Goal: Communication & Community: Answer question/provide support

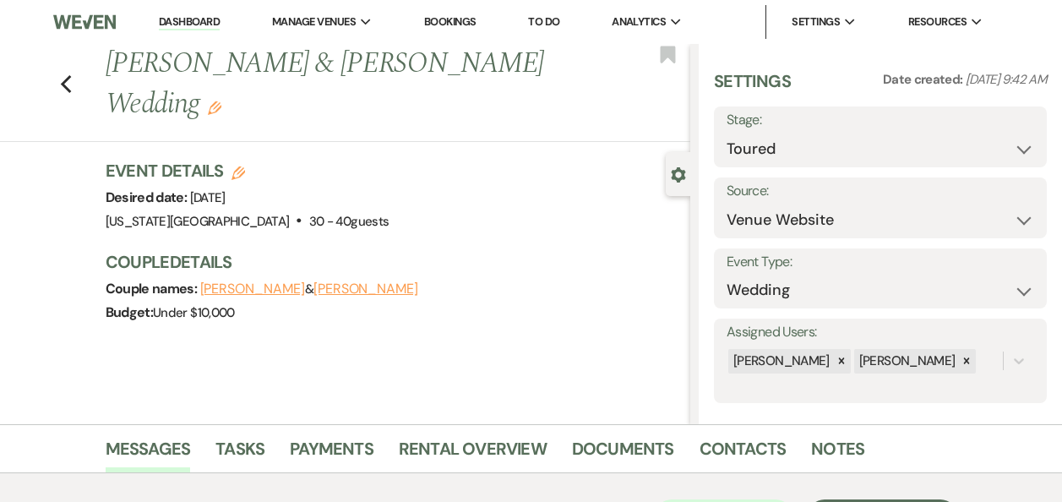
select select "5"
click at [185, 17] on link "Dashboard" at bounding box center [189, 22] width 61 height 16
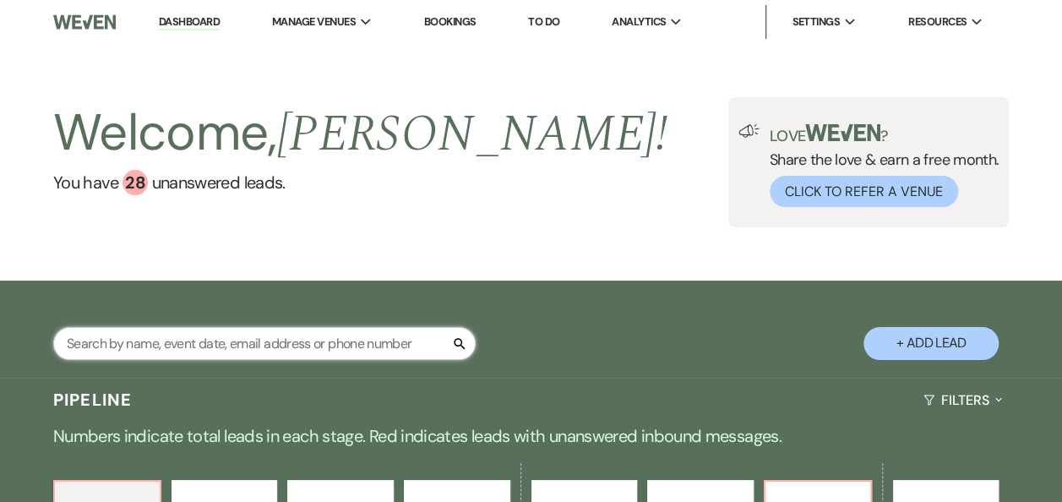
click at [243, 345] on input "text" at bounding box center [264, 343] width 422 height 33
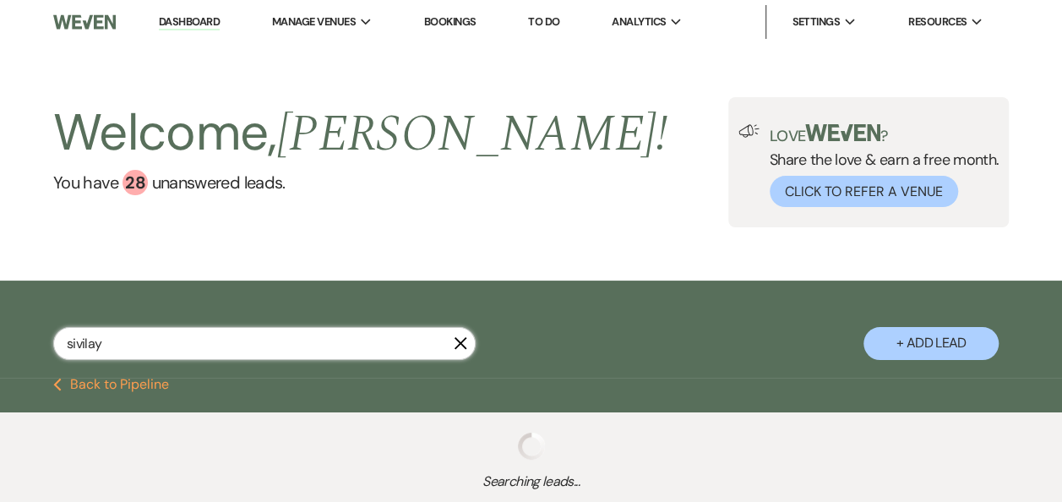
type input "sivilay"
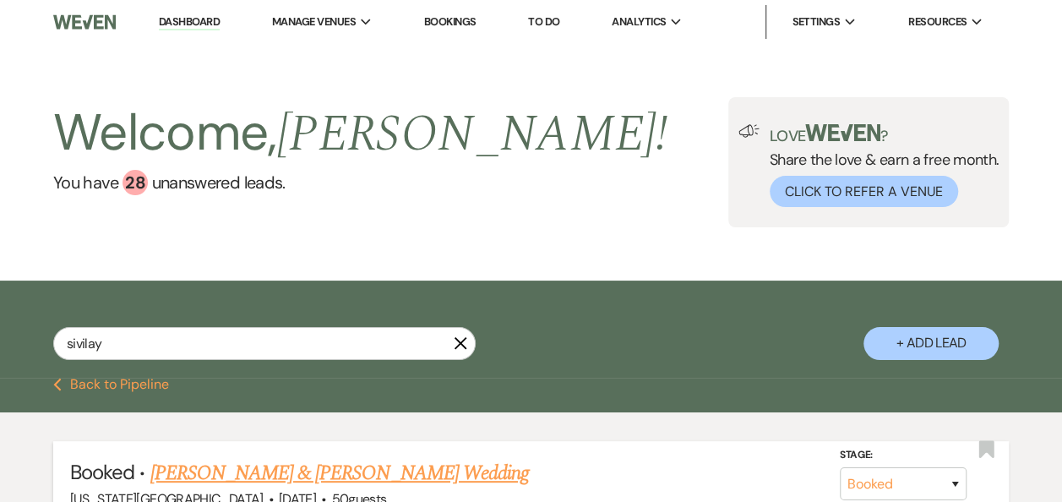
click at [353, 479] on link "Jacy Deleon & Emily Sivilay's Wedding" at bounding box center [338, 473] width 378 height 30
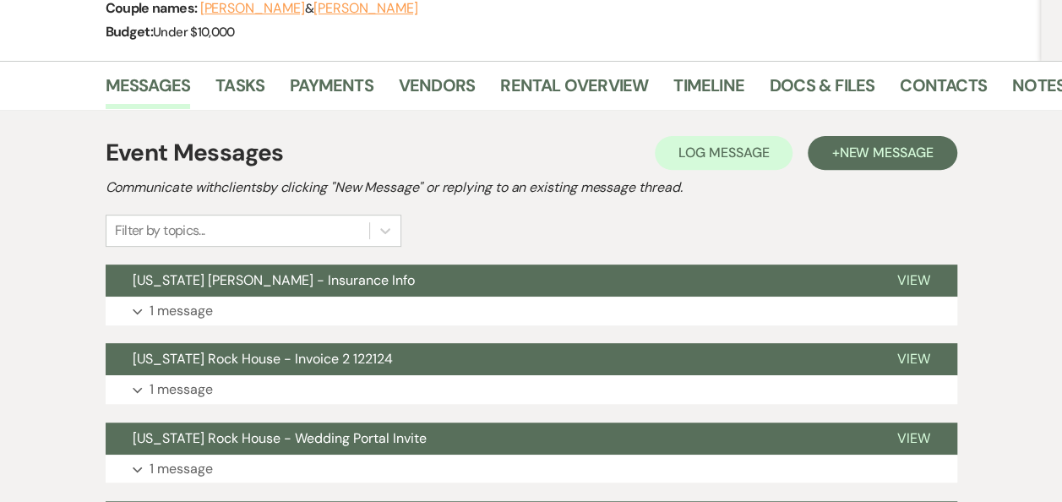
scroll to position [238, 0]
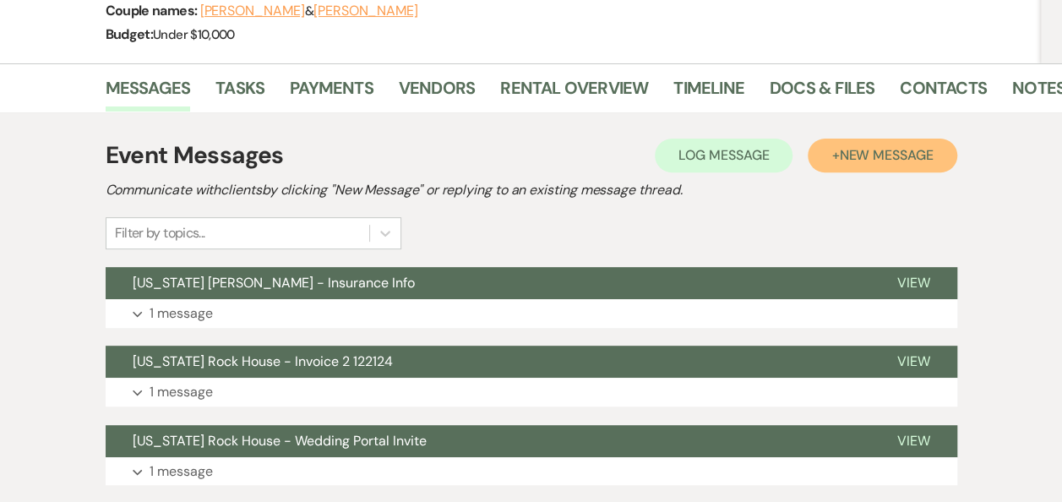
click at [869, 157] on span "New Message" at bounding box center [886, 155] width 94 height 18
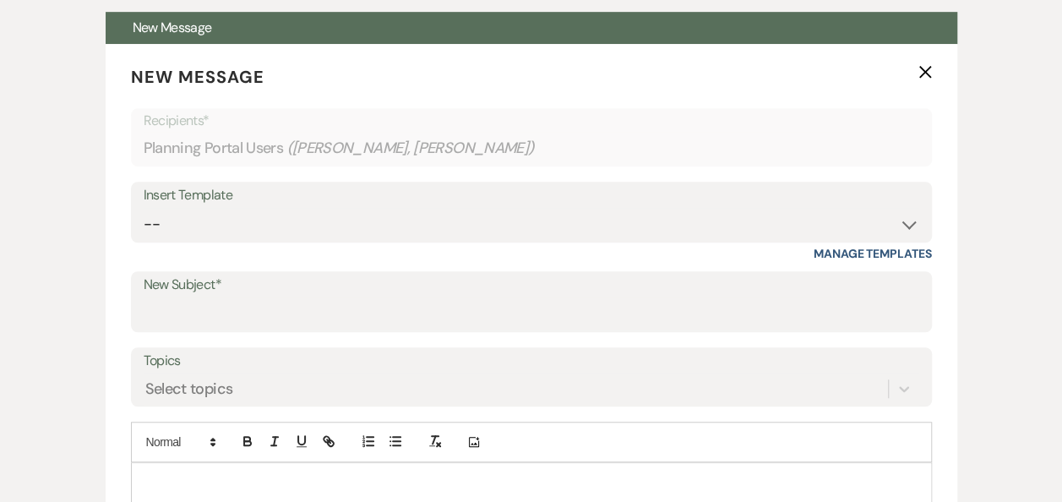
scroll to position [500, 0]
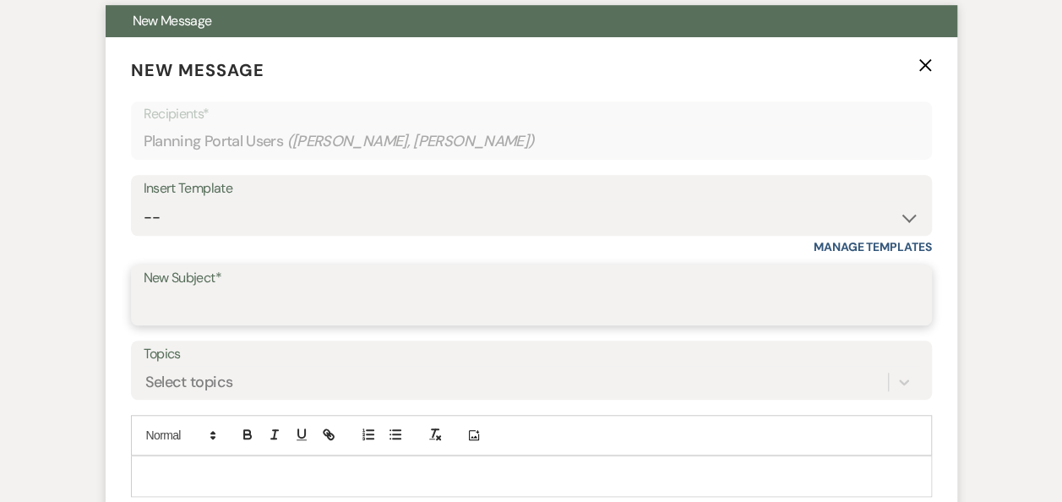
click at [502, 294] on input "New Subject*" at bounding box center [531, 307] width 775 height 33
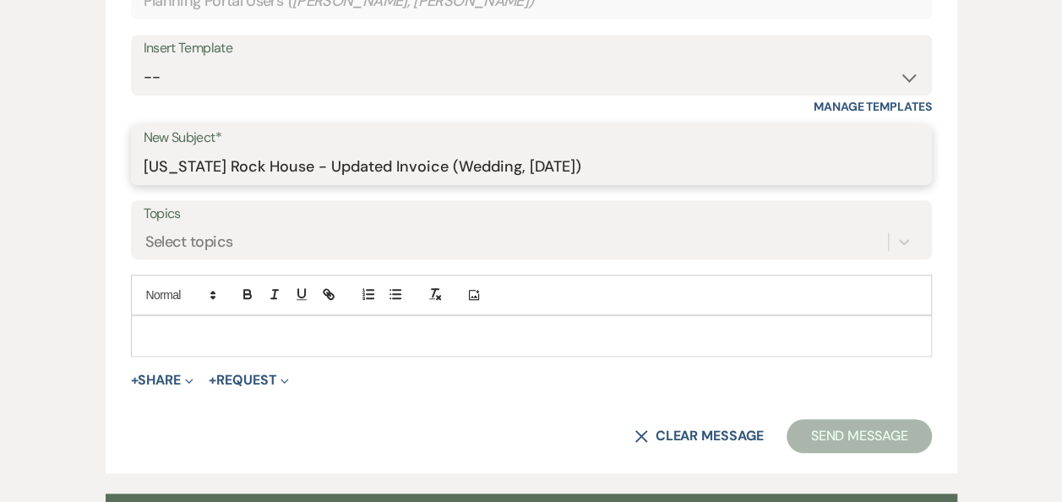
scroll to position [644, 0]
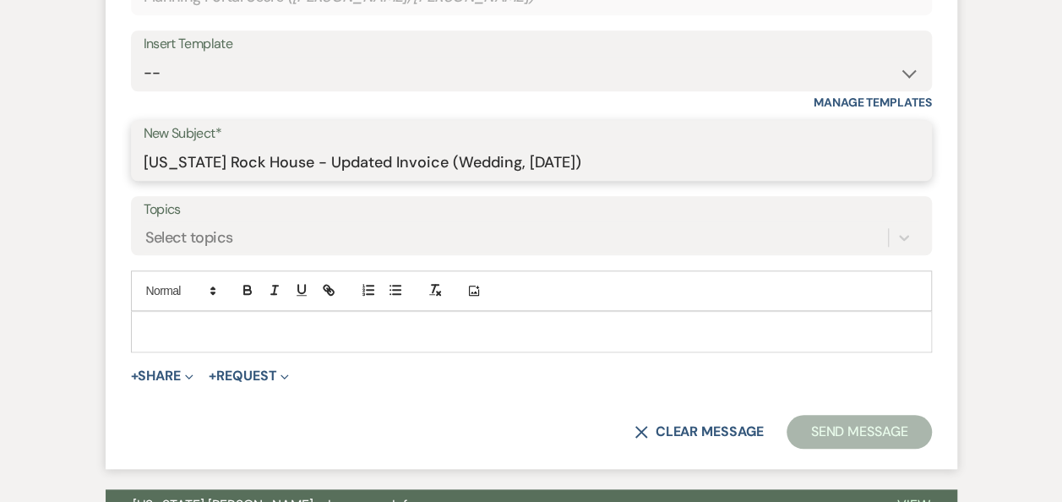
type input "Texas Rock House - Updated Invoice (Wedding, Sat. 11/8/2025)"
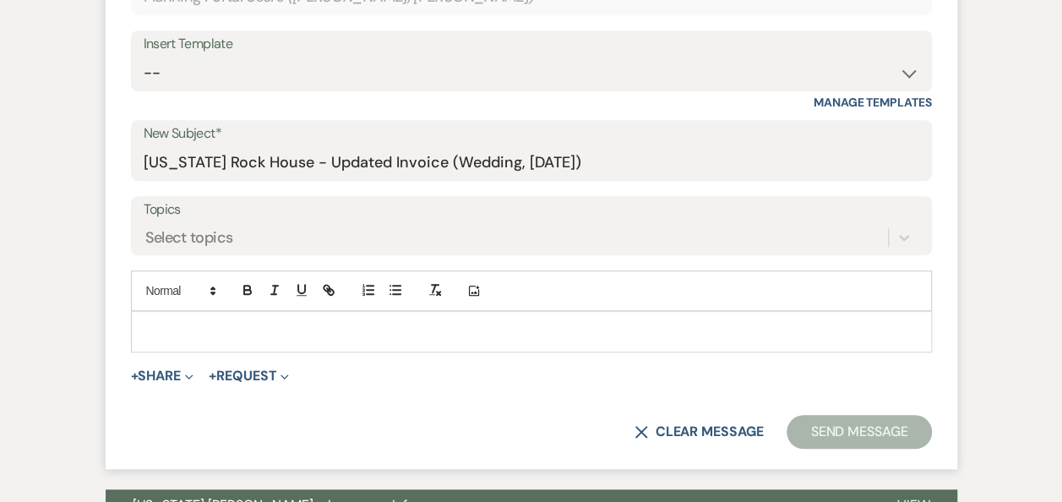
click at [187, 324] on p at bounding box center [531, 331] width 774 height 19
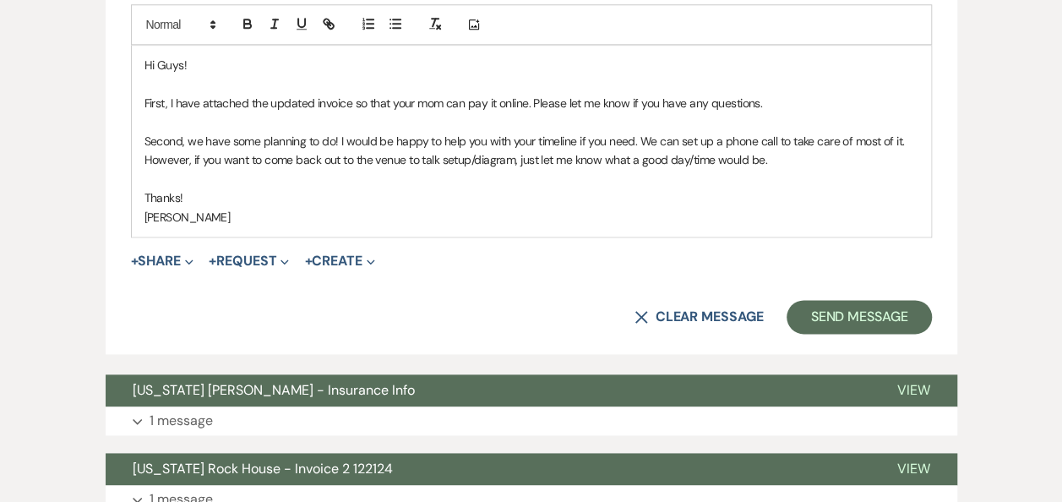
scroll to position [906, 0]
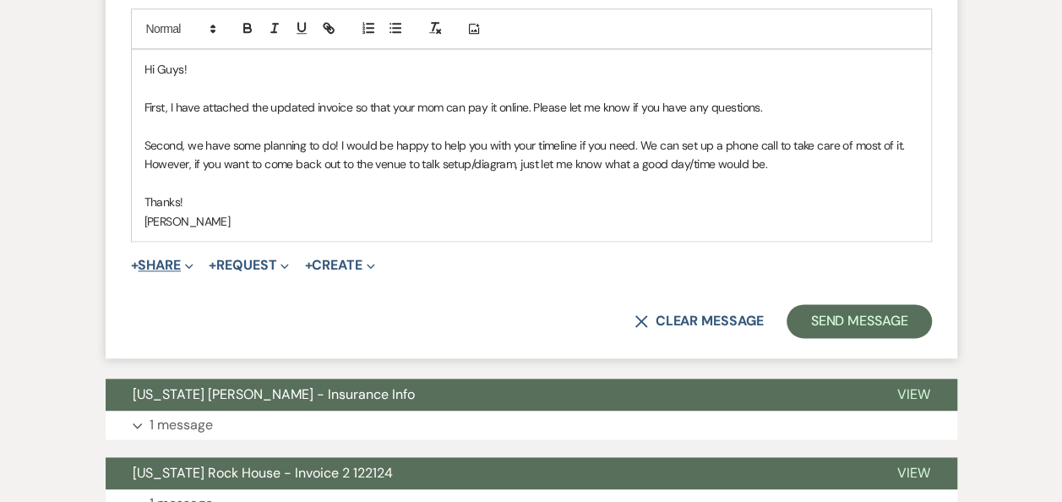
click at [171, 263] on button "+ Share Expand" at bounding box center [162, 265] width 63 height 14
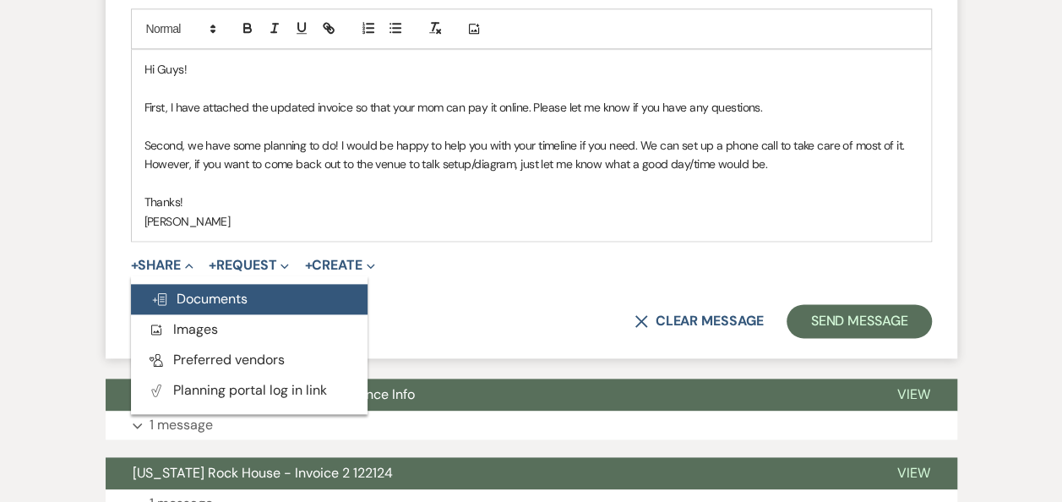
click at [204, 302] on span "Doc Upload Documents" at bounding box center [199, 299] width 96 height 18
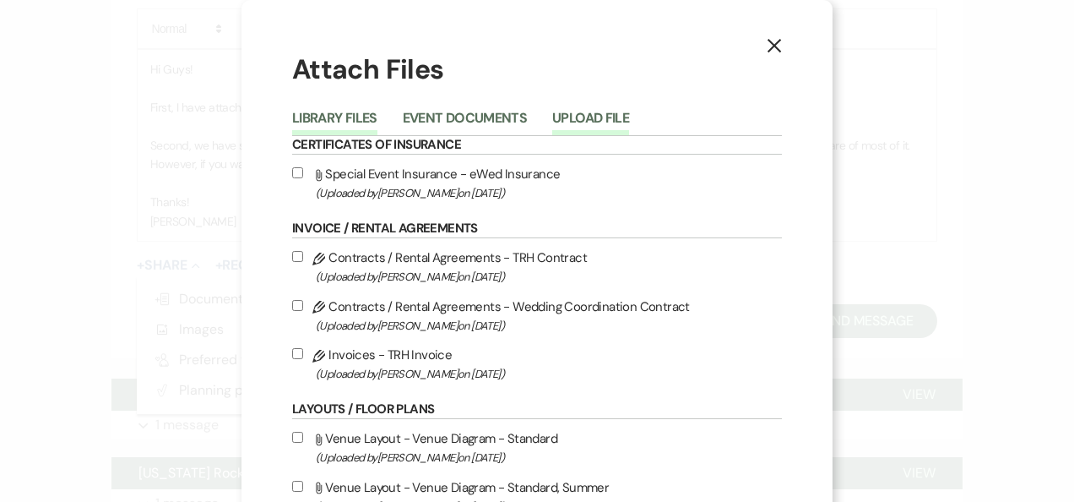
click at [576, 113] on button "Upload File" at bounding box center [590, 123] width 77 height 24
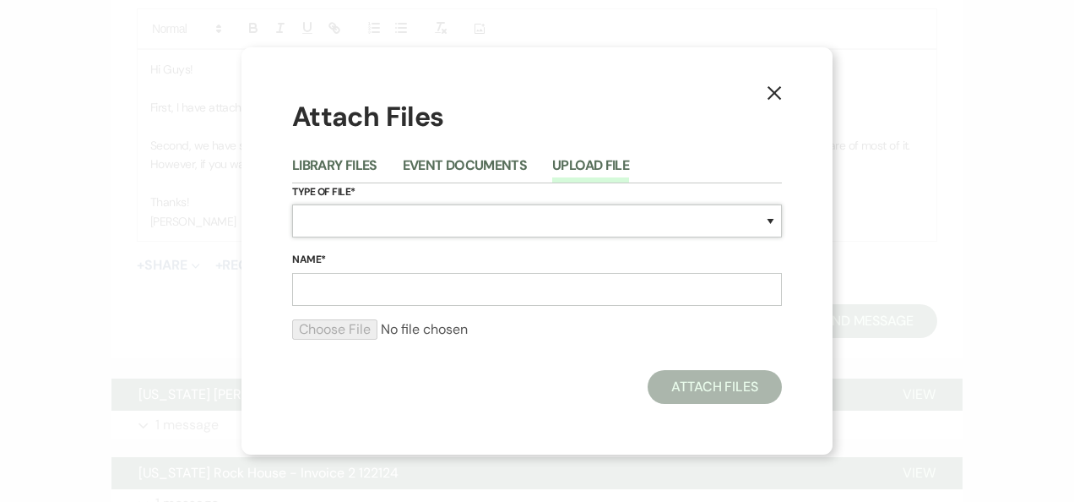
click at [773, 220] on select "Special Event Insurance Vendor Certificate of Insurance Contracts / Rental Agre…" at bounding box center [537, 220] width 490 height 33
select select "22"
click at [292, 204] on select "Special Event Insurance Vendor Certificate of Insurance Contracts / Rental Agre…" at bounding box center [537, 220] width 490 height 33
click at [503, 289] on input "Name*" at bounding box center [537, 289] width 490 height 33
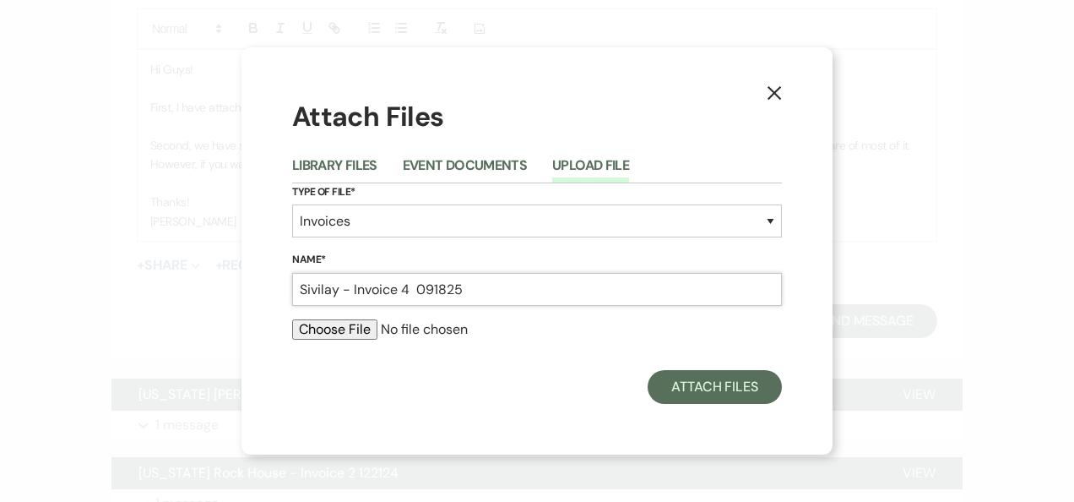
type input "Sivilay - Invoice 4 091825"
click at [334, 323] on input "file" at bounding box center [537, 329] width 490 height 20
type input "C:\fakepath\Sivilay - Invoice 4 091825.pdf"
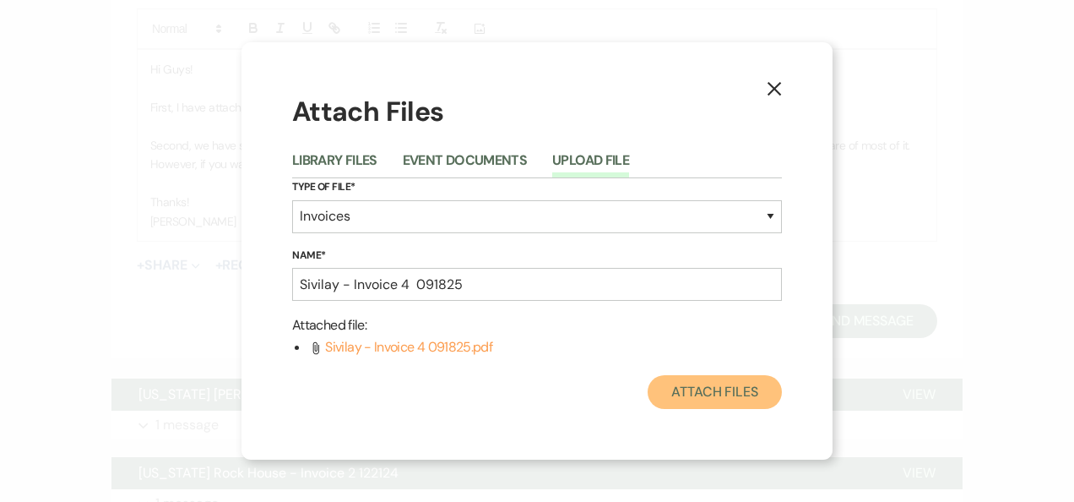
click at [704, 389] on button "Attach Files" at bounding box center [715, 392] width 134 height 34
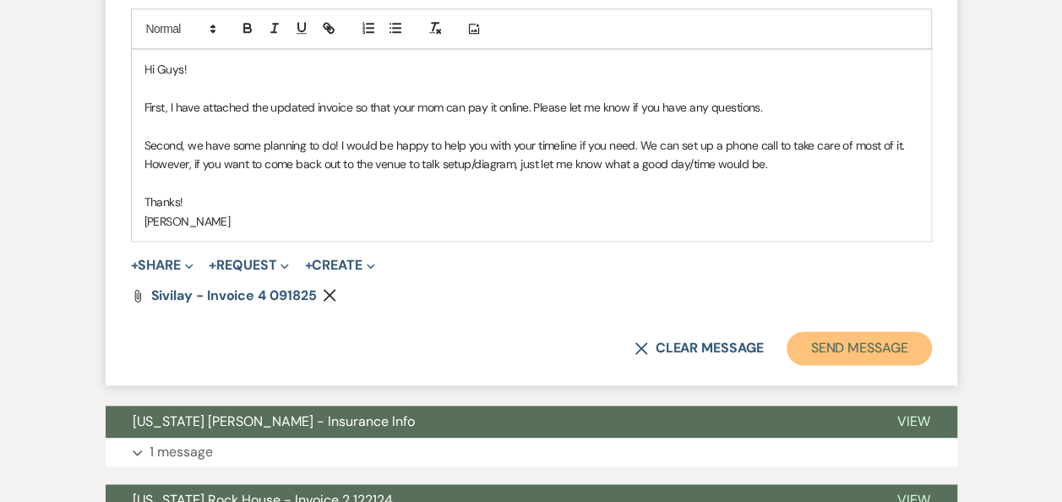
click at [824, 341] on button "Send Message" at bounding box center [858, 348] width 144 height 34
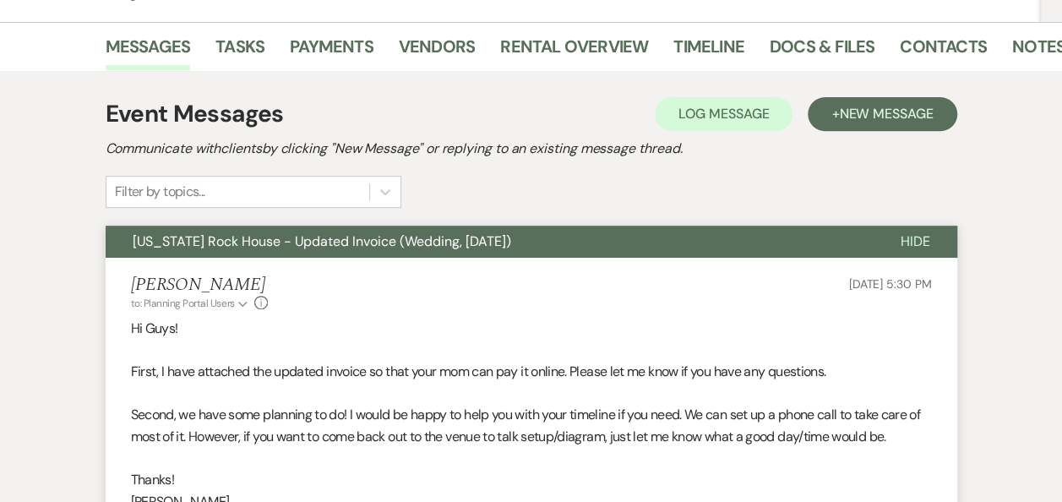
scroll to position [0, 0]
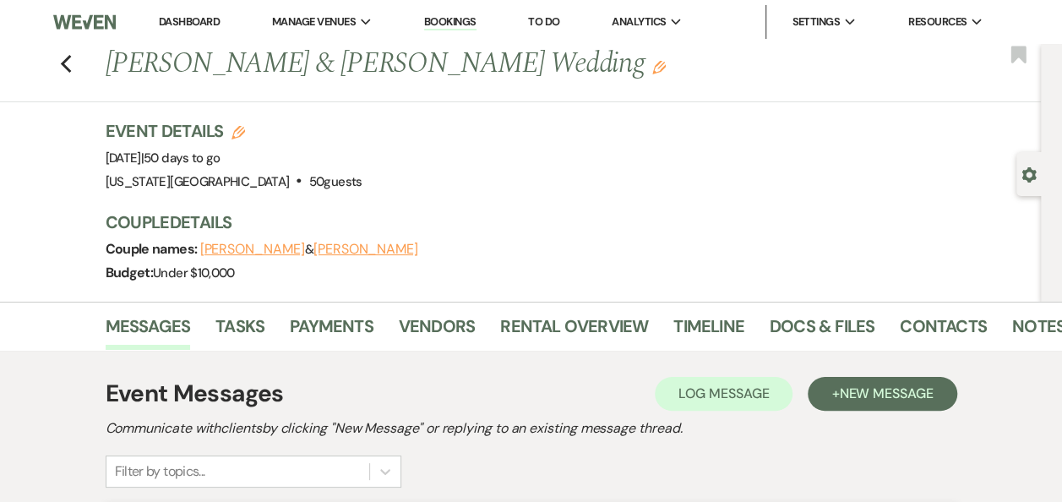
click at [186, 27] on link "Dashboard" at bounding box center [189, 21] width 61 height 14
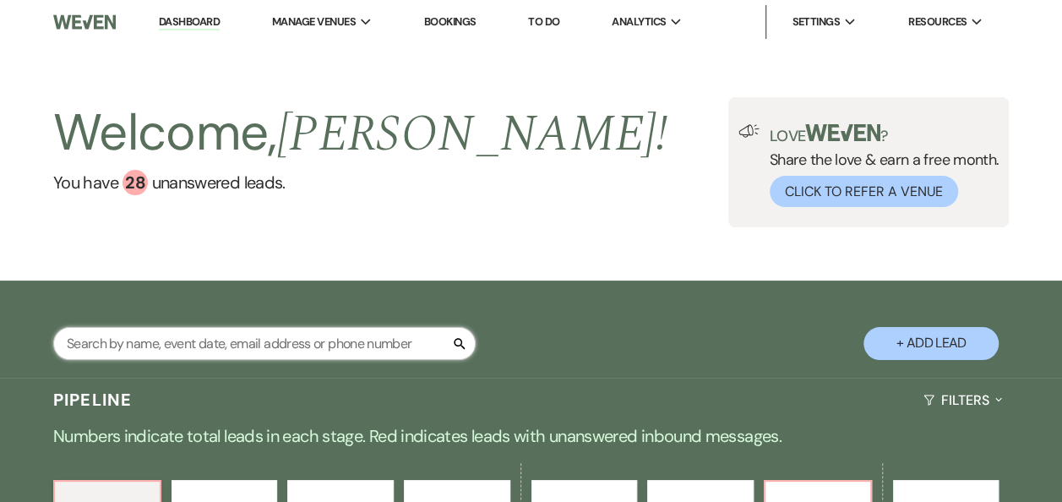
click at [220, 343] on input "text" at bounding box center [264, 343] width 422 height 33
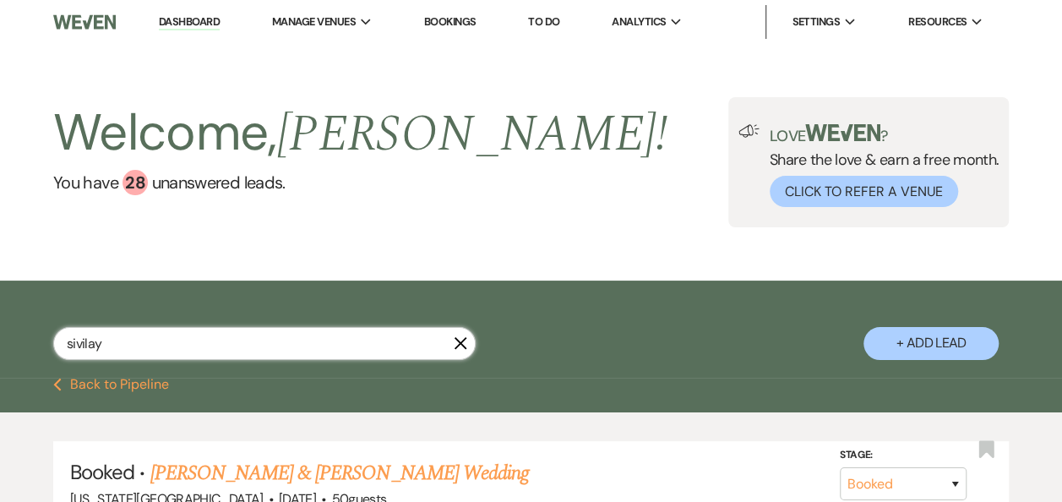
type input "sivilay"
click at [299, 475] on link "Jacy Deleon & Emily Sivilay's Wedding" at bounding box center [338, 473] width 378 height 30
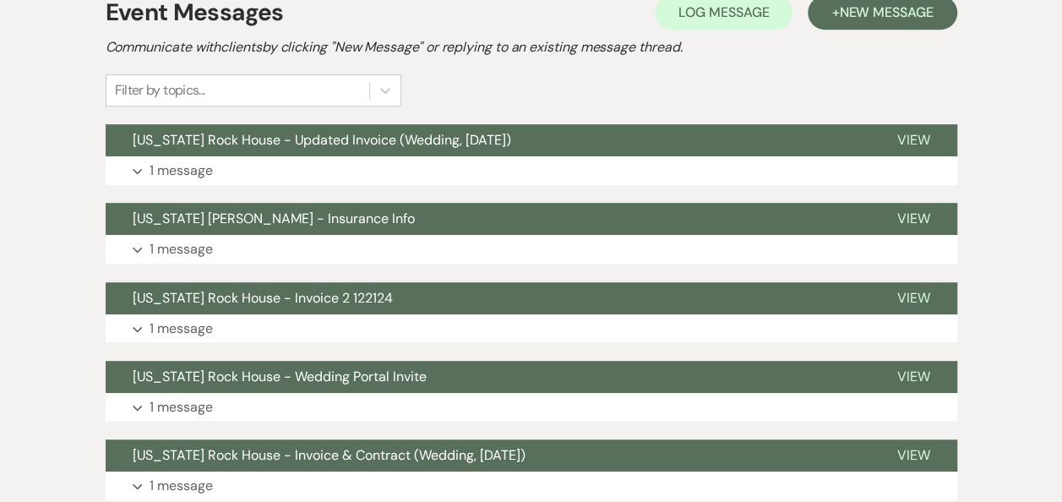
scroll to position [387, 0]
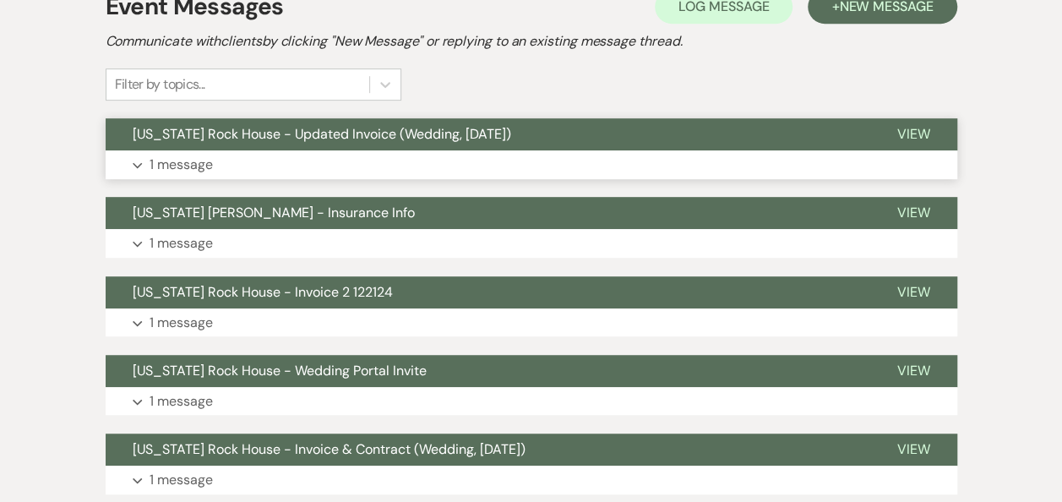
click at [908, 128] on span "View" at bounding box center [913, 134] width 33 height 18
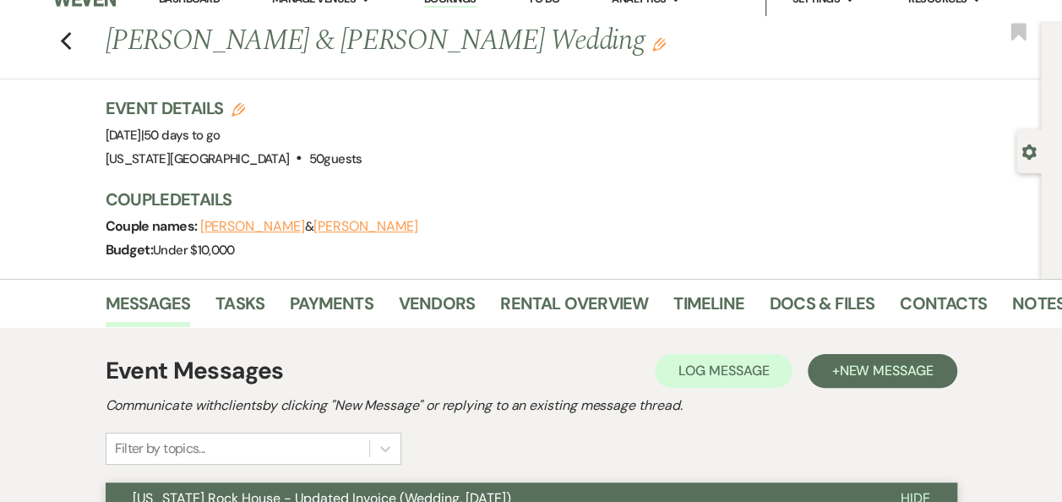
scroll to position [0, 0]
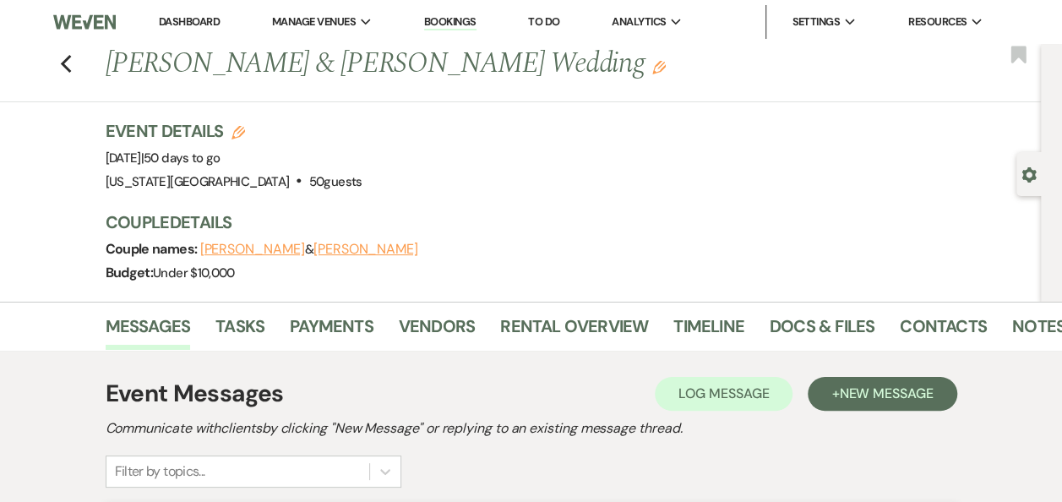
click at [198, 22] on link "Dashboard" at bounding box center [189, 21] width 61 height 14
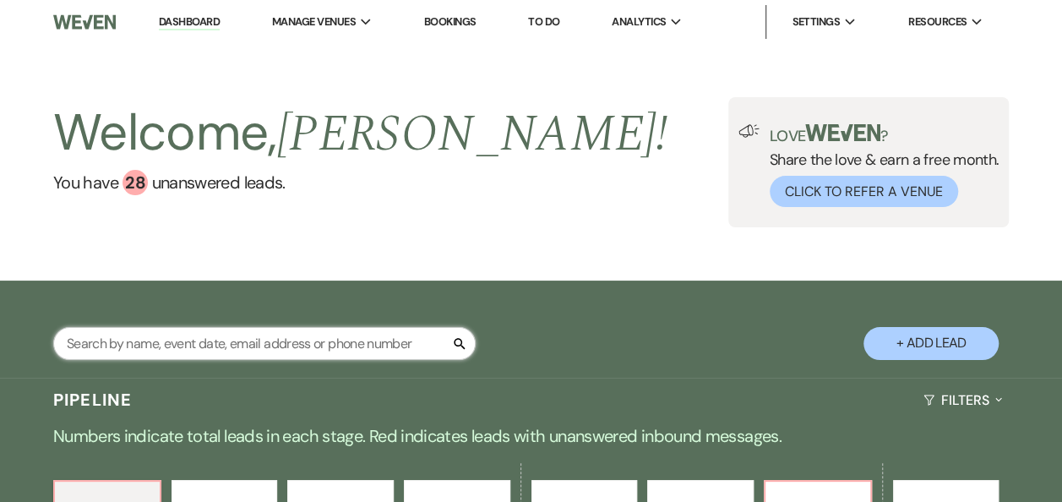
click at [243, 342] on input "text" at bounding box center [264, 343] width 422 height 33
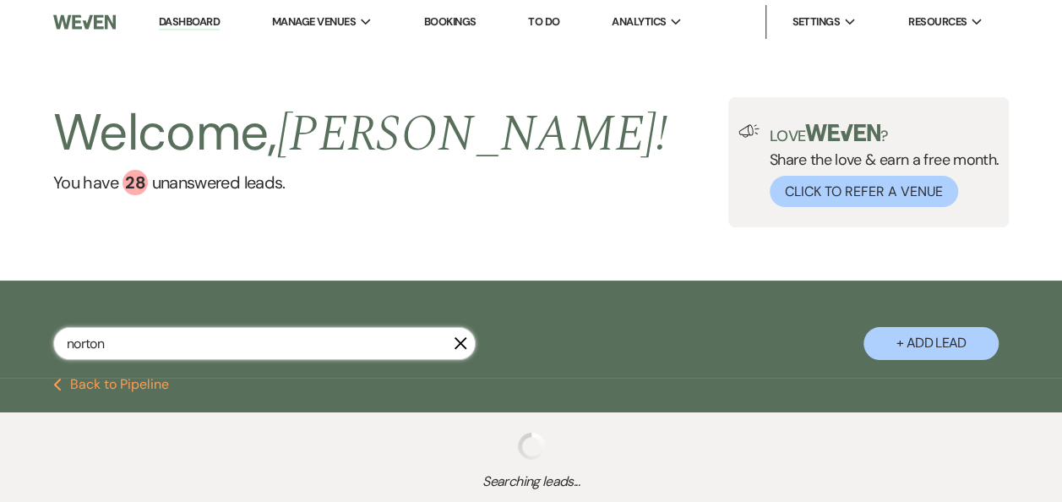
type input "norton"
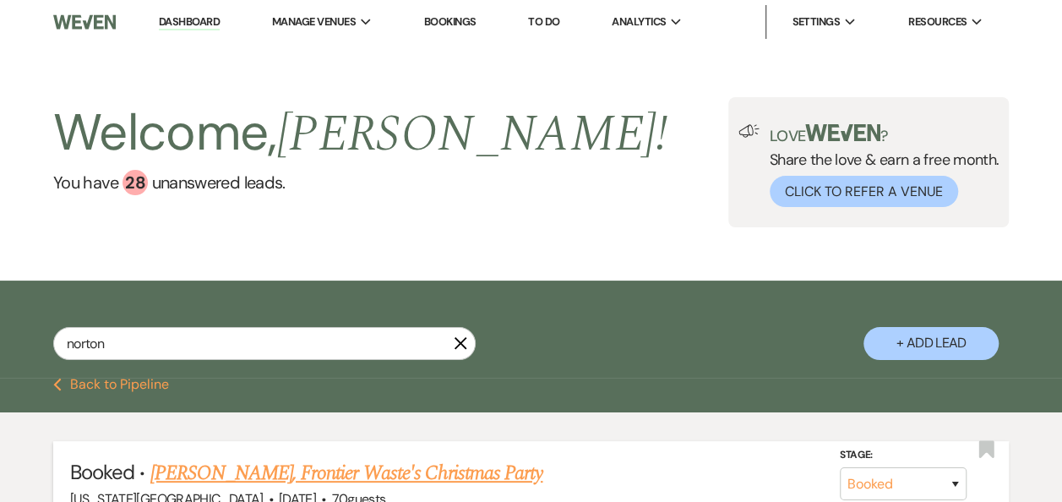
click at [417, 476] on link "Briana Norton, Frontier Waste's Christmas Party" at bounding box center [345, 473] width 393 height 30
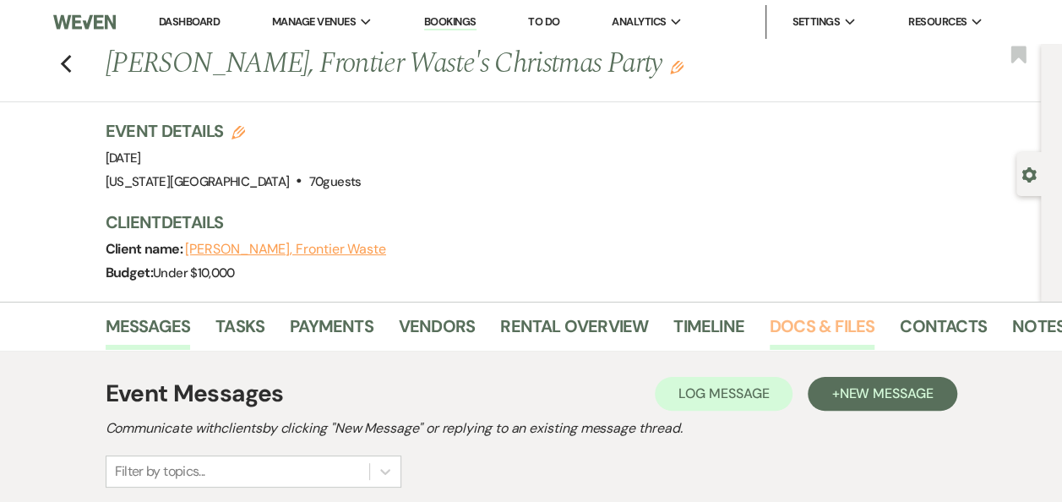
click at [785, 324] on link "Docs & Files" at bounding box center [821, 330] width 105 height 37
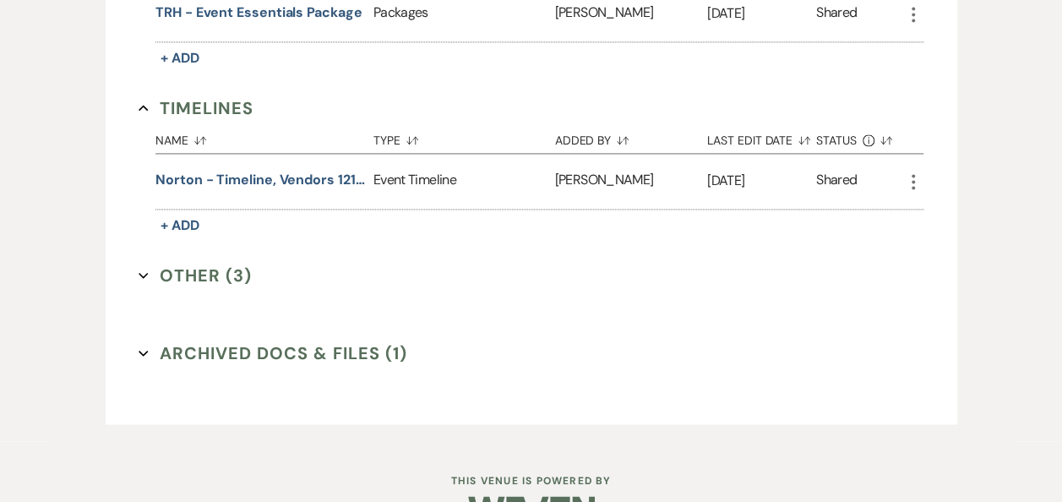
scroll to position [1214, 0]
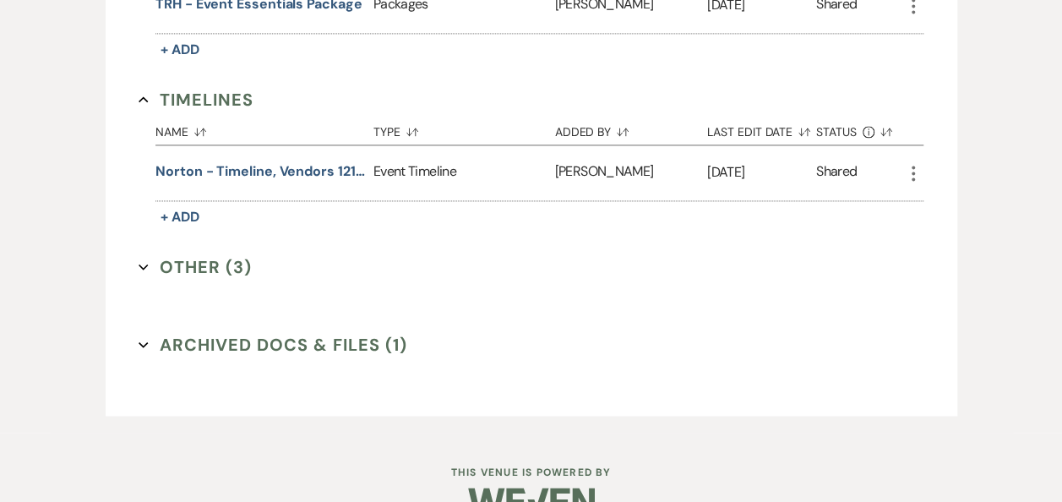
click at [194, 260] on button "Other (3) Expand" at bounding box center [195, 266] width 113 height 25
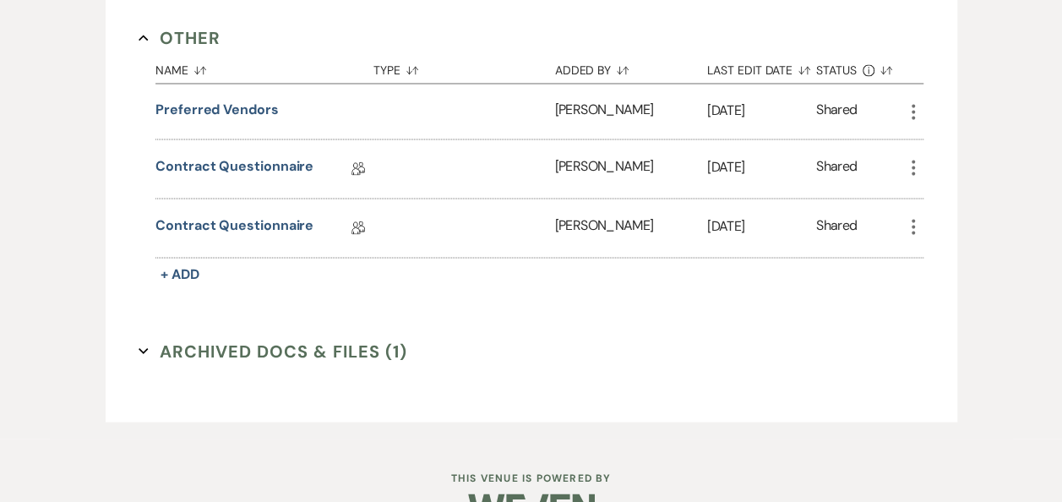
scroll to position [1446, 0]
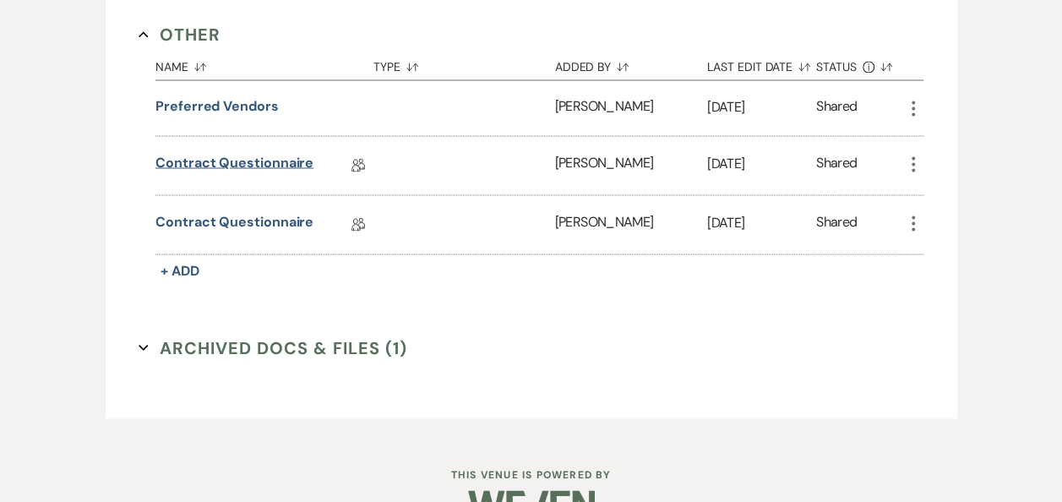
click at [285, 152] on link "Contract Questionnaire" at bounding box center [234, 165] width 158 height 26
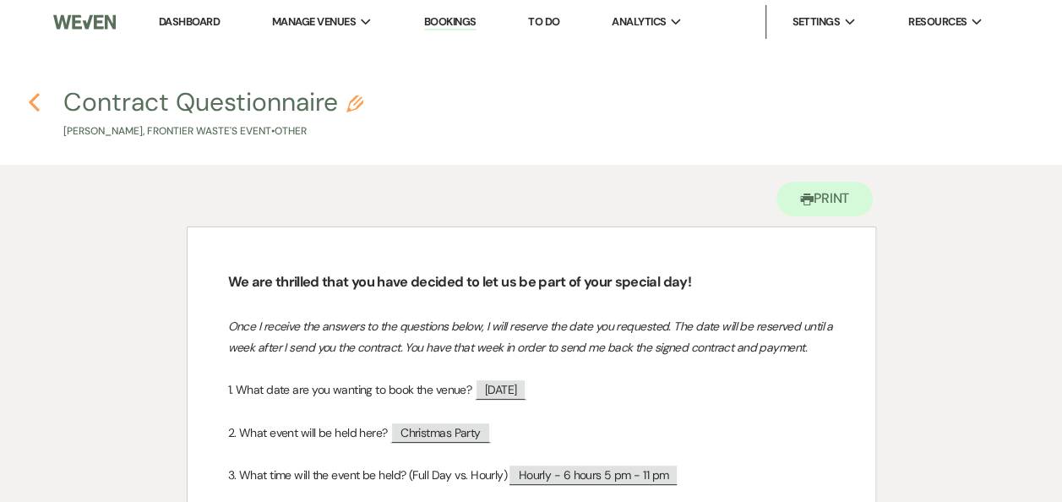
click at [34, 103] on icon "Previous" at bounding box center [34, 102] width 13 height 20
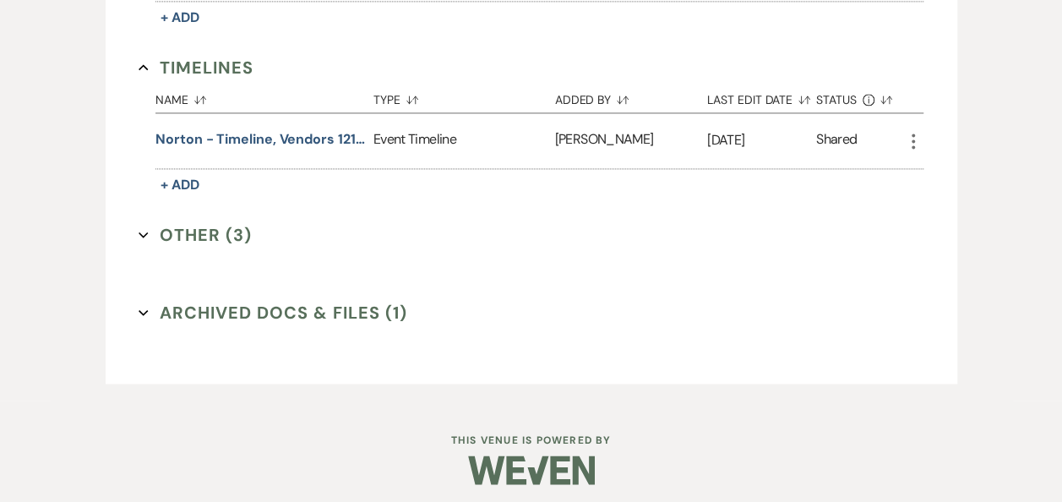
click at [228, 226] on button "Other (3) Expand" at bounding box center [195, 234] width 113 height 25
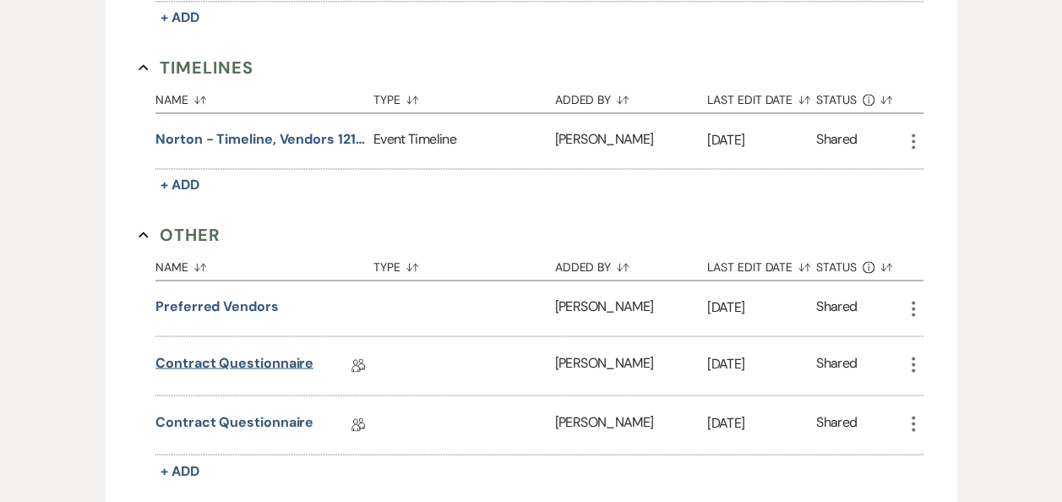
click at [296, 355] on link "Contract Questionnaire" at bounding box center [234, 365] width 158 height 26
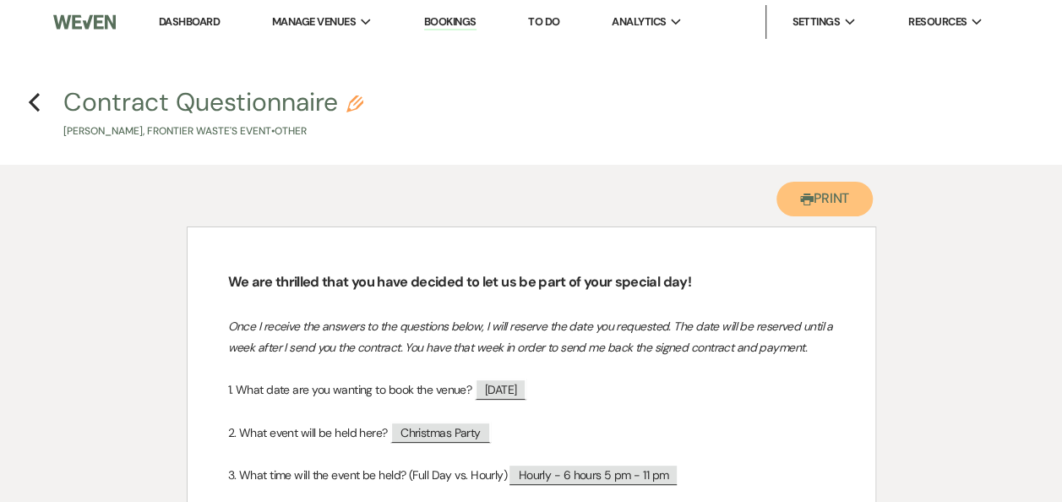
click at [818, 198] on button "Printer Print" at bounding box center [824, 199] width 97 height 35
click at [32, 103] on use "button" at bounding box center [34, 102] width 11 height 19
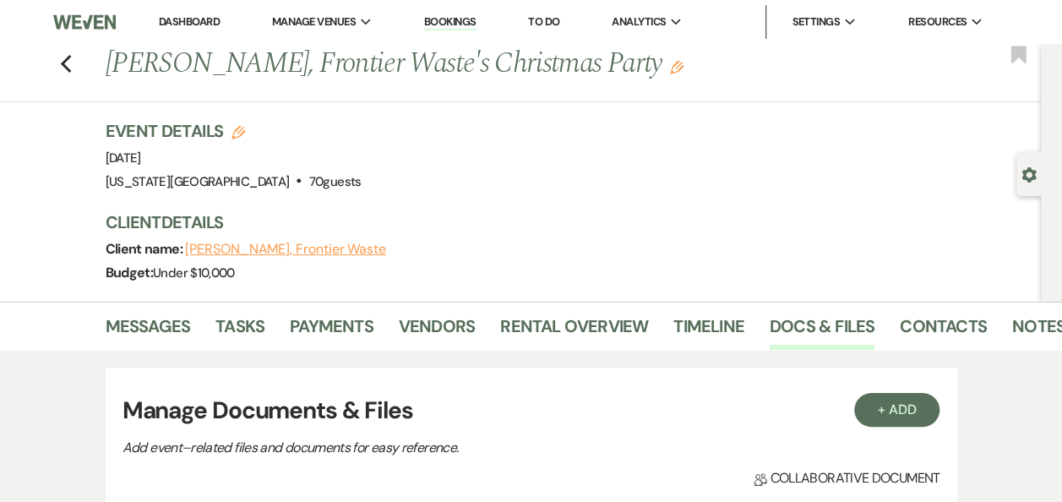
click at [244, 131] on use "button" at bounding box center [238, 133] width 14 height 14
select select "588"
select select "false"
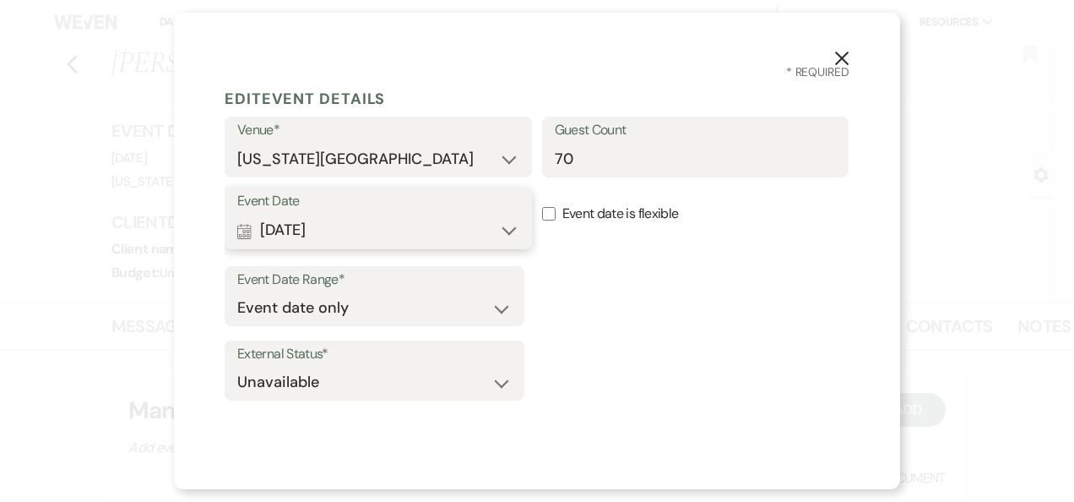
click at [501, 227] on button "Calendar Dec 20, 2024 Expand" at bounding box center [378, 231] width 282 height 34
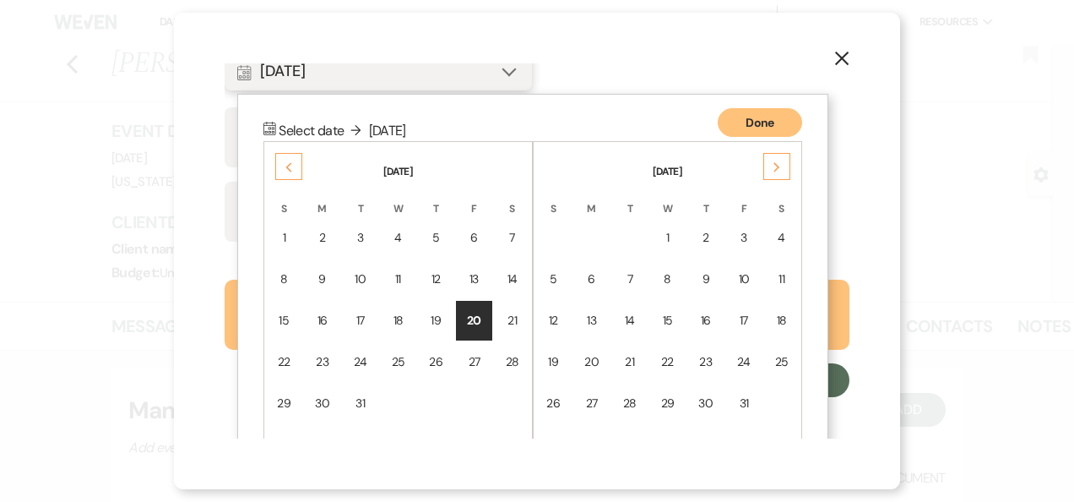
scroll to position [199, 0]
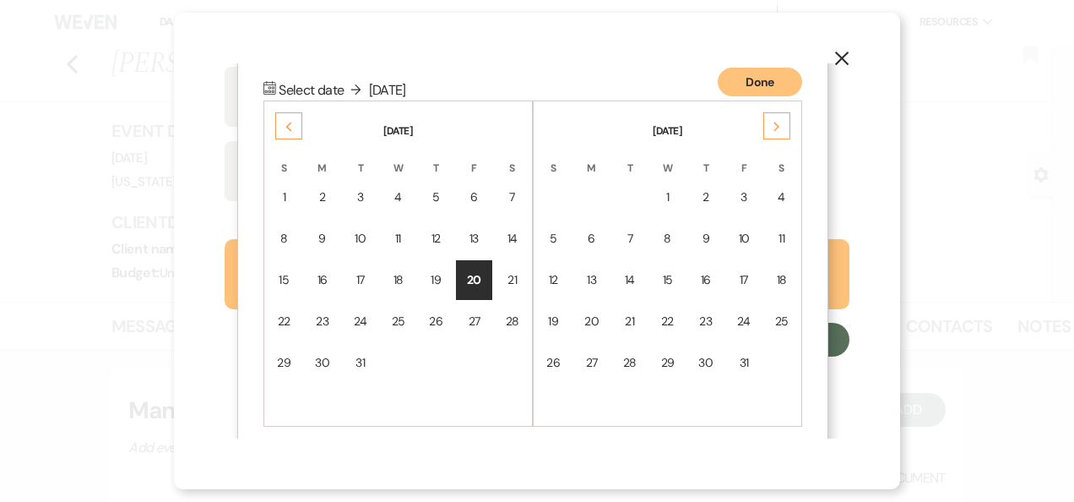
click at [775, 130] on icon "Next" at bounding box center [777, 127] width 8 height 10
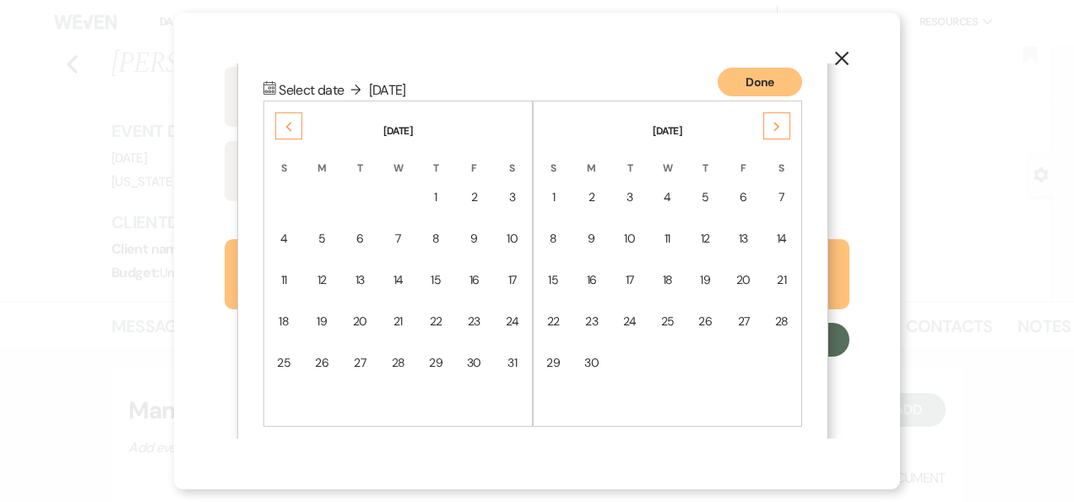
click at [775, 130] on icon "Next" at bounding box center [777, 127] width 8 height 10
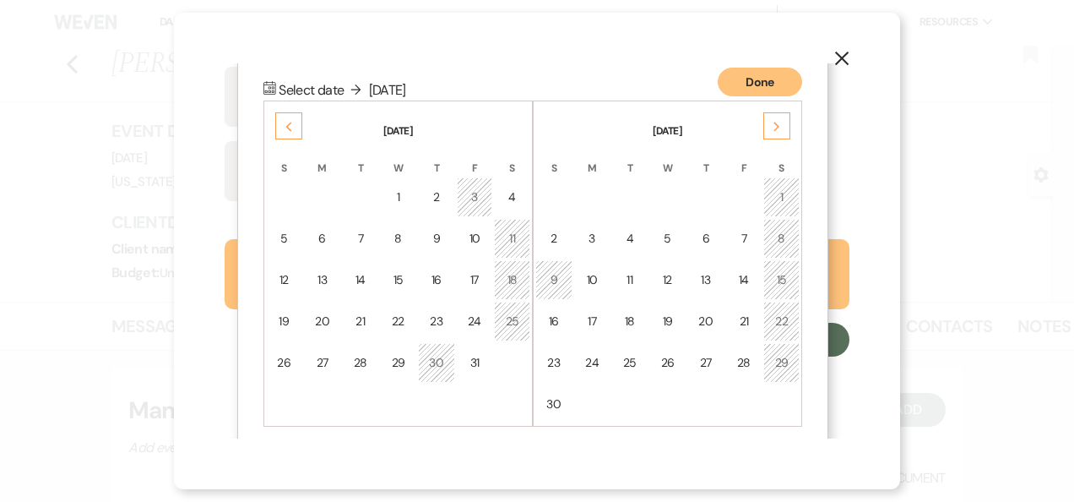
click at [775, 130] on icon "Next" at bounding box center [777, 127] width 8 height 10
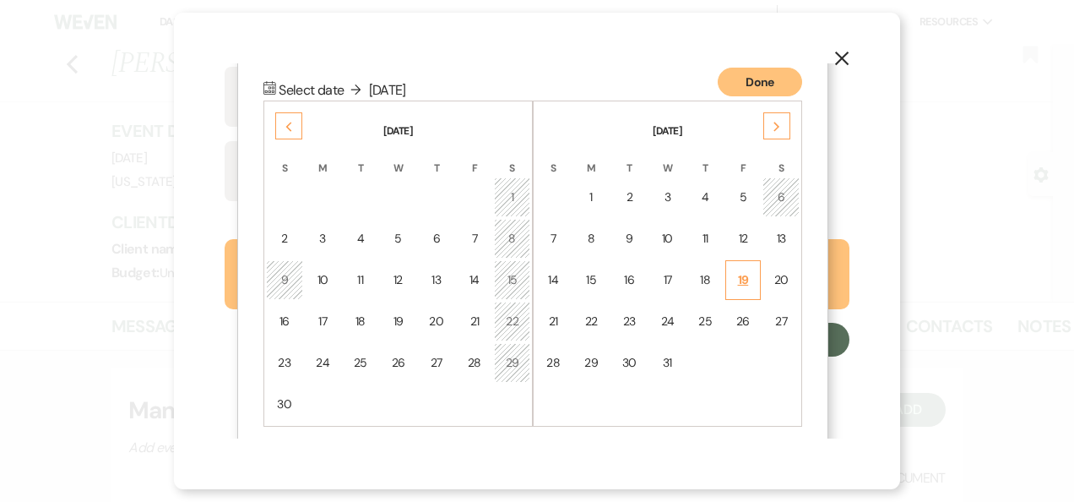
drag, startPoint x: 775, startPoint y: 130, endPoint x: 742, endPoint y: 274, distance: 147.5
click at [742, 274] on div "19" at bounding box center [743, 280] width 14 height 18
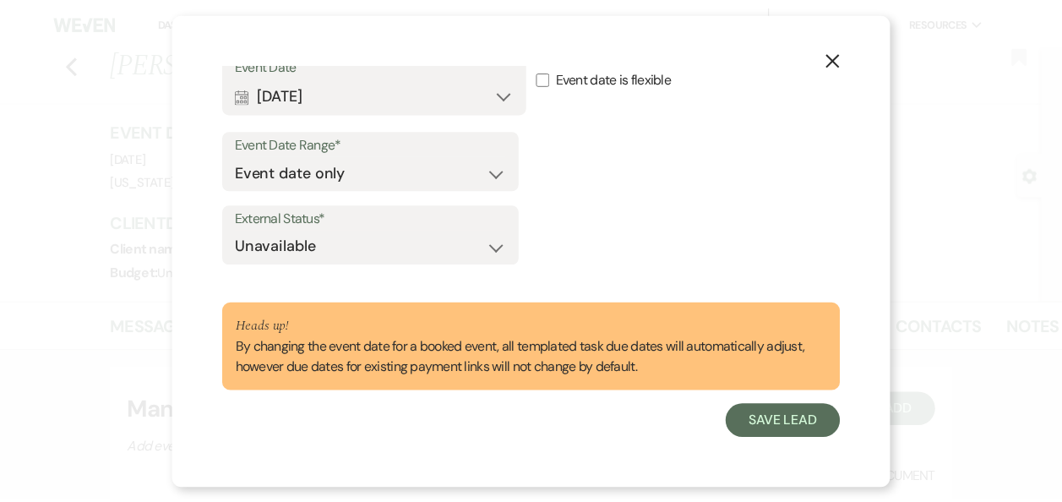
scroll to position [136, 0]
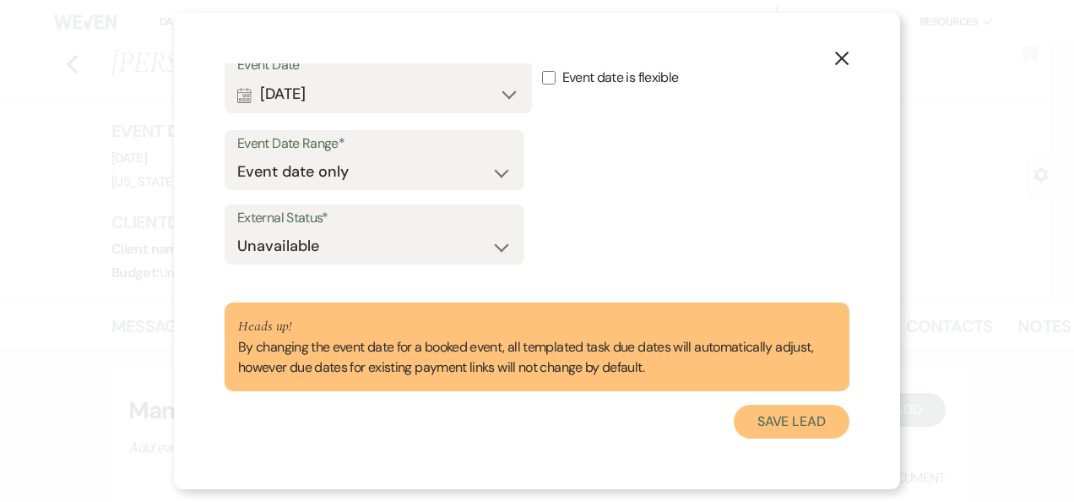
click at [777, 421] on button "Save Lead" at bounding box center [792, 422] width 116 height 34
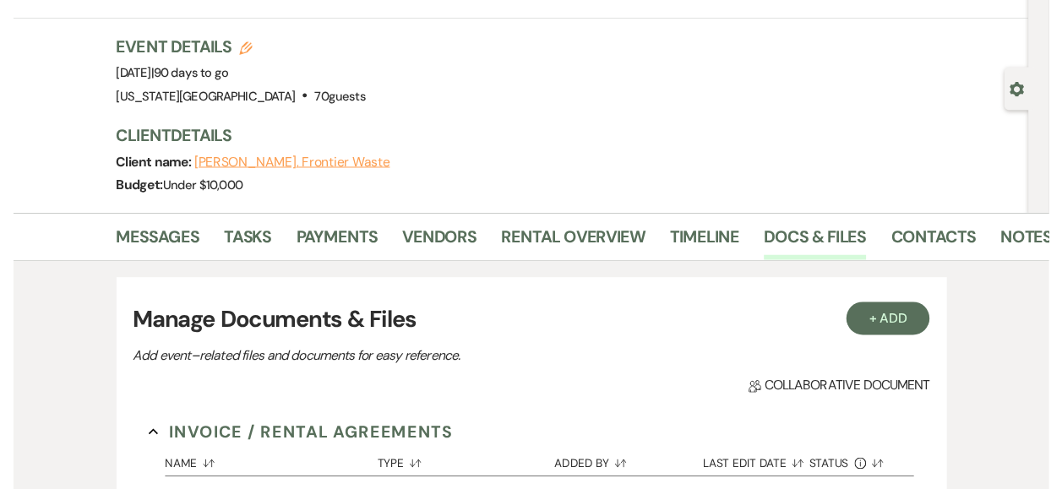
scroll to position [193, 0]
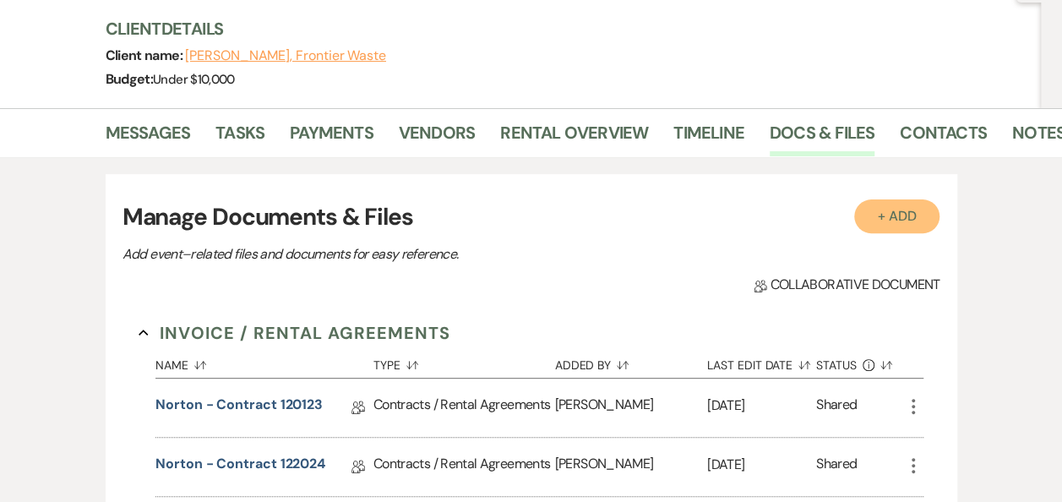
click at [894, 210] on button "+ Add" at bounding box center [897, 216] width 86 height 34
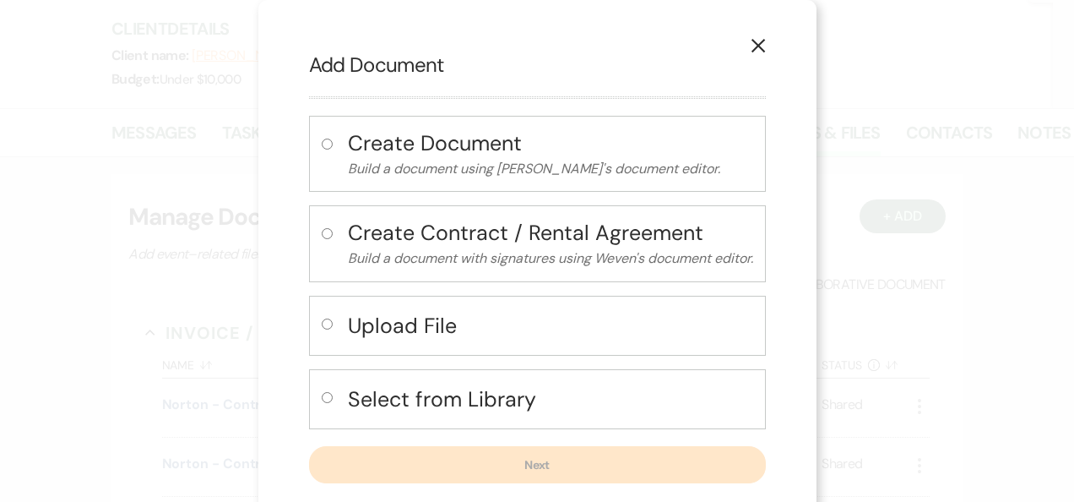
click at [322, 392] on input "radio" at bounding box center [327, 397] width 11 height 11
radio input "true"
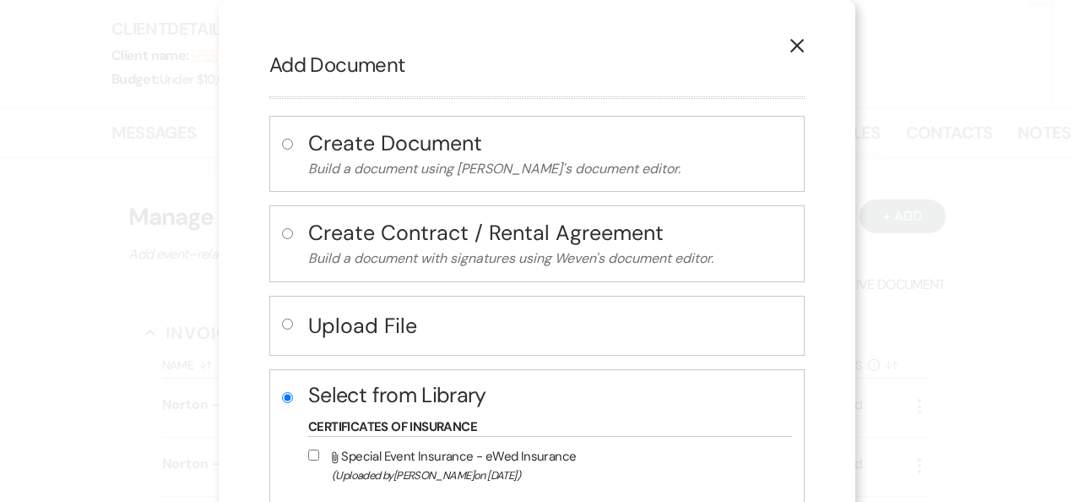
click at [790, 47] on icon "X" at bounding box center [797, 45] width 15 height 15
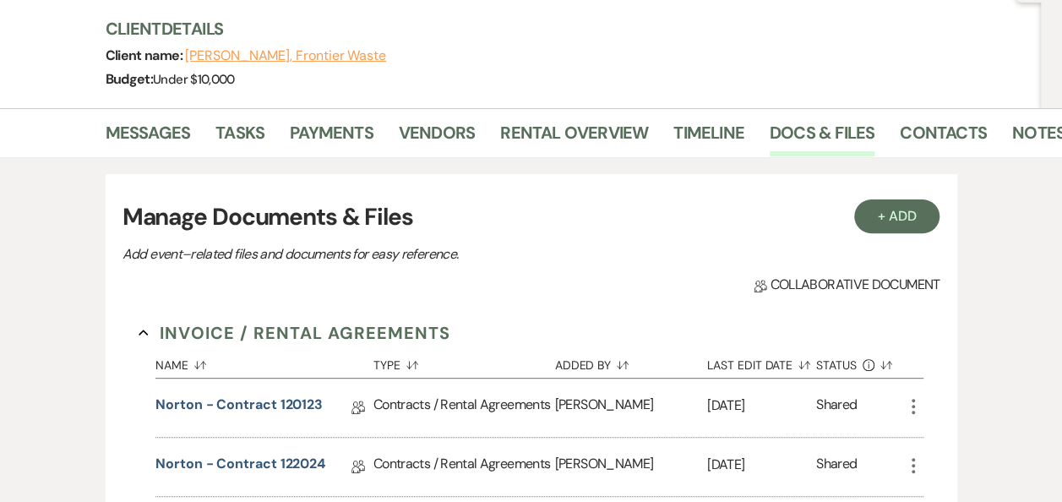
click at [916, 464] on icon "More" at bounding box center [913, 465] width 20 height 20
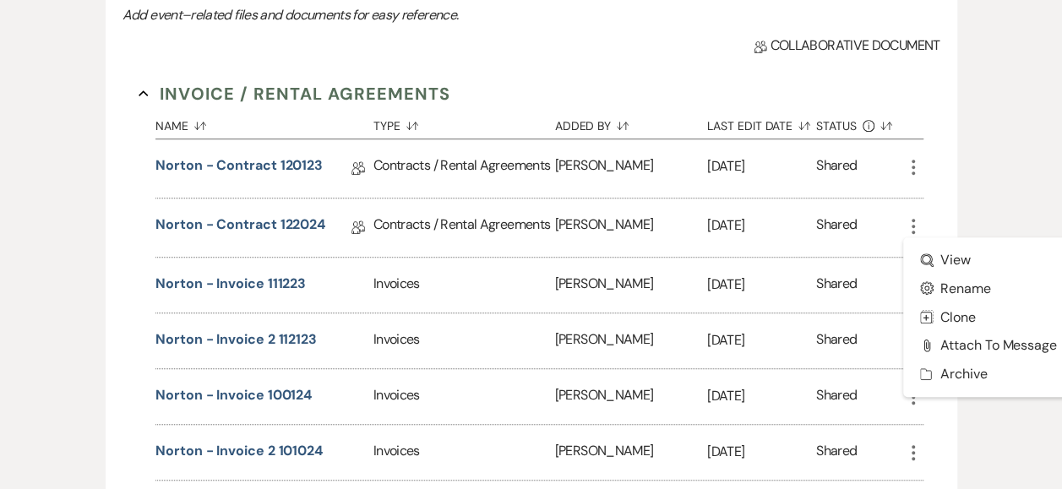
scroll to position [441, 0]
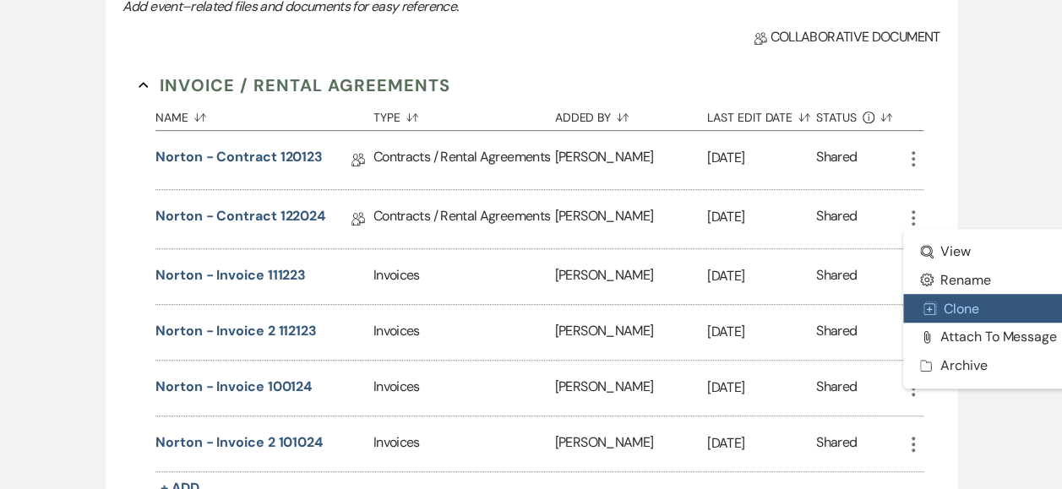
click at [965, 309] on button "Duplicate Clone" at bounding box center [988, 308] width 171 height 29
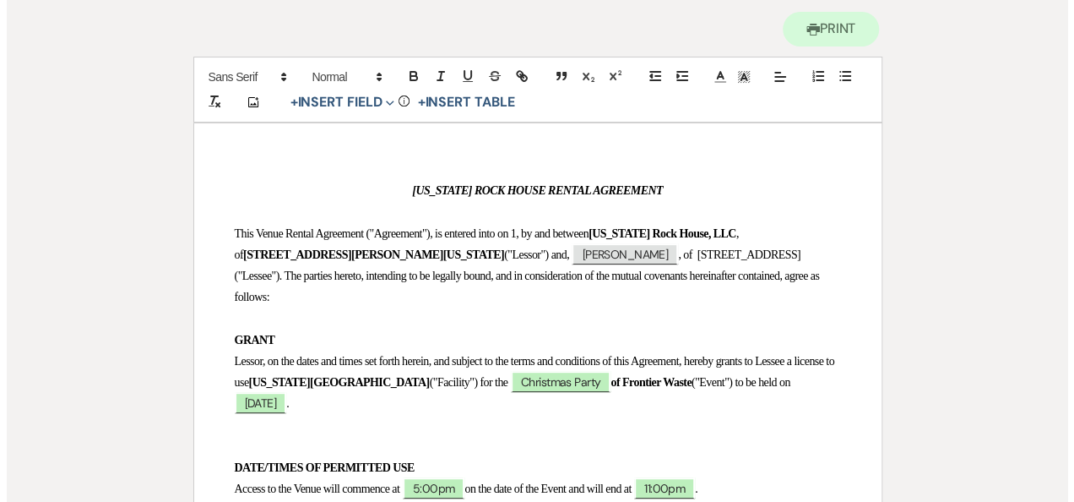
scroll to position [174, 0]
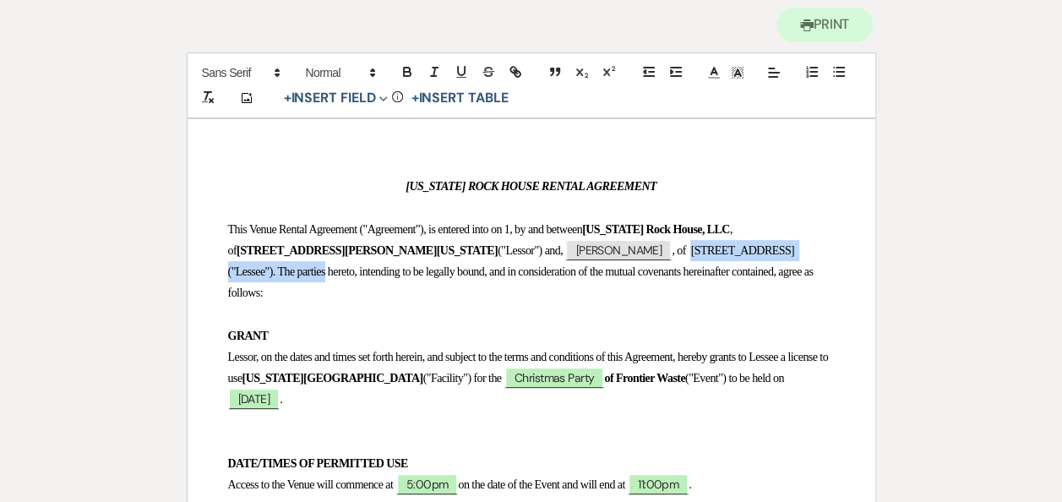
drag, startPoint x: 631, startPoint y: 248, endPoint x: 256, endPoint y: 272, distance: 375.7
click at [256, 272] on span ", of 6621 Mammoth Springs Dr. Waco, TX 78608 ("Lessee"). The parties hereto, in…" at bounding box center [522, 271] width 588 height 55
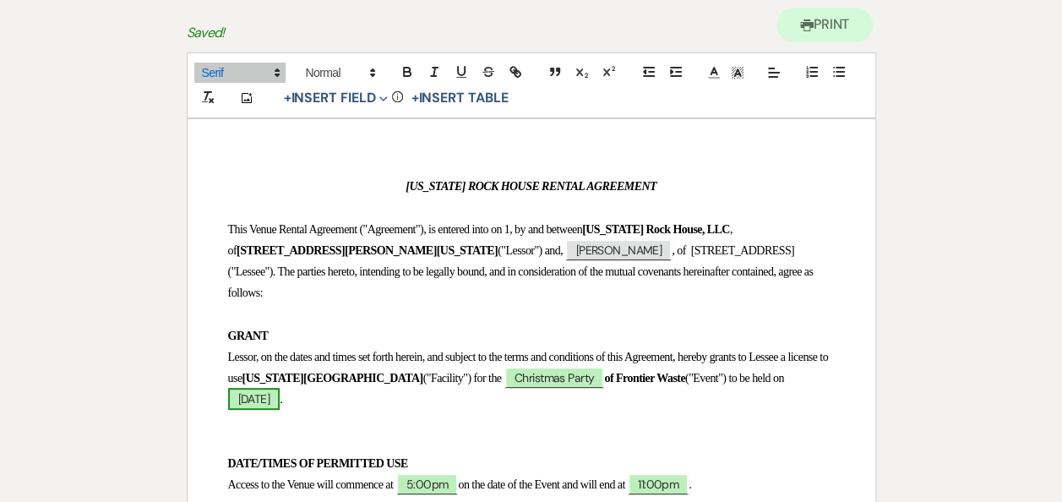
click at [280, 400] on span "Fri. 12/20/2024" at bounding box center [254, 399] width 52 height 22
select select "smartCustomField"
select select "owner"
select select "{{eventDate}}"
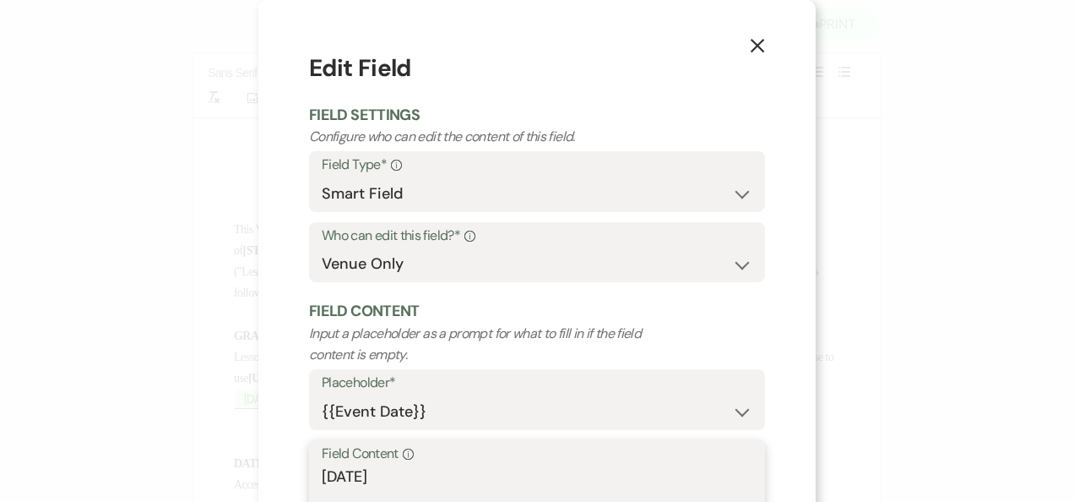
click at [378, 475] on textarea "Fri. 12/20/2024" at bounding box center [537, 507] width 431 height 84
click at [417, 479] on textarea "Fri. 12/19/2024" at bounding box center [537, 507] width 431 height 84
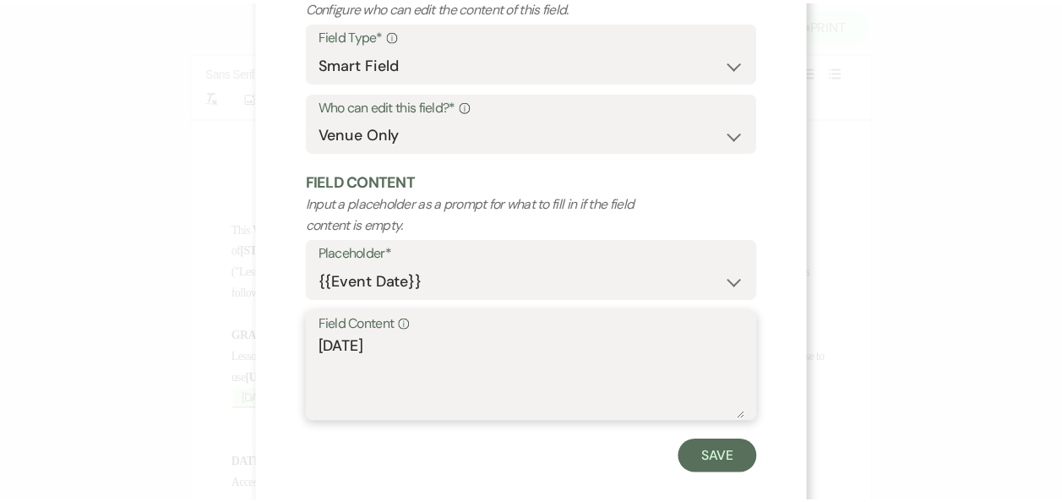
scroll to position [143, 0]
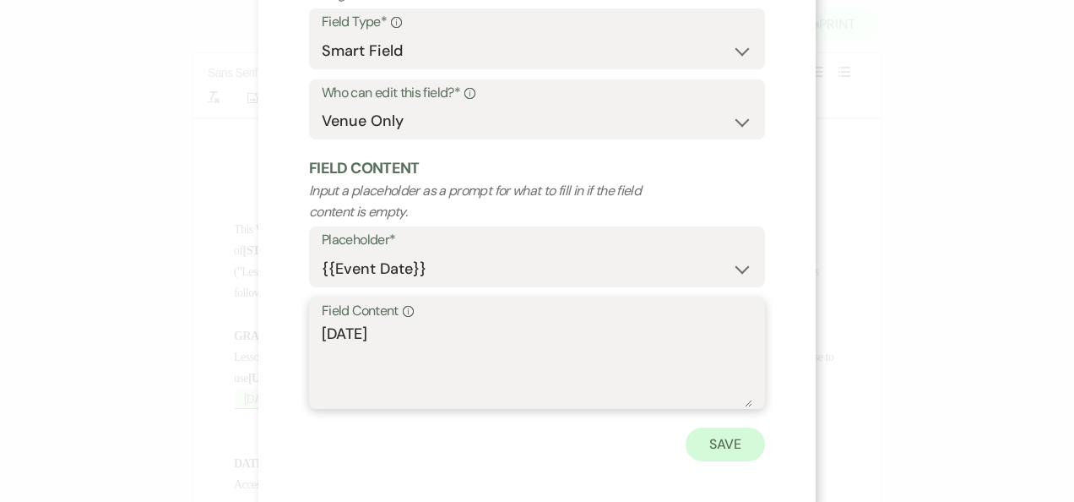
type textarea "Fri. 12/19/2025"
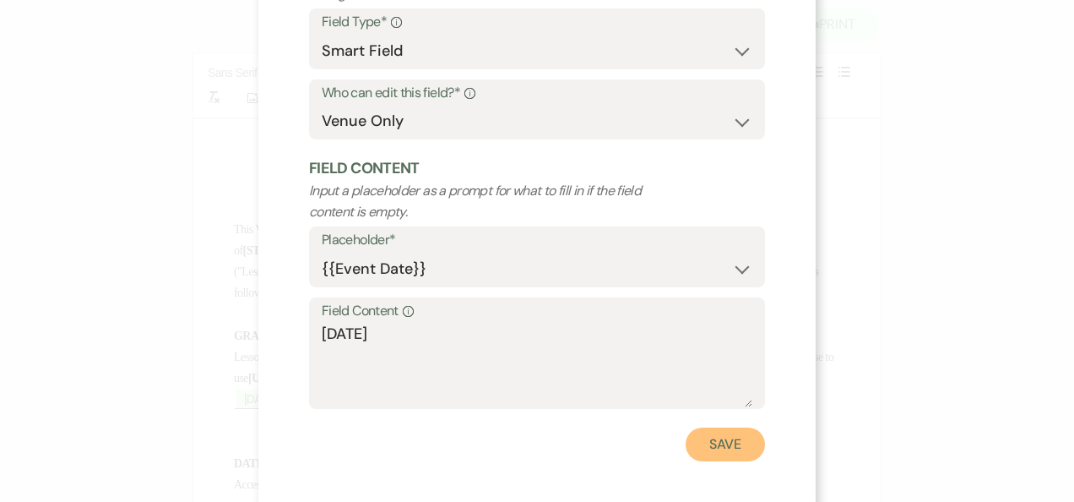
click at [718, 446] on button "Save" at bounding box center [725, 444] width 79 height 34
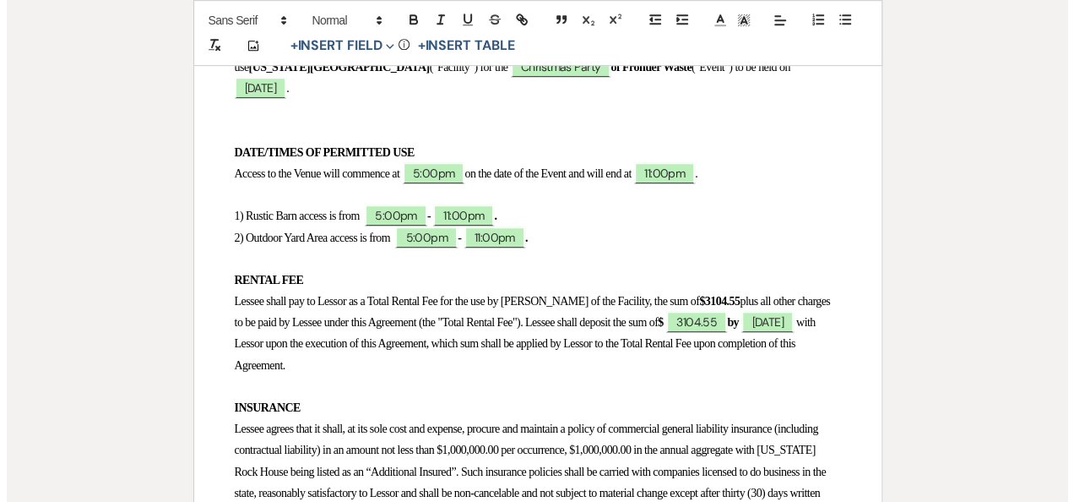
scroll to position [495, 0]
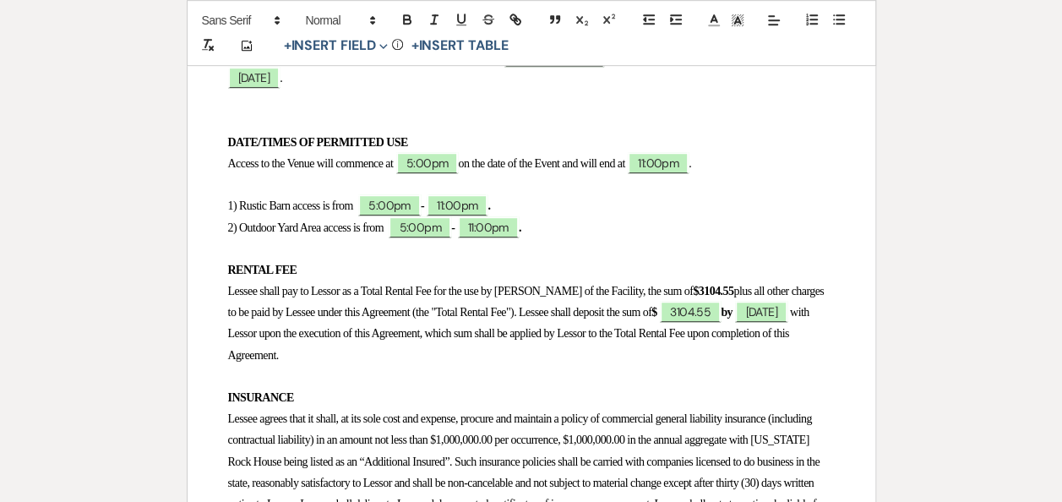
click at [698, 291] on strong "$3104.55" at bounding box center [713, 291] width 41 height 13
drag, startPoint x: 726, startPoint y: 287, endPoint x: 689, endPoint y: 288, distance: 37.2
click at [693, 288] on strong "$3104.55" at bounding box center [713, 291] width 41 height 13
drag, startPoint x: 726, startPoint y: 288, endPoint x: 683, endPoint y: 288, distance: 43.1
click at [683, 288] on p "Lessee shall pay to Lessor as a Total Rental Fee for the use by Lessee of the F…" at bounding box center [531, 322] width 606 height 85
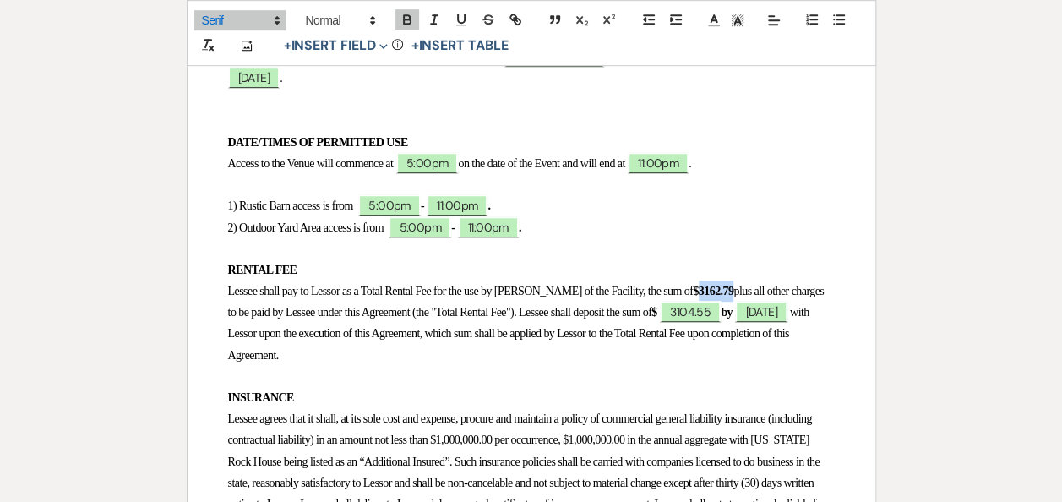
copy strong "3162.79"
click at [720, 314] on span "3104.55" at bounding box center [690, 312] width 61 height 22
select select "owner"
select select "Amount"
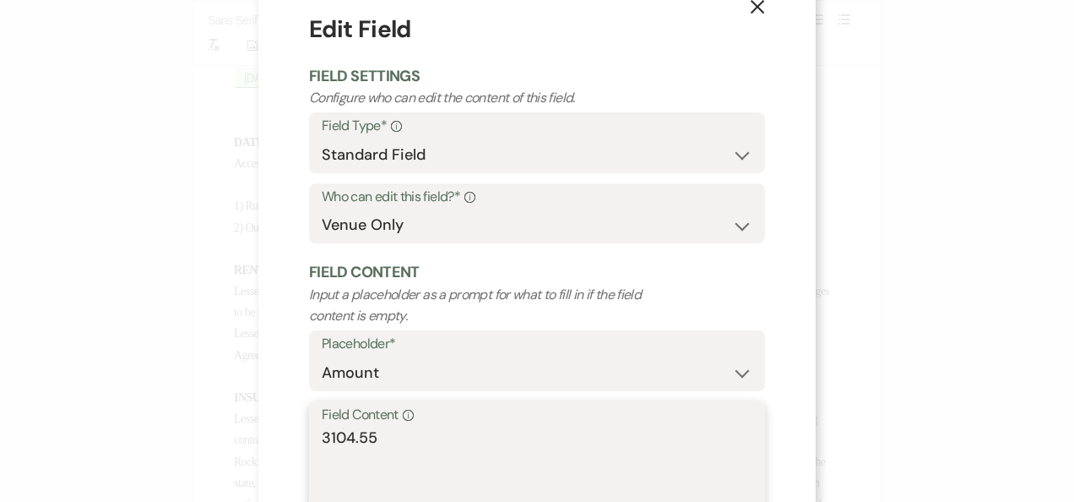
scroll to position [59, 0]
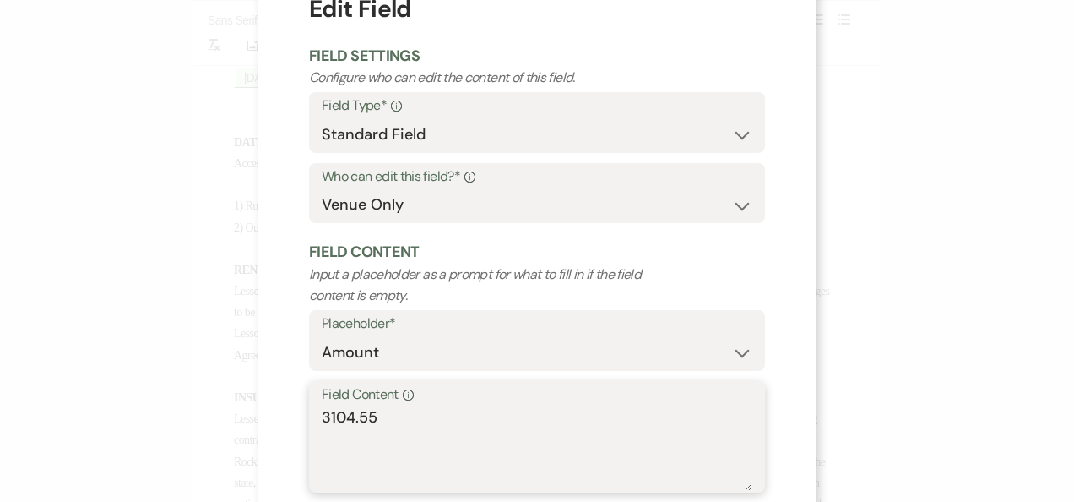
drag, startPoint x: 434, startPoint y: 484, endPoint x: 137, endPoint y: 492, distance: 297.4
click at [137, 492] on div "X Edit Field Field Settings Configure who can edit the content of this field. F…" at bounding box center [537, 251] width 1074 height 502
paste textarea "62.79"
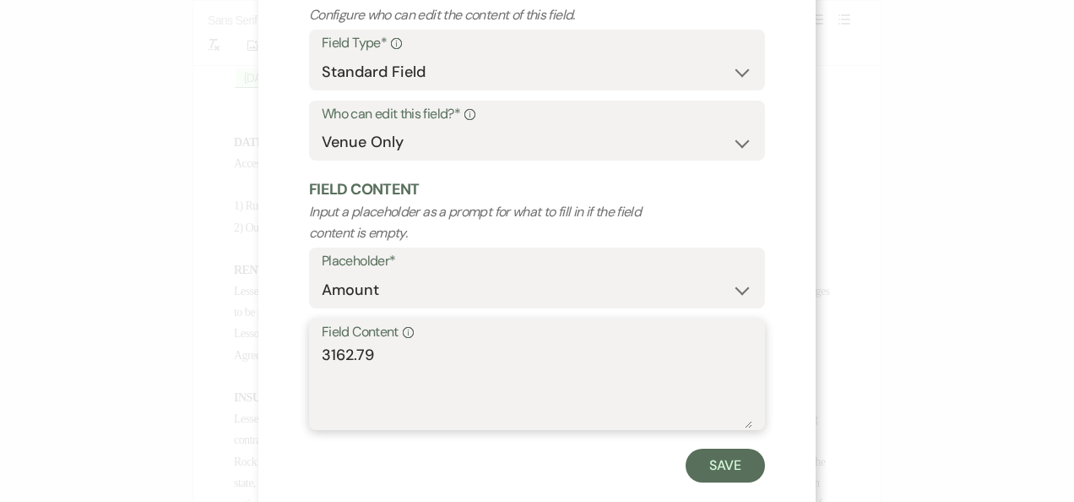
scroll to position [153, 0]
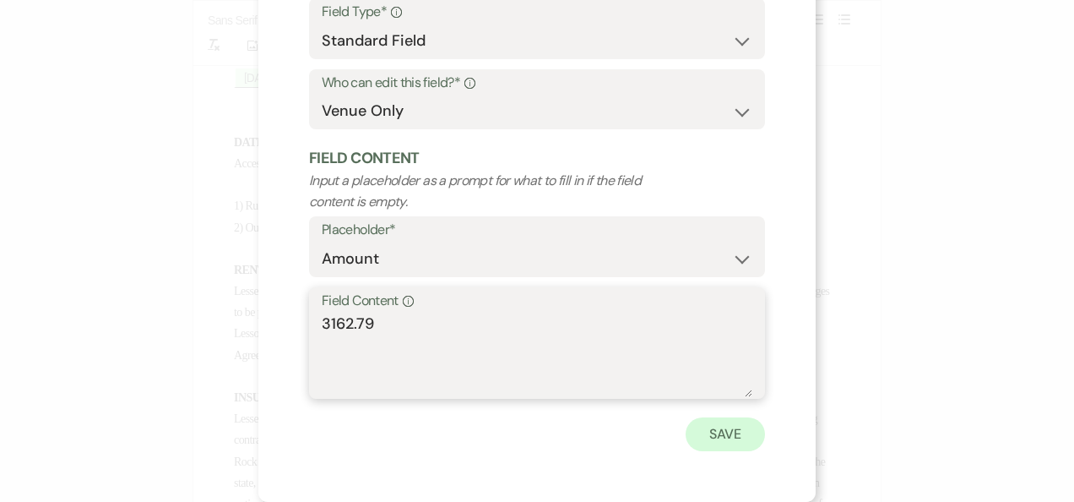
type textarea "3162.79"
click at [713, 436] on button "Save" at bounding box center [725, 434] width 79 height 34
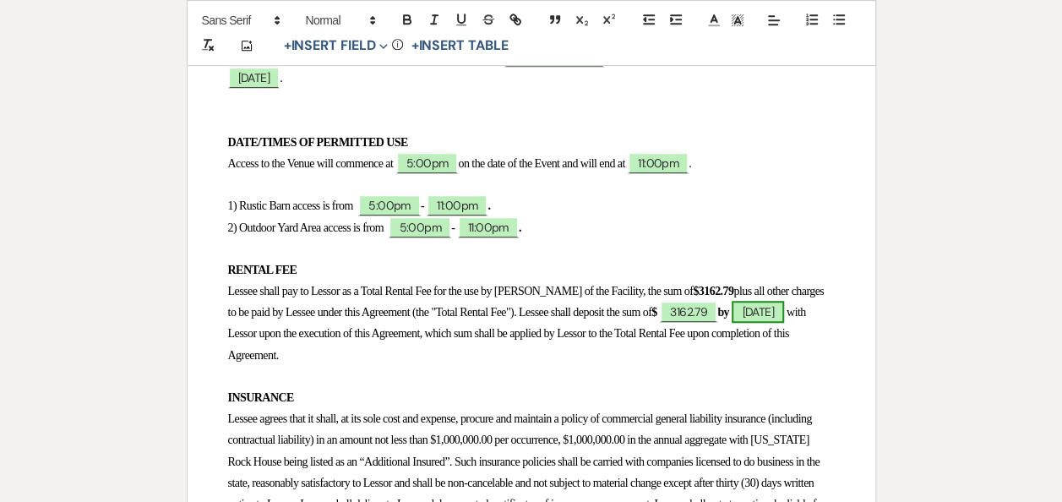
click at [731, 323] on span "10/6/2024" at bounding box center [757, 312] width 52 height 22
select select "owner"
select select "Date"
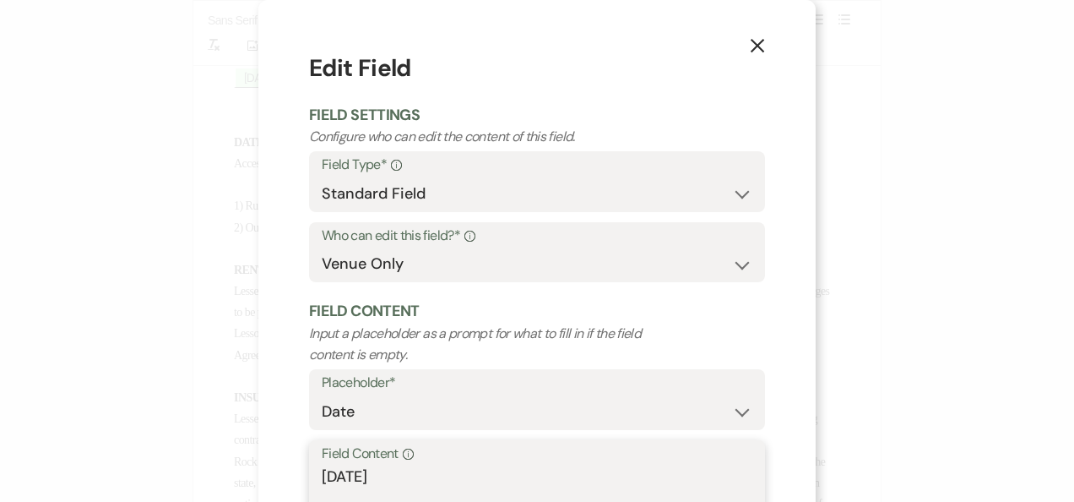
click at [343, 476] on textarea "10/6/2024" at bounding box center [537, 507] width 431 height 84
click at [397, 481] on textarea "9/24/2024" at bounding box center [537, 507] width 431 height 84
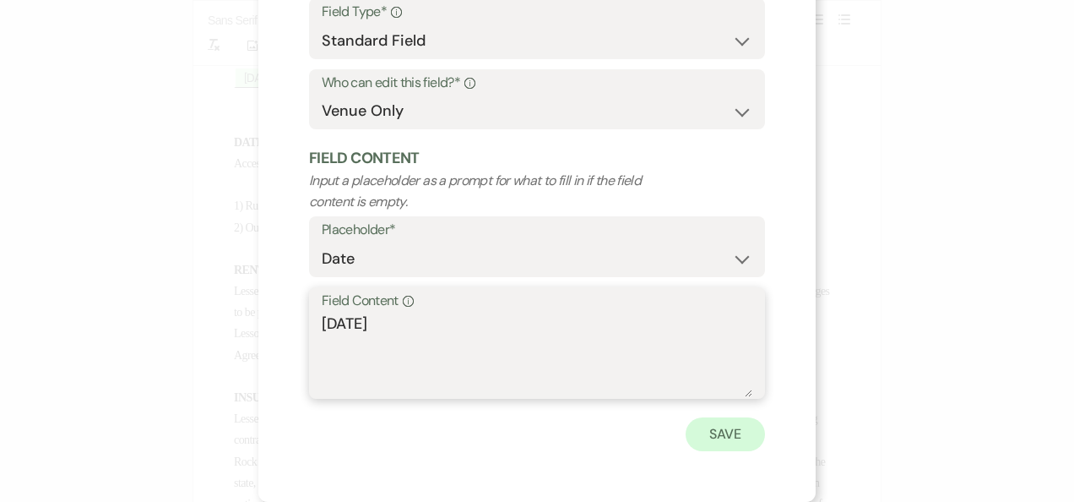
type textarea "9/24/2025"
click at [720, 437] on button "Save" at bounding box center [725, 434] width 79 height 34
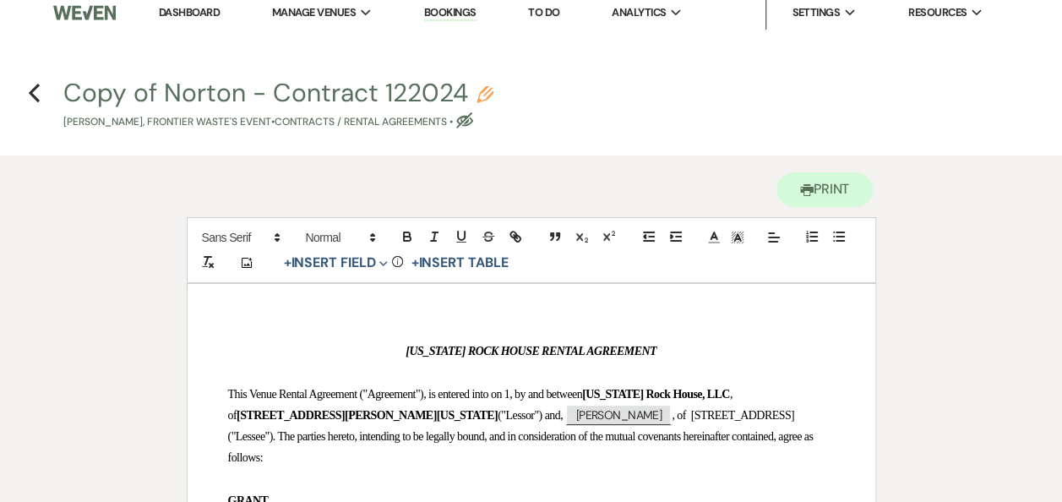
scroll to position [0, 0]
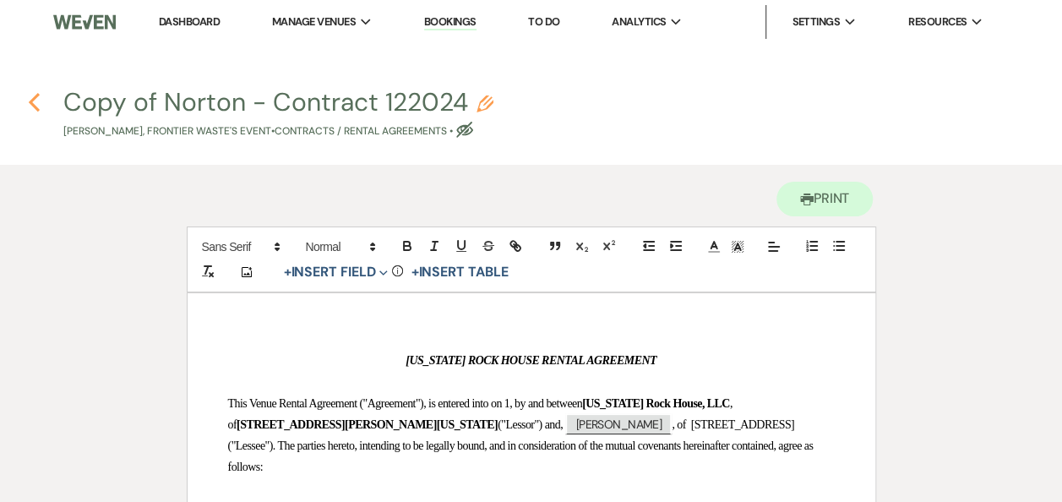
click at [32, 102] on use "button" at bounding box center [34, 102] width 11 height 19
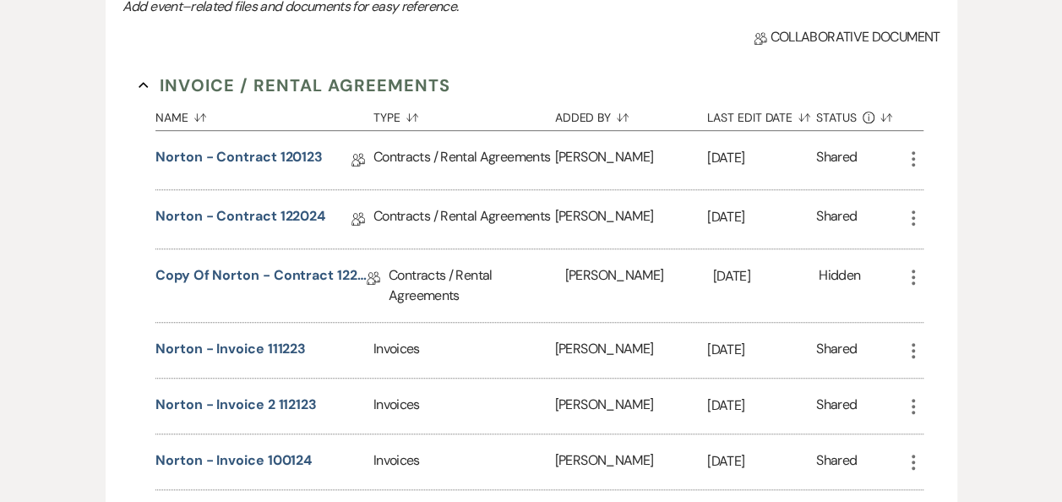
click at [911, 274] on use "button" at bounding box center [912, 276] width 3 height 15
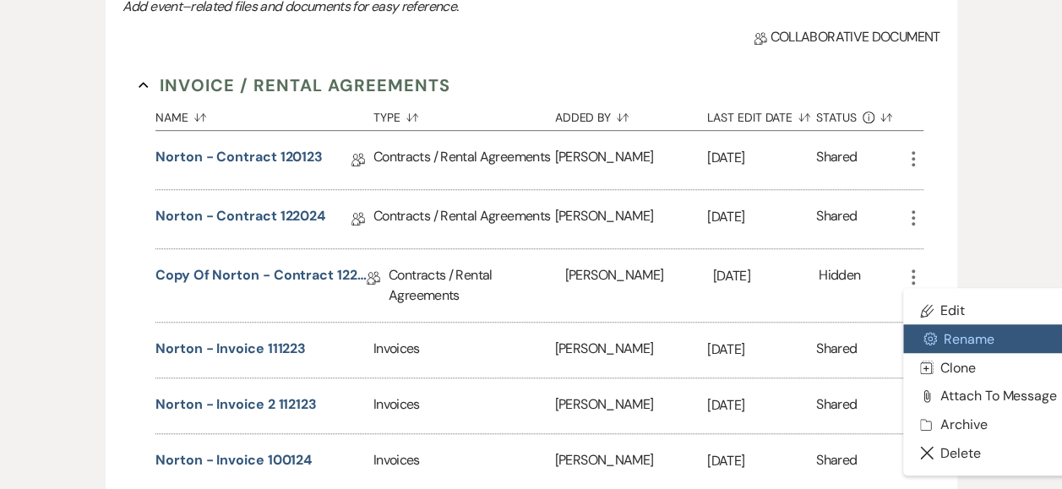
click at [954, 340] on button "Settings Gear Rename" at bounding box center [988, 338] width 171 height 29
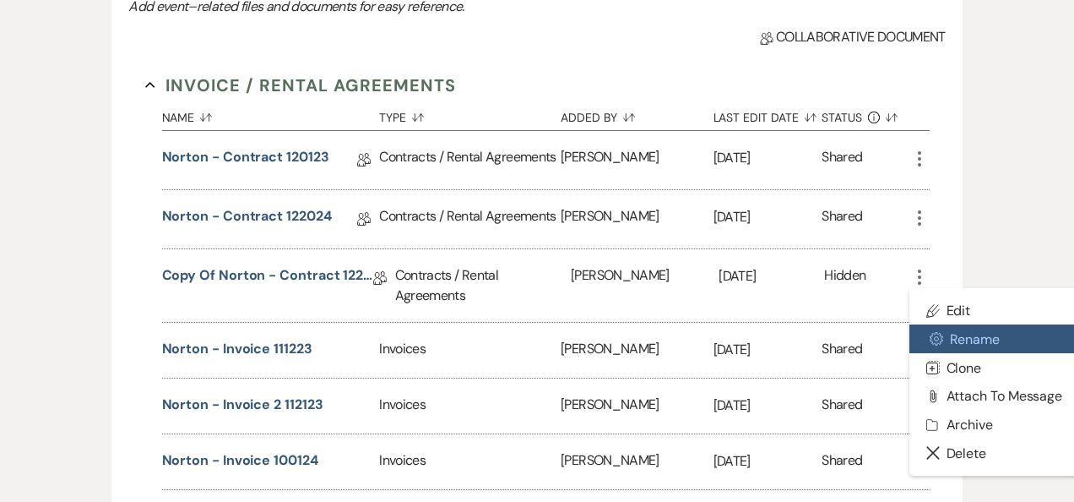
select select "10"
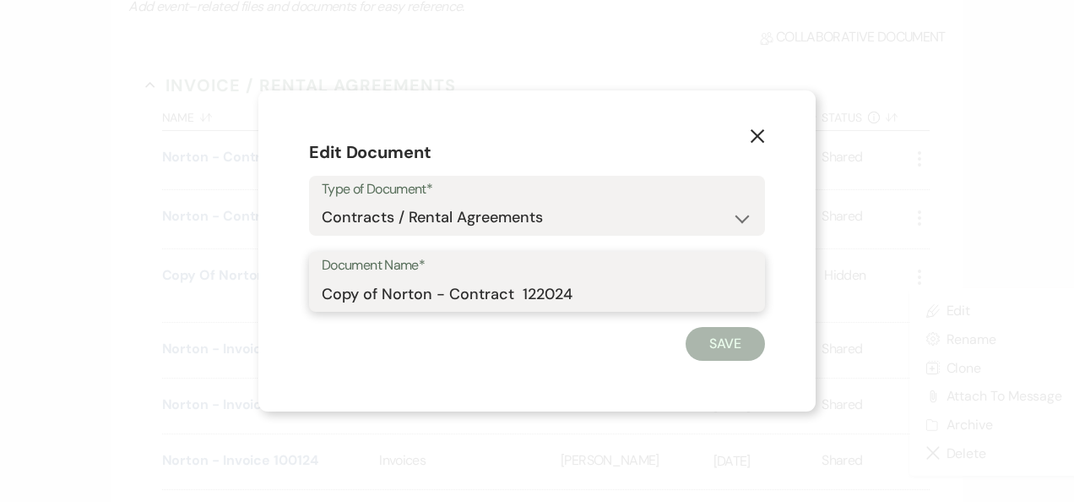
drag, startPoint x: 383, startPoint y: 293, endPoint x: 122, endPoint y: 336, distance: 264.5
click at [122, 336] on div "X Edit Document Type of Document* Special Event Insurance Vendor Certificate of…" at bounding box center [537, 251] width 1074 height 502
type input "Norton - Contract 12/19/25"
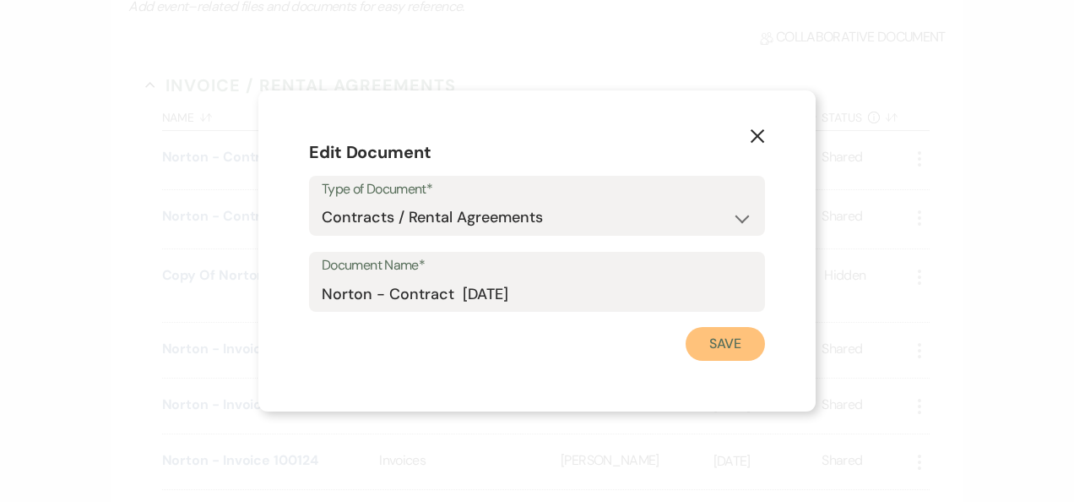
click at [718, 346] on button "Save" at bounding box center [725, 344] width 79 height 34
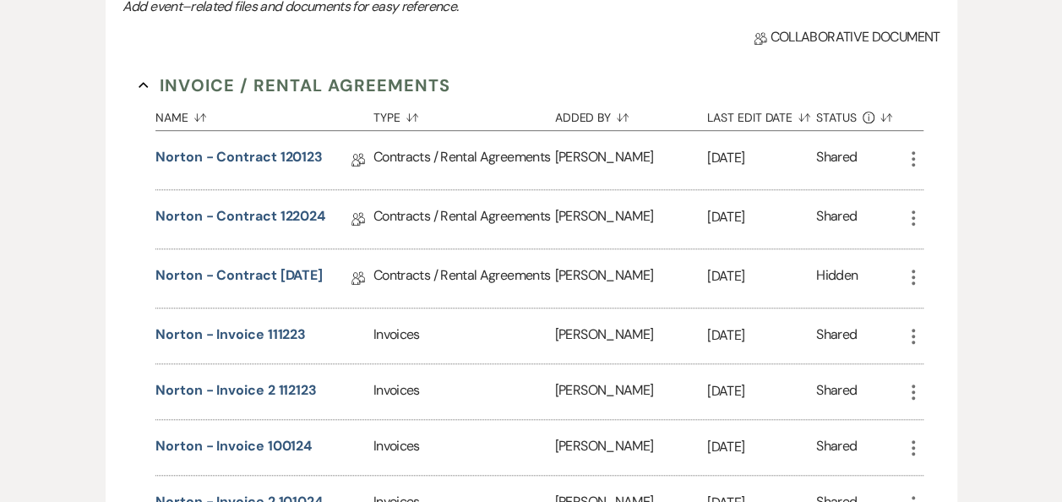
click at [912, 269] on use "button" at bounding box center [912, 276] width 3 height 15
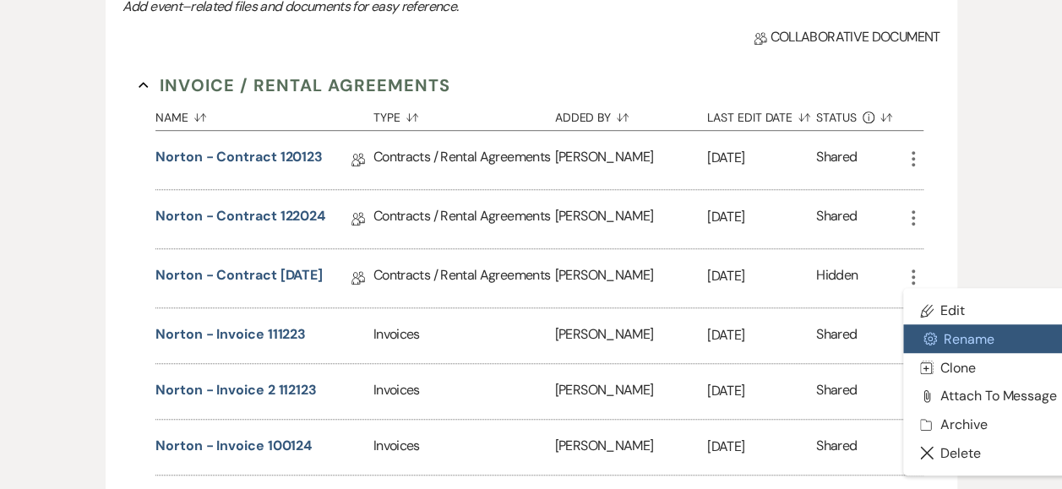
click at [948, 334] on button "Settings Gear Rename" at bounding box center [988, 338] width 171 height 29
select select "10"
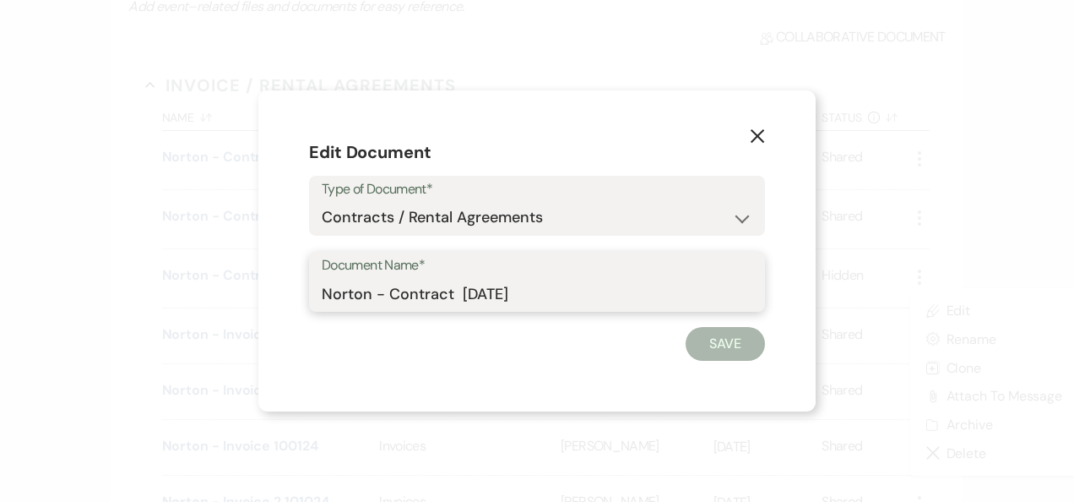
click at [500, 292] on input "Norton - Contract 12/19/25" at bounding box center [537, 293] width 431 height 33
type input "Norton - Contract 121925"
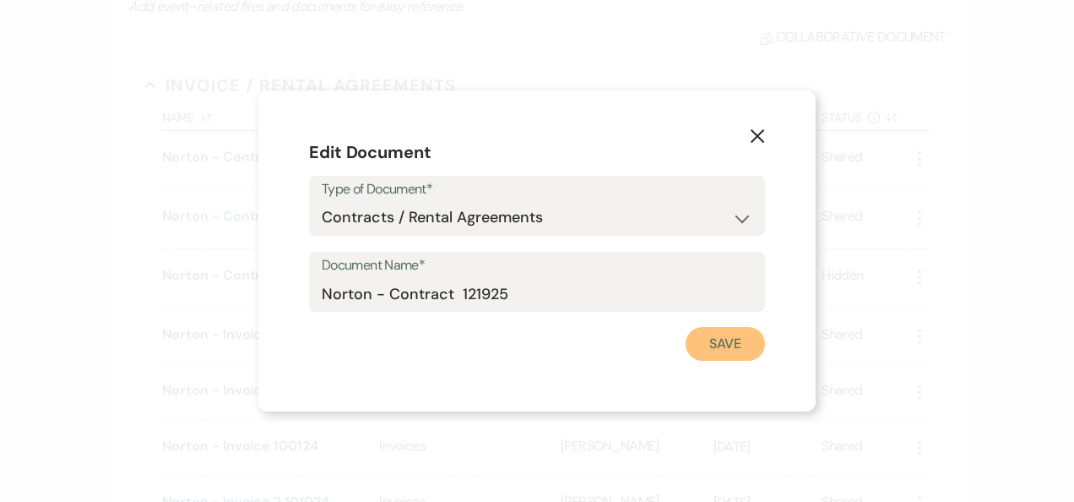
click at [725, 351] on button "Save" at bounding box center [725, 344] width 79 height 34
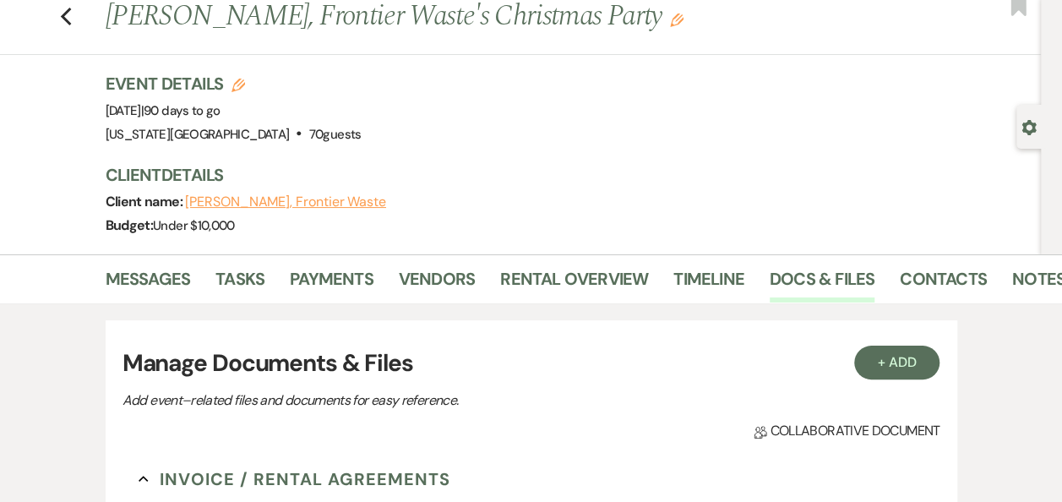
scroll to position [0, 0]
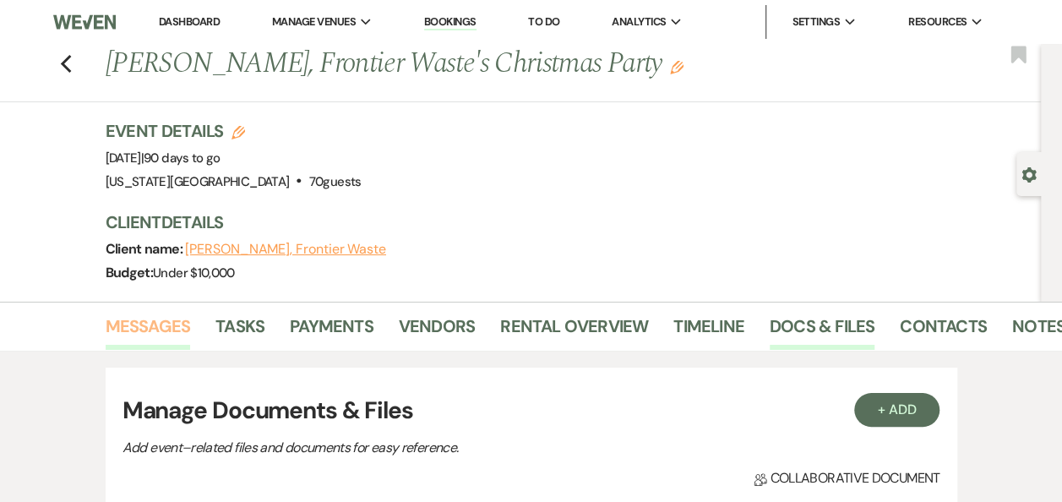
click at [157, 328] on link "Messages" at bounding box center [148, 330] width 85 height 37
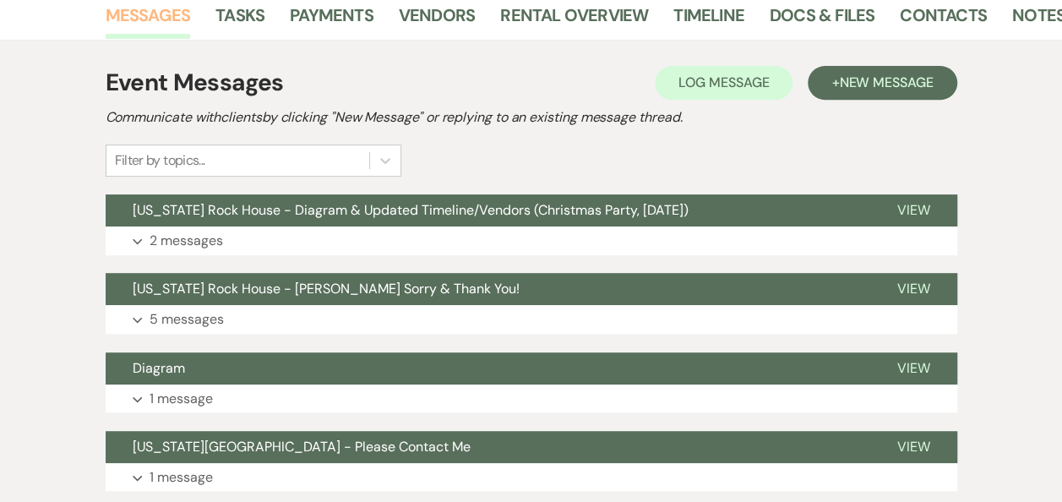
scroll to position [318, 0]
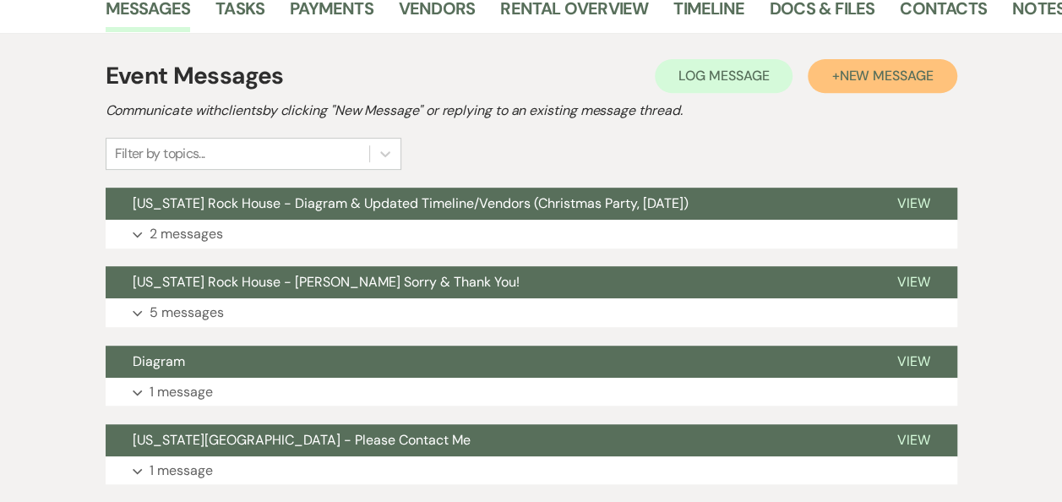
click at [867, 77] on span "New Message" at bounding box center [886, 76] width 94 height 18
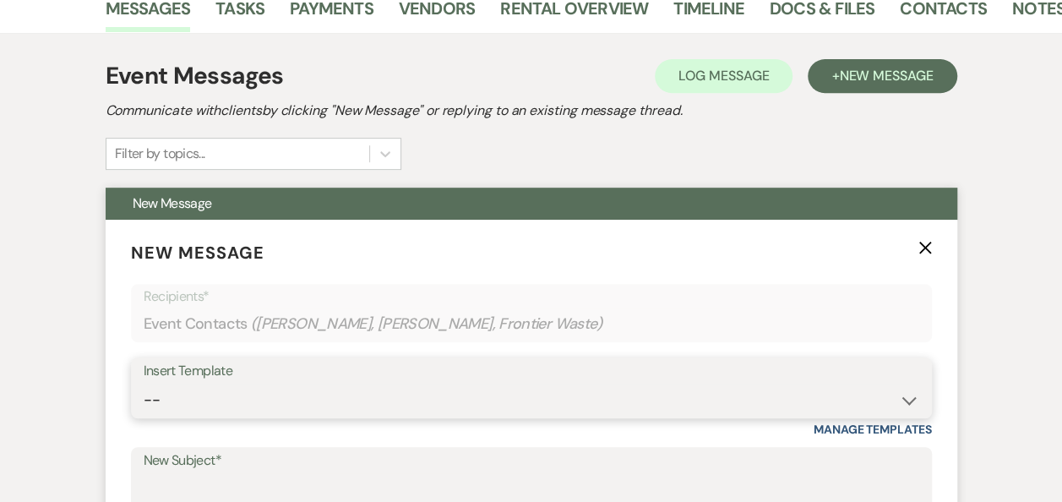
click at [904, 399] on select "-- Weven Planning Portal Introduction (Booked Events) Follow Up Booking Procedu…" at bounding box center [531, 399] width 775 height 33
select select "694"
click at [144, 383] on select "-- Weven Planning Portal Introduction (Booked Events) Follow Up Booking Procedu…" at bounding box center [531, 399] width 775 height 33
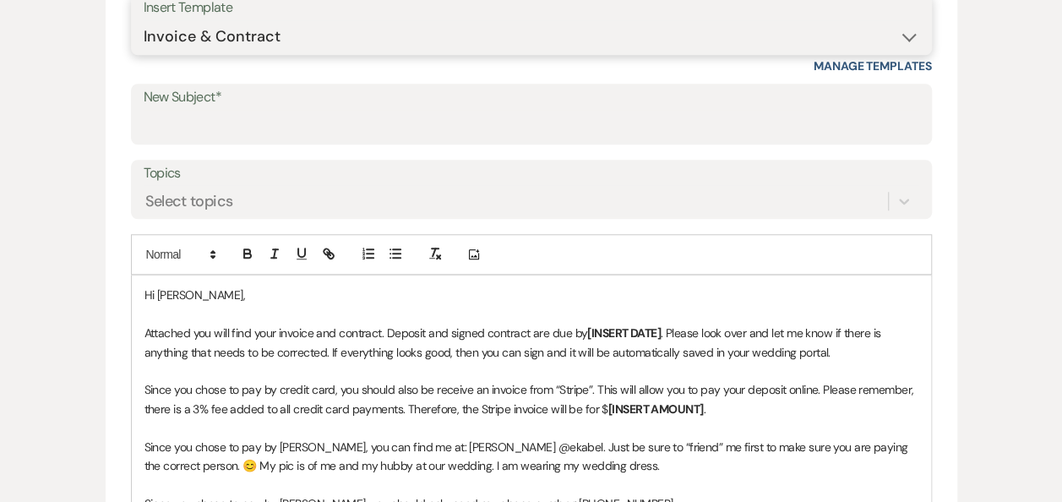
scroll to position [677, 0]
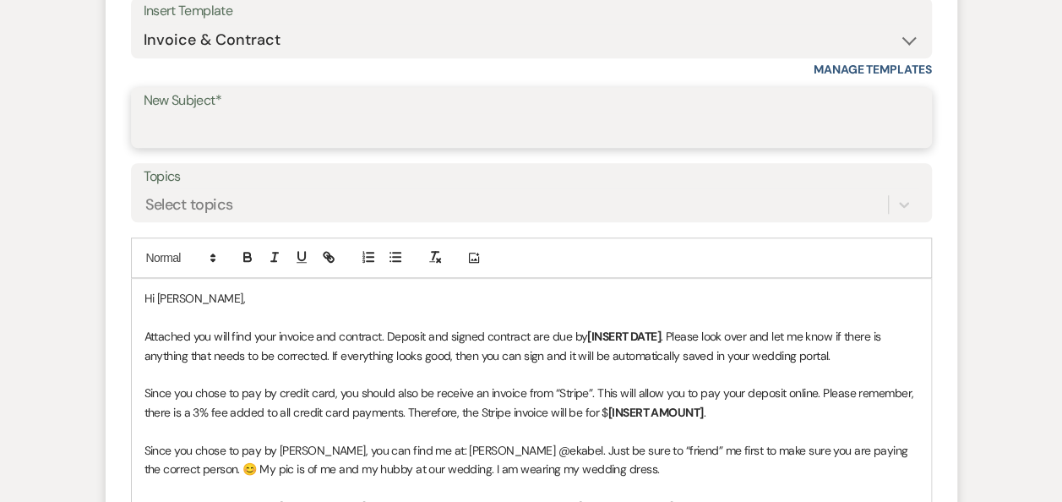
click at [269, 128] on input "New Subject*" at bounding box center [531, 129] width 775 height 33
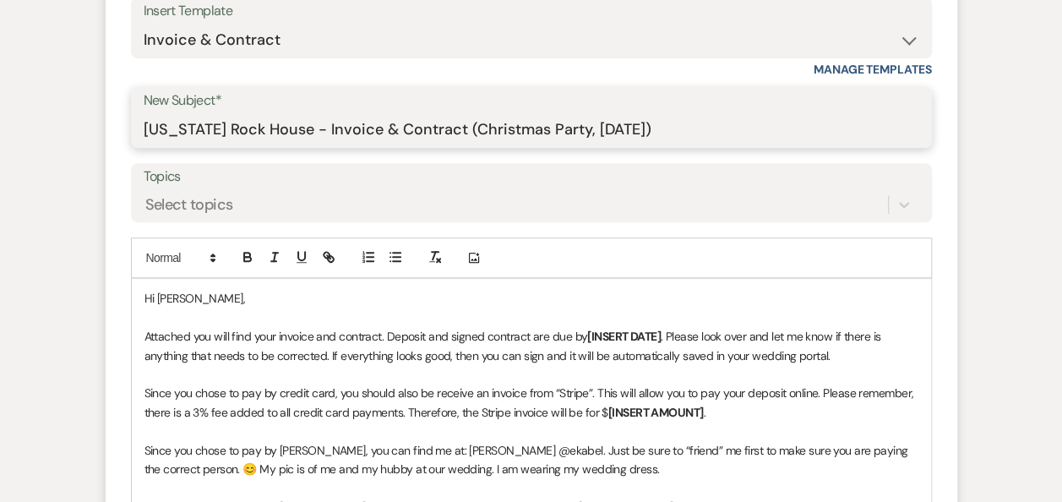
type input "Texas Rock House - Invoice & Contract (Christmas Party, Fri. 12/19/2025)"
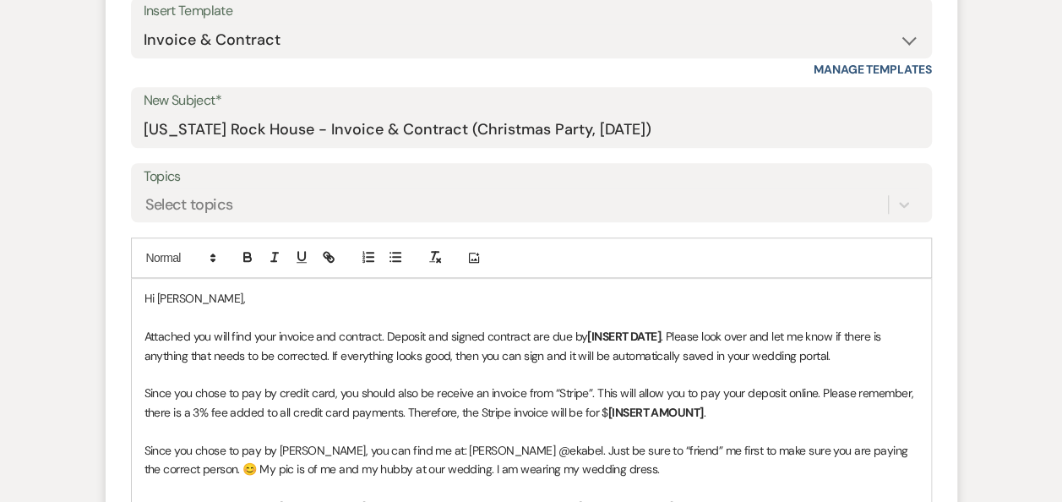
click at [223, 296] on p "Hi Briana," at bounding box center [531, 298] width 774 height 19
click at [427, 335] on p "Attached you will find your invoice and contract. Deposit and signed contract a…" at bounding box center [531, 346] width 774 height 38
drag, startPoint x: 672, startPoint y: 335, endPoint x: 595, endPoint y: 341, distance: 77.1
click at [595, 341] on p "Attached you will find your invoice and contract. Payment and signed contract a…" at bounding box center [531, 346] width 774 height 38
click at [746, 353] on p "Attached you will find your invoice and contract. Payment and signed contract a…" at bounding box center [531, 346] width 774 height 38
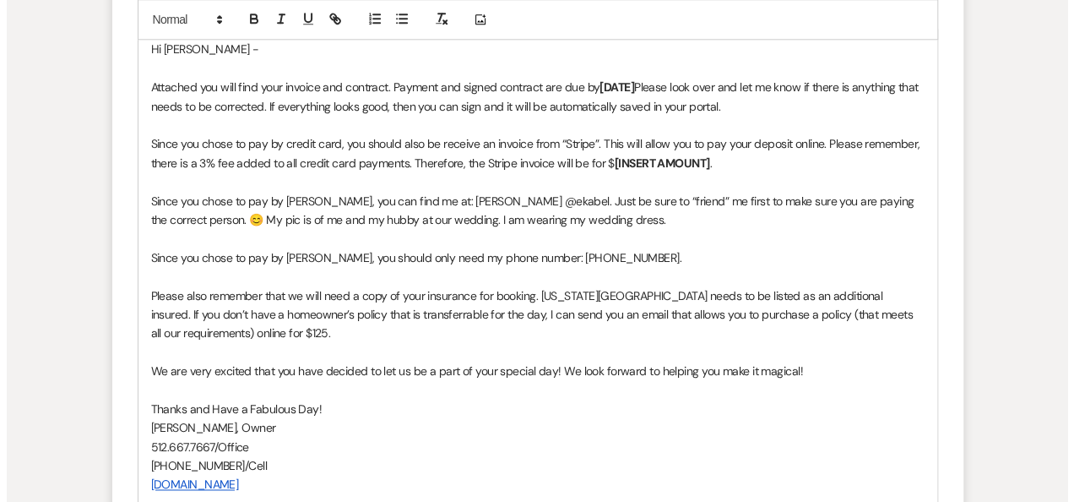
scroll to position [939, 0]
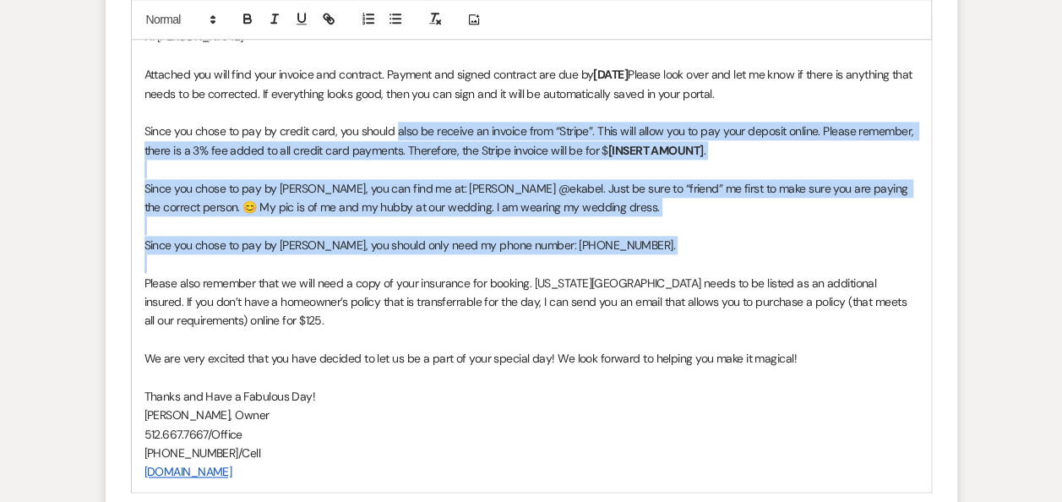
drag, startPoint x: 396, startPoint y: 395, endPoint x: 673, endPoint y: 257, distance: 309.7
click at [673, 257] on div "Hi Briana - Attached you will find your invoice and contract. Payment and signe…" at bounding box center [531, 254] width 799 height 474
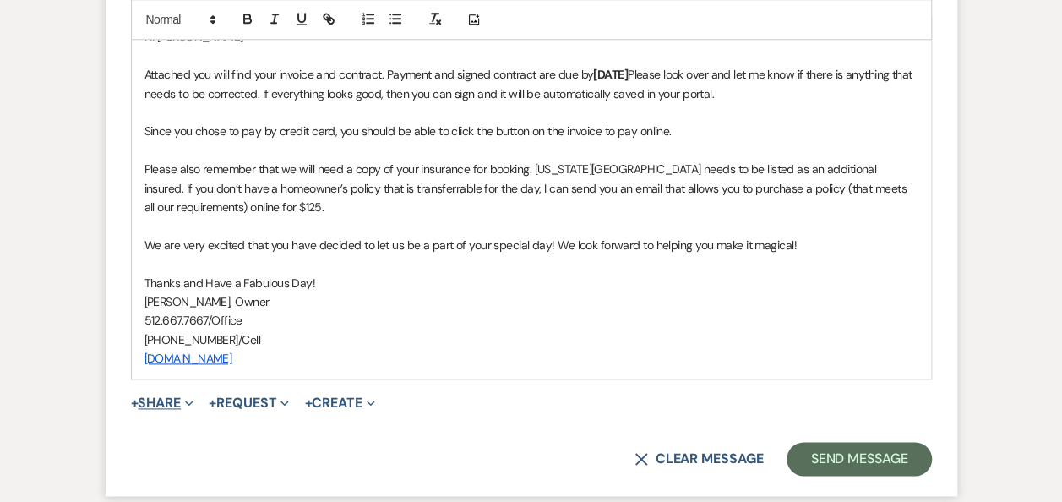
click at [172, 401] on button "+ Share Expand" at bounding box center [162, 403] width 63 height 14
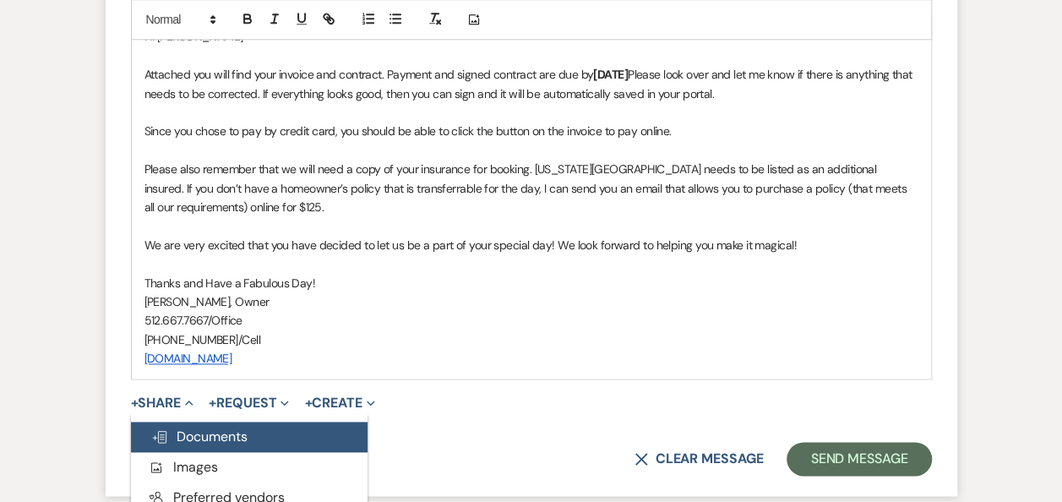
click at [203, 431] on span "Doc Upload Documents" at bounding box center [199, 436] width 96 height 18
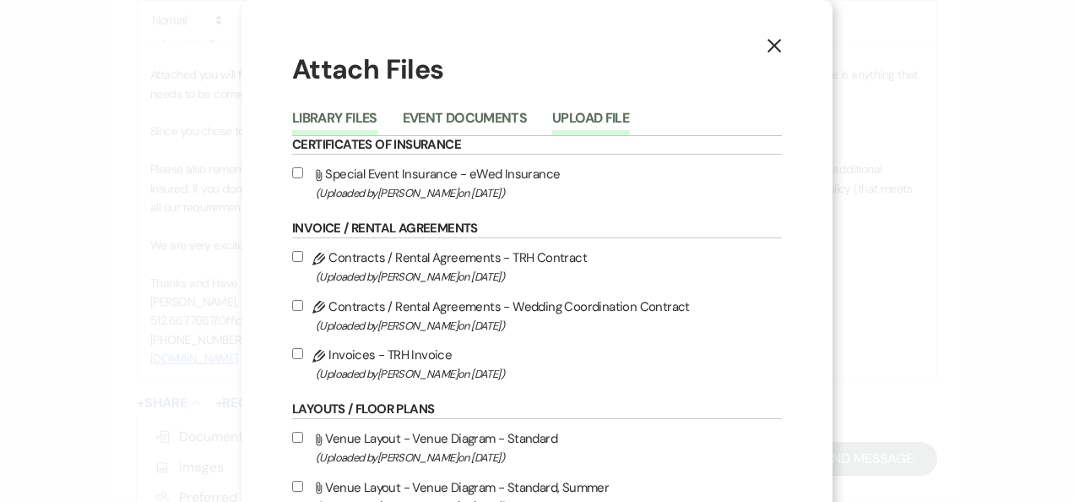
click at [590, 114] on button "Upload File" at bounding box center [590, 123] width 77 height 24
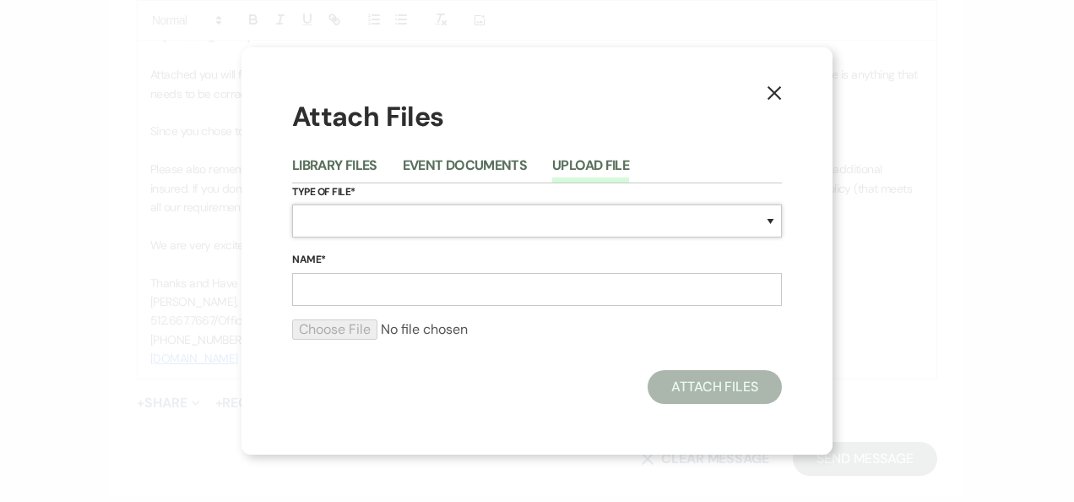
click at [770, 217] on select "Special Event Insurance Vendor Certificate of Insurance Contracts / Rental Agre…" at bounding box center [537, 220] width 490 height 33
select select "22"
click at [292, 204] on select "Special Event Insurance Vendor Certificate of Insurance Contracts / Rental Agre…" at bounding box center [537, 220] width 490 height 33
click at [405, 296] on input "Name*" at bounding box center [537, 289] width 490 height 33
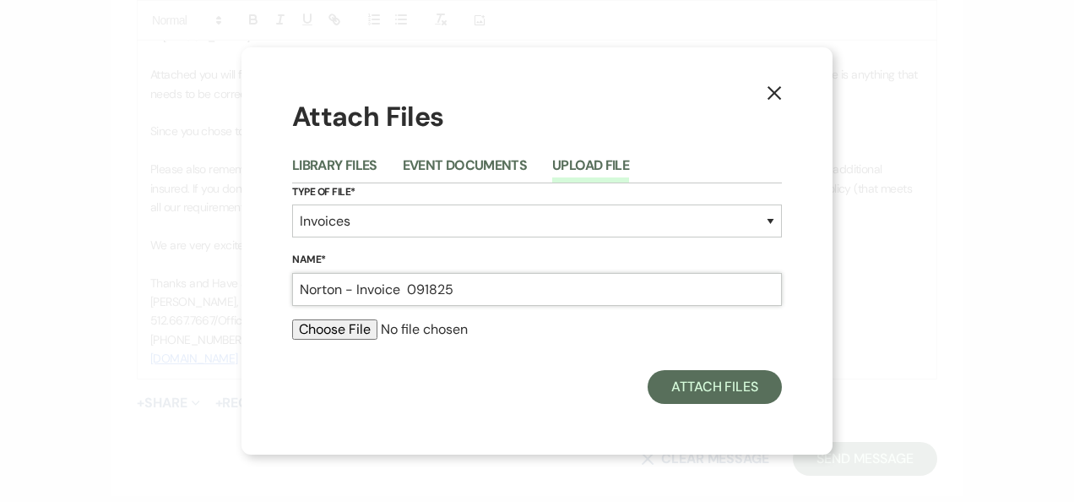
type input "Norton - Invoice 091825"
click at [337, 330] on input "file" at bounding box center [537, 329] width 490 height 20
type input "C:\fakepath\Norton - Invoice 1 091825.pdf"
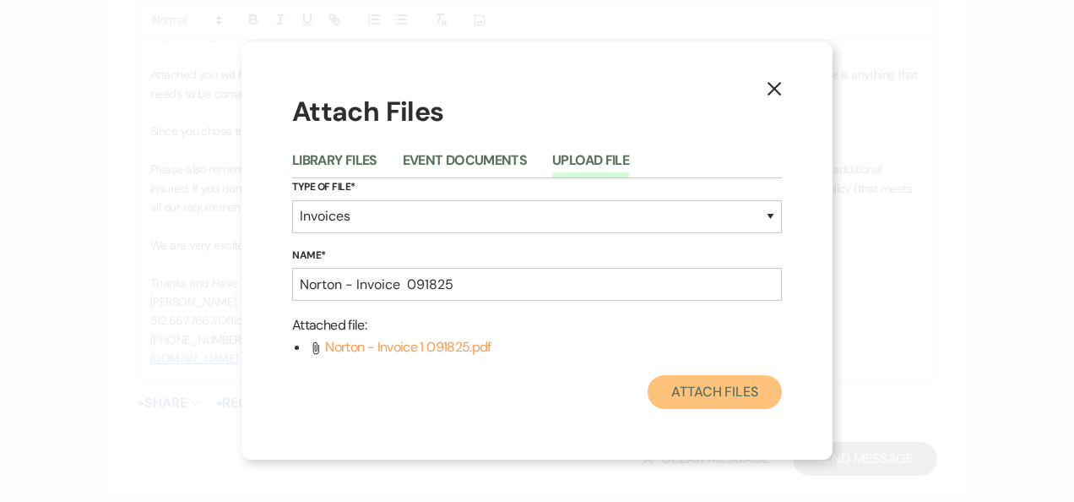
click at [723, 391] on button "Attach Files" at bounding box center [715, 392] width 134 height 34
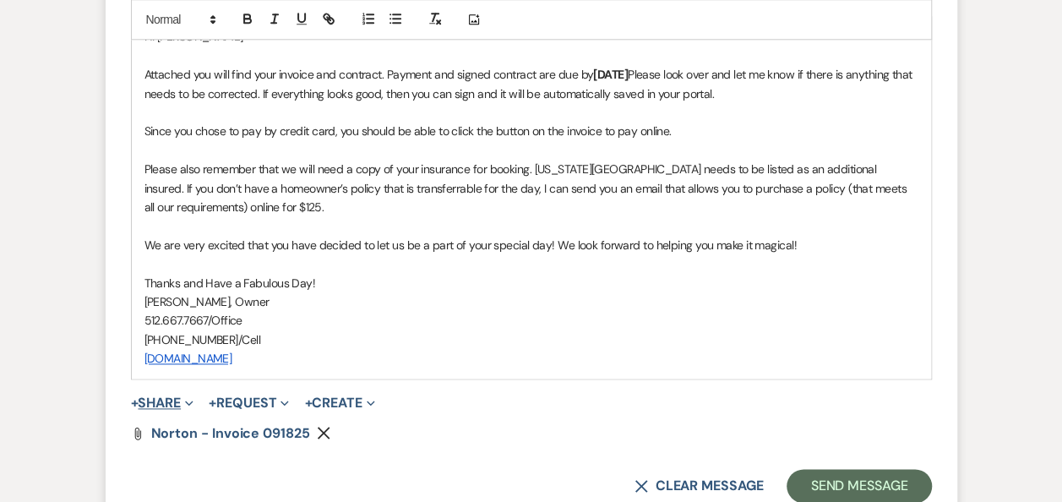
click at [171, 396] on button "+ Share Expand" at bounding box center [162, 403] width 63 height 14
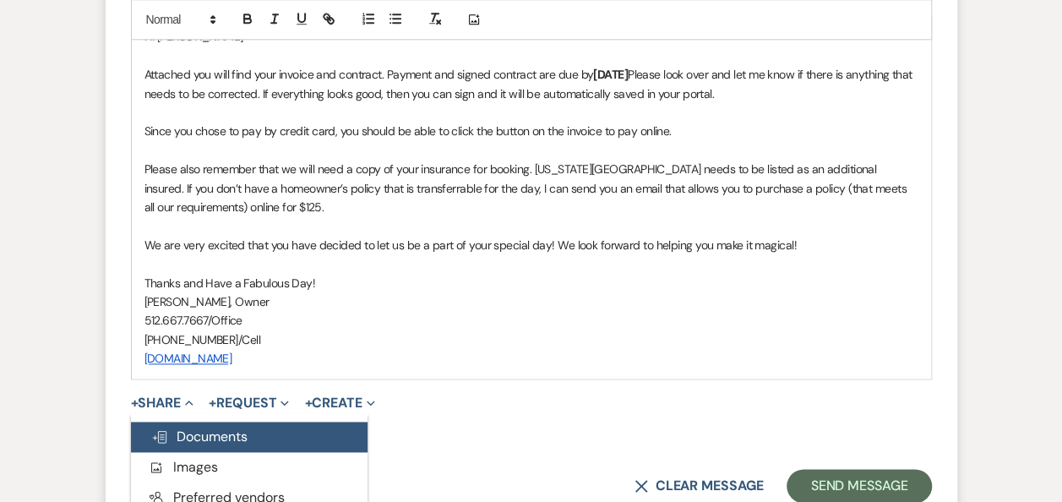
click at [204, 437] on span "Doc Upload Documents" at bounding box center [199, 436] width 96 height 18
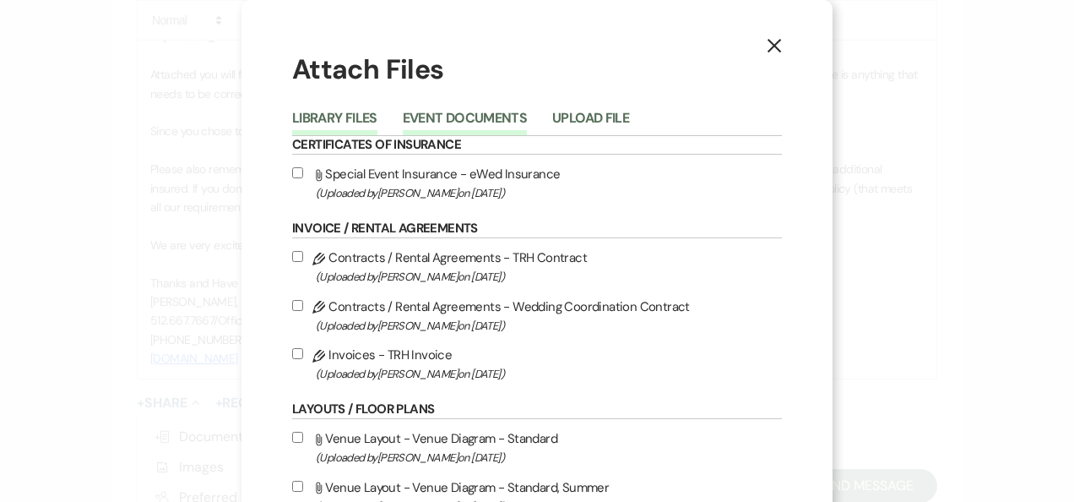
click at [482, 117] on button "Event Documents" at bounding box center [465, 123] width 124 height 24
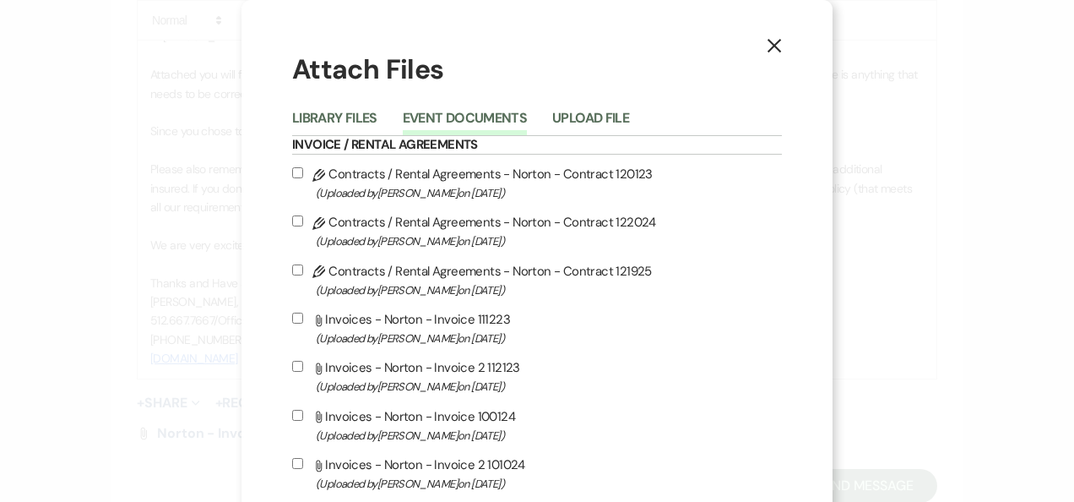
click at [292, 266] on input "Pencil Contracts / Rental Agreements - Norton - Contract 121925 (Uploaded by Er…" at bounding box center [297, 269] width 11 height 11
checkbox input "true"
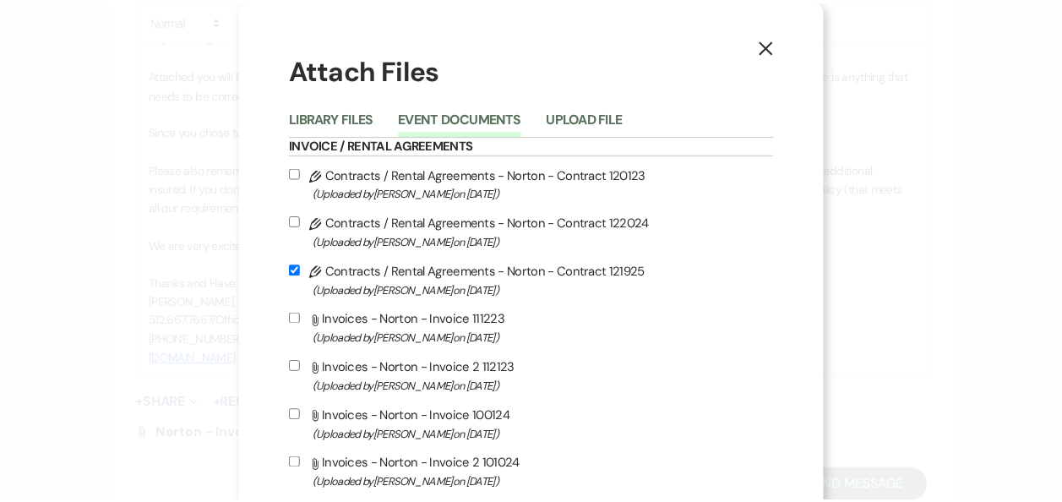
scroll to position [608, 0]
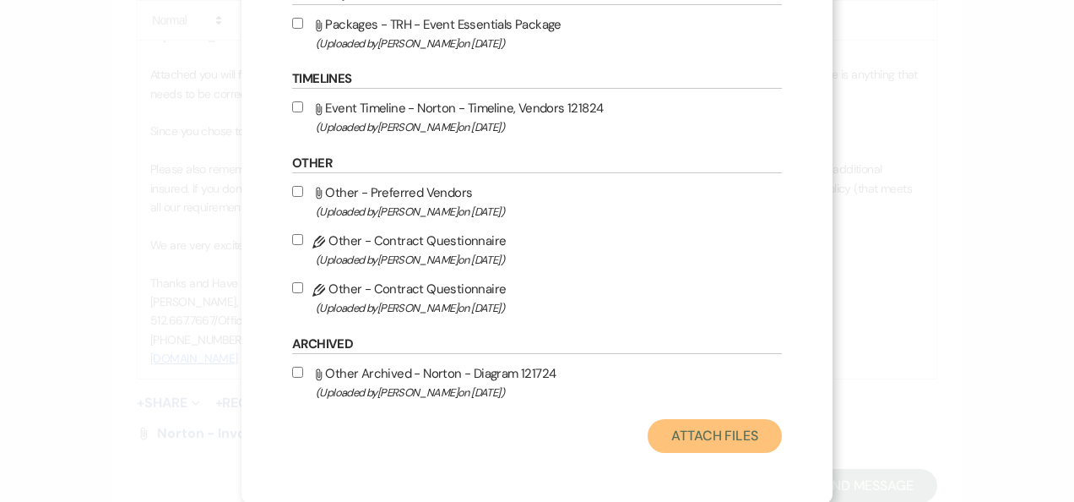
click at [726, 432] on button "Attach Files" at bounding box center [715, 436] width 134 height 34
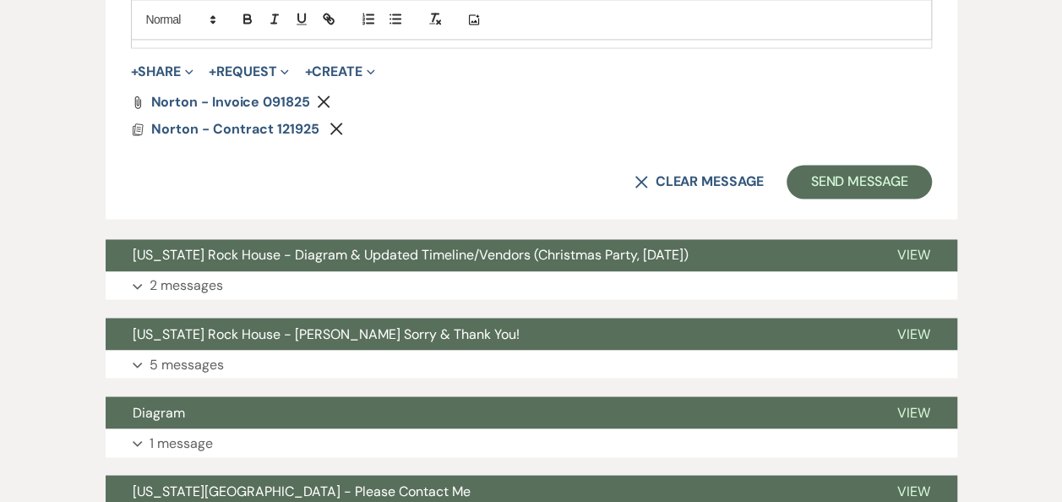
scroll to position [1291, 0]
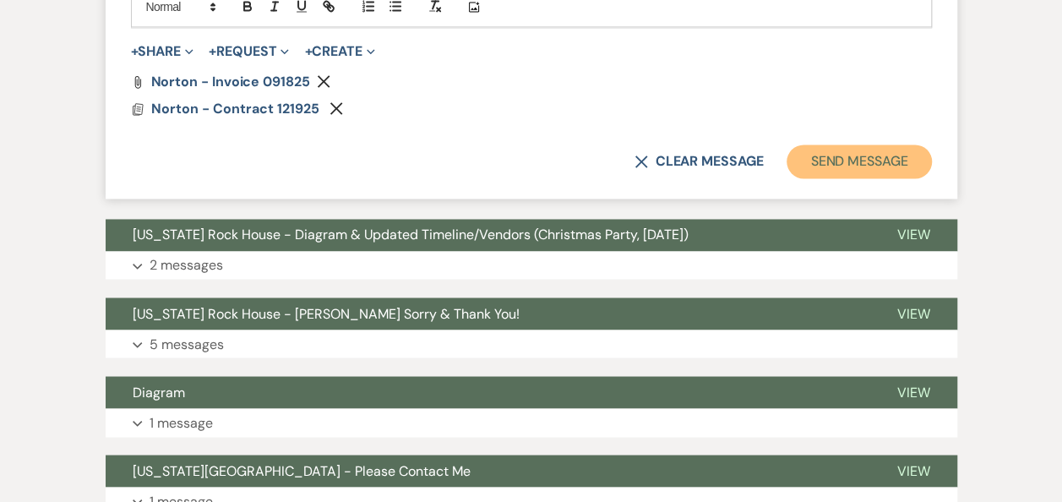
click at [855, 160] on button "Send Message" at bounding box center [858, 161] width 144 height 34
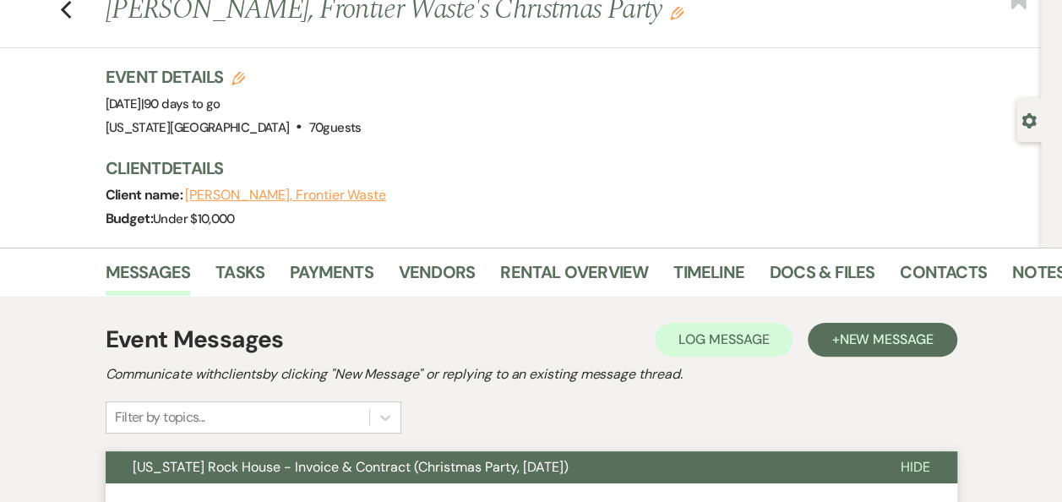
scroll to position [0, 0]
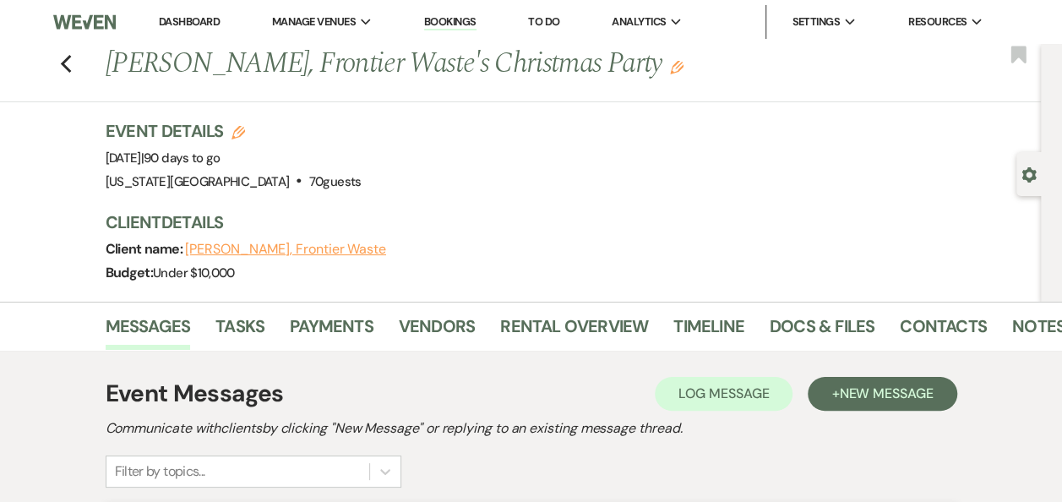
click at [1029, 171] on use "button" at bounding box center [1028, 174] width 14 height 15
select select "14"
select select "13"
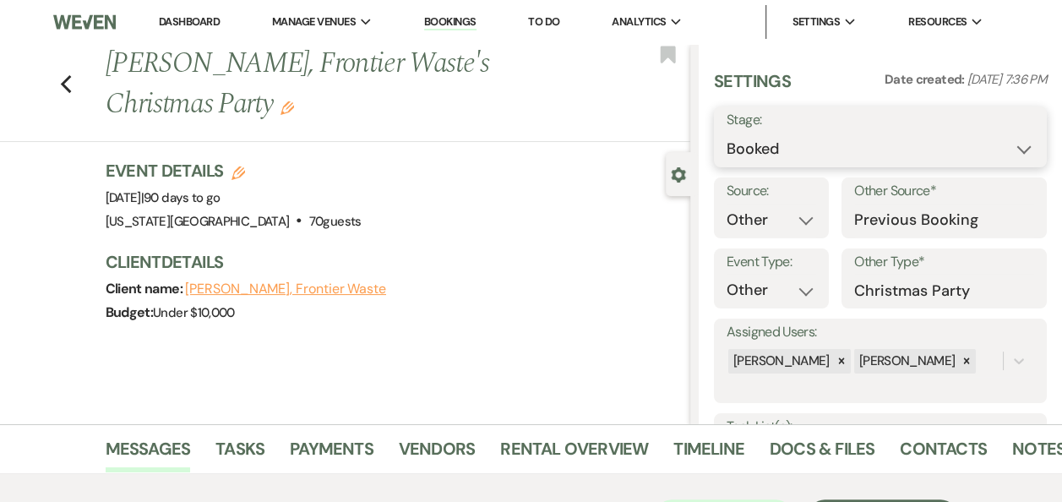
click at [1010, 155] on select "Booked Lost" at bounding box center [879, 149] width 307 height 33
click at [726, 133] on select "Booked Lost" at bounding box center [879, 149] width 307 height 33
click at [201, 22] on link "Dashboard" at bounding box center [189, 21] width 61 height 14
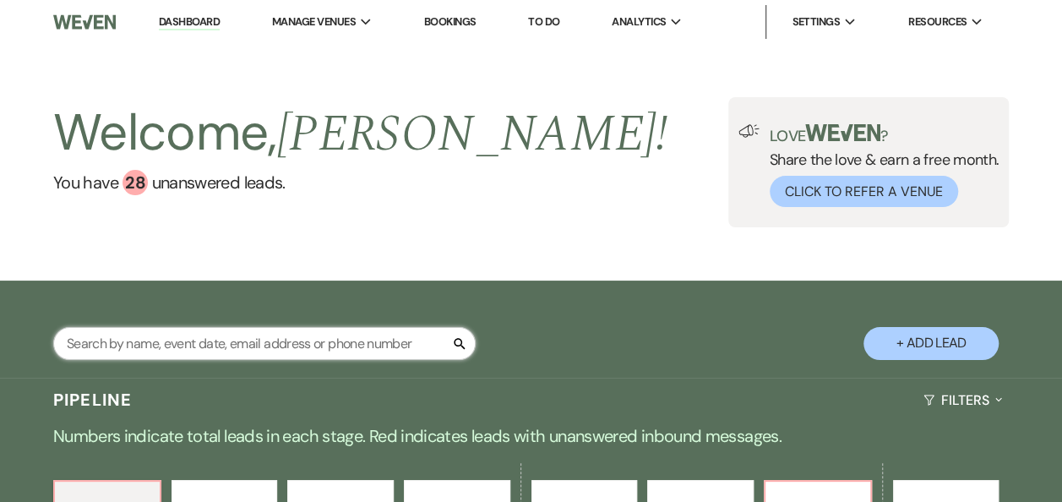
click at [301, 343] on input "text" at bounding box center [264, 343] width 422 height 33
type input "erin"
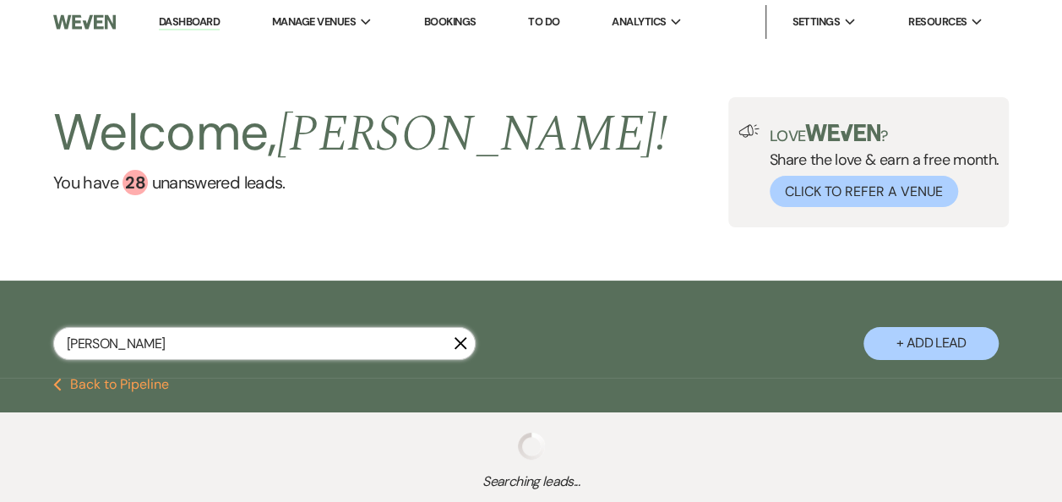
select select "8"
select select "11"
select select "5"
select select "8"
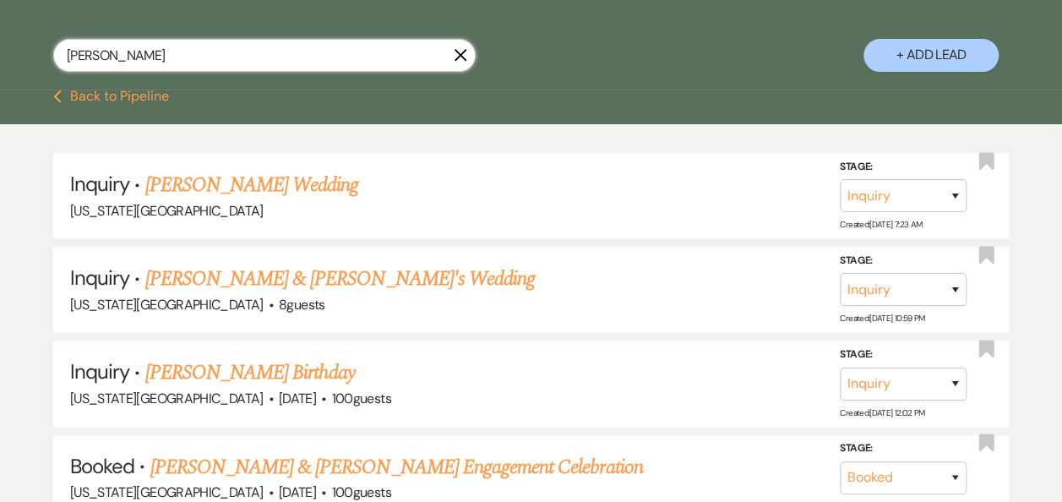
scroll to position [291, 0]
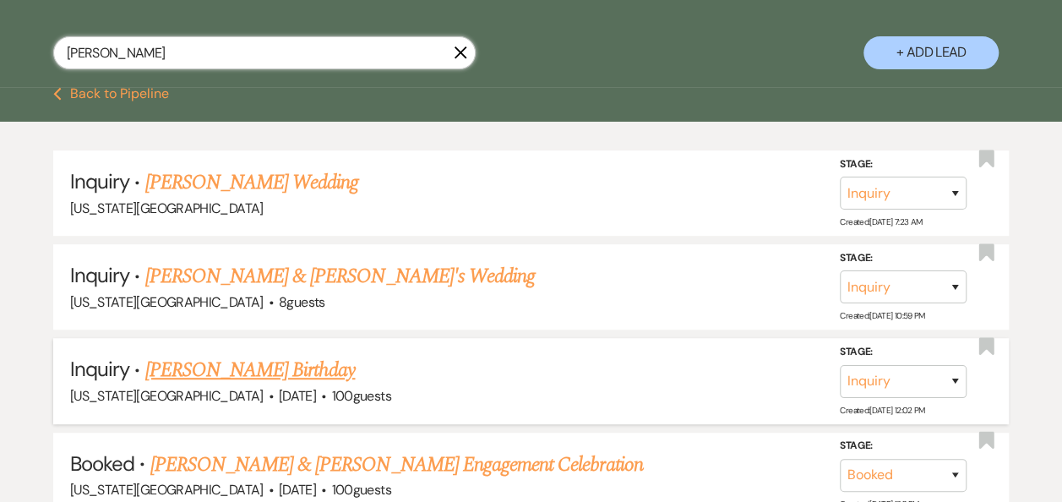
type input "erin"
click at [262, 366] on link "Erin Abel's Birthday" at bounding box center [250, 370] width 210 height 30
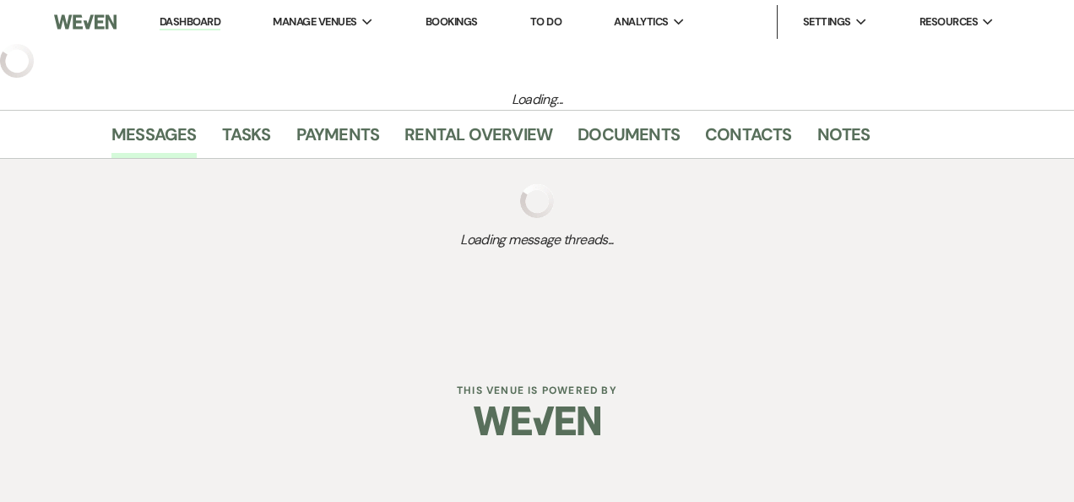
select select "12"
select select "13"
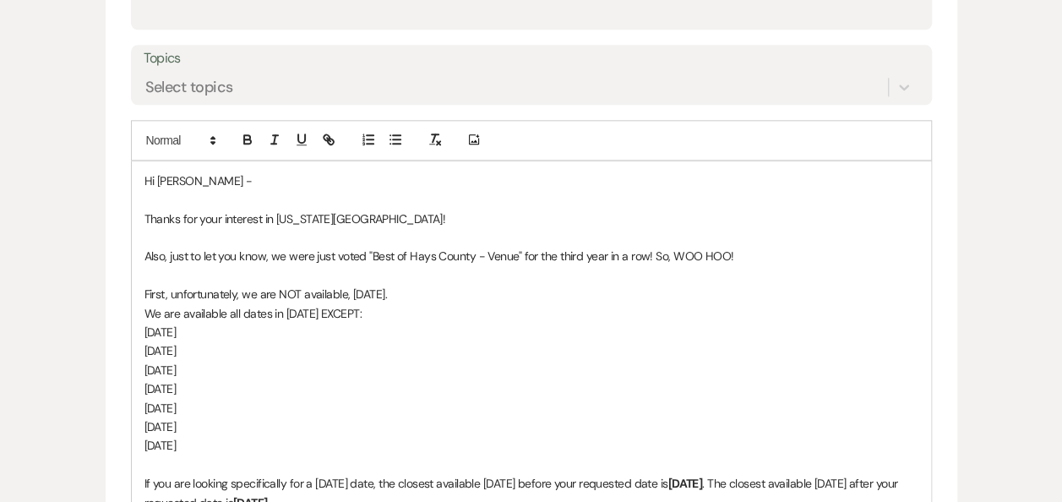
scroll to position [929, 0]
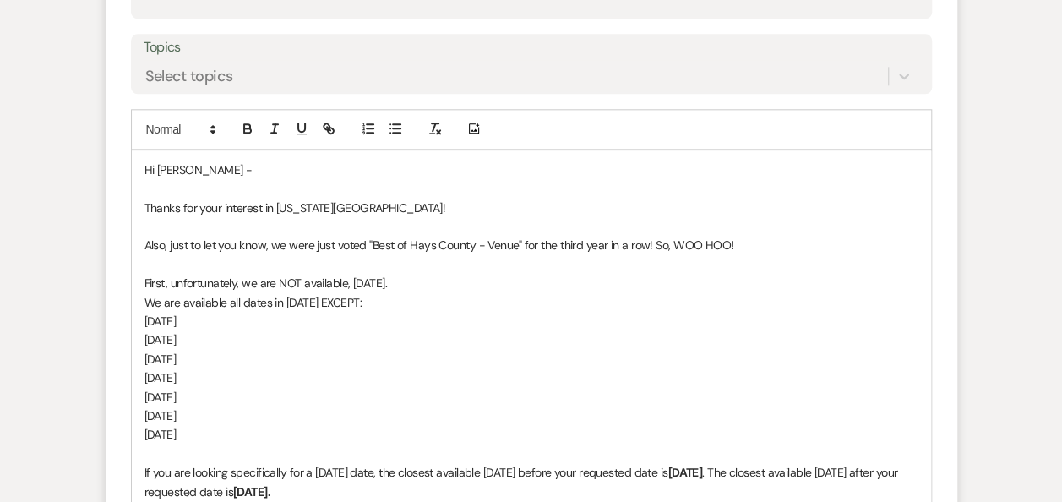
click at [191, 172] on p "Hi Yesenia -" at bounding box center [531, 169] width 774 height 19
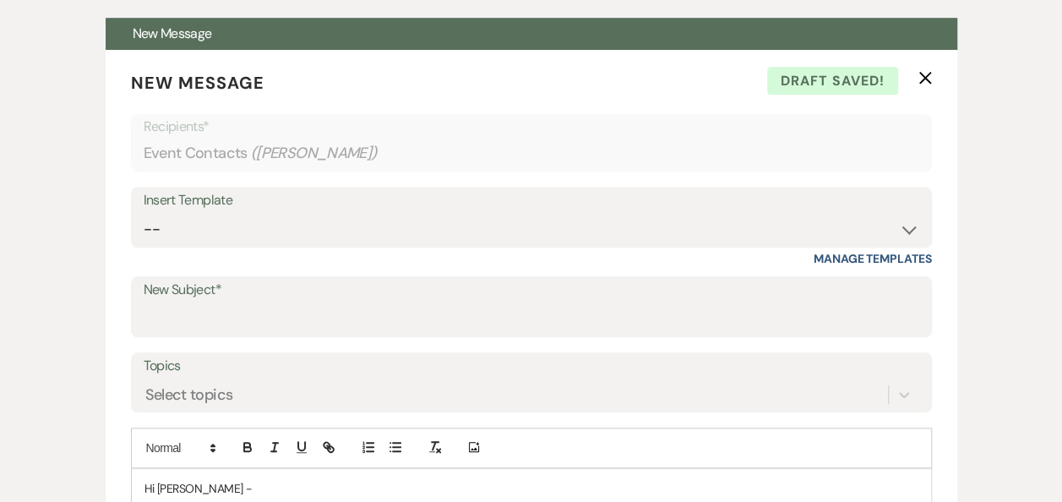
scroll to position [589, 0]
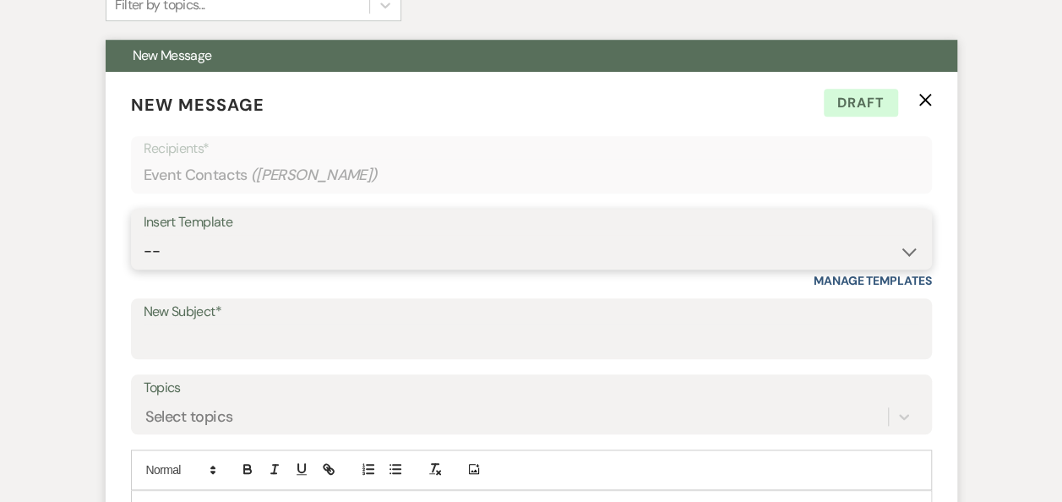
click at [905, 250] on select "-- Weven Planning Portal Introduction (Booked Events) Follow Up Booking Procedu…" at bounding box center [531, 251] width 775 height 33
click at [144, 235] on select "-- Weven Planning Portal Introduction (Booked Events) Follow Up Booking Procedu…" at bounding box center [531, 251] width 775 height 33
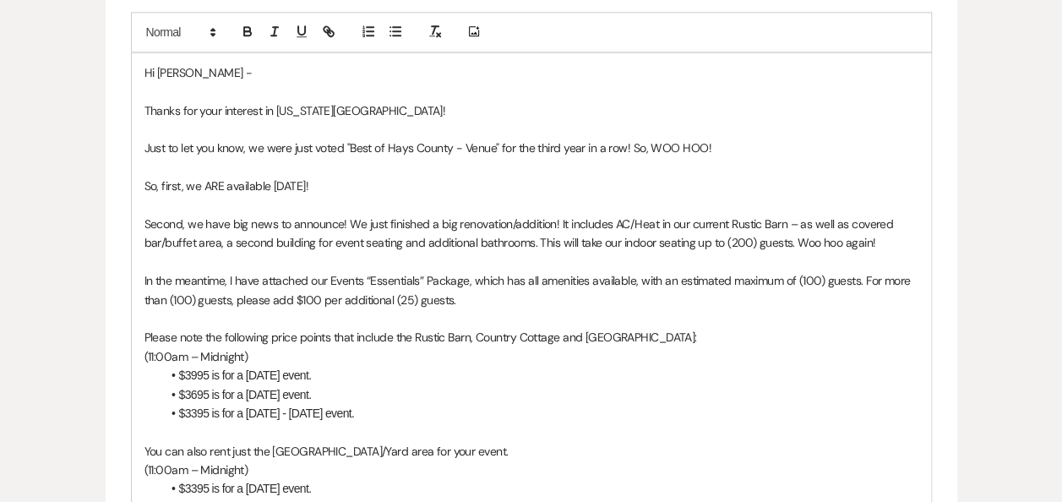
scroll to position [988, 0]
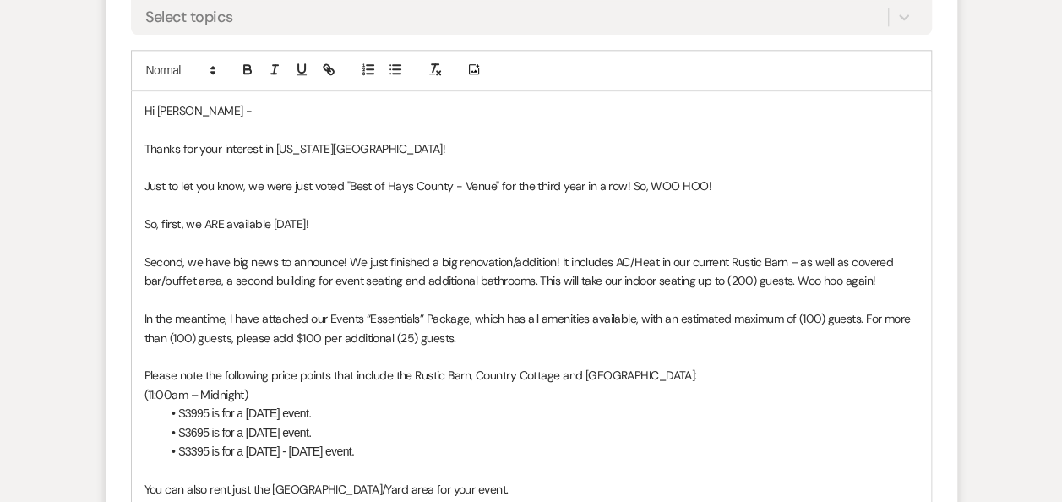
click at [172, 106] on p "Hi Erin -" at bounding box center [531, 110] width 774 height 19
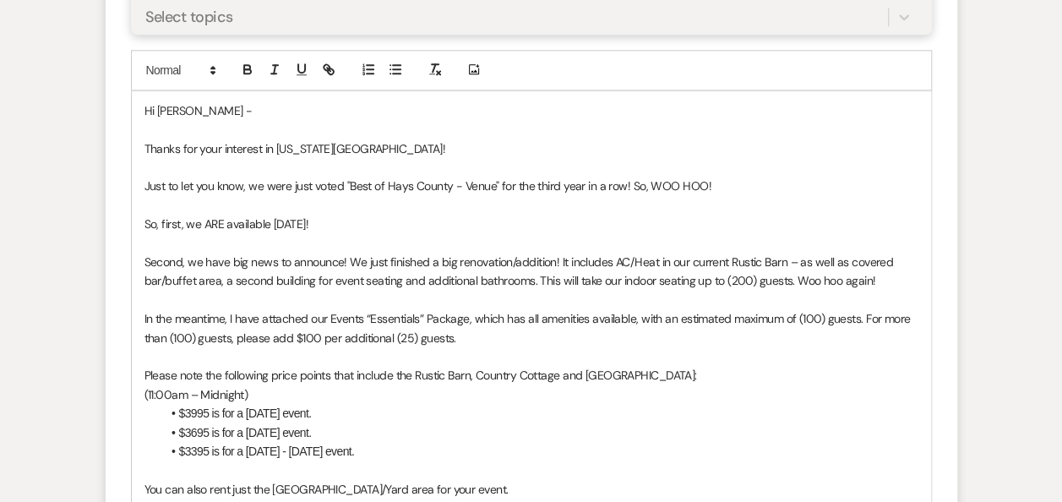
click at [842, 24] on div "Select topics" at bounding box center [516, 17] width 744 height 30
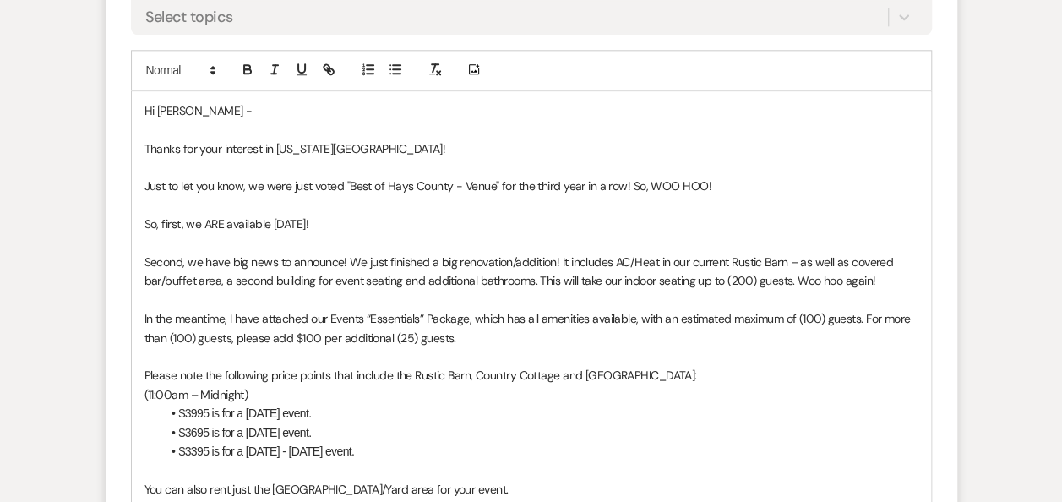
click at [294, 221] on p "So, first, we ARE available 11/14/2025!" at bounding box center [531, 224] width 774 height 19
click at [282, 221] on p "So, first, we ARE available 11/14/2025!" at bounding box center [531, 224] width 774 height 19
click at [277, 220] on p "So, first, we ARE available 11/14/2025!" at bounding box center [531, 224] width 774 height 19
click at [468, 312] on p "In the meantime, I have attached our Events “Essentials” Package, which has all…" at bounding box center [531, 328] width 774 height 38
click at [196, 412] on li "$3995 is for a Saturday event." at bounding box center [539, 413] width 757 height 19
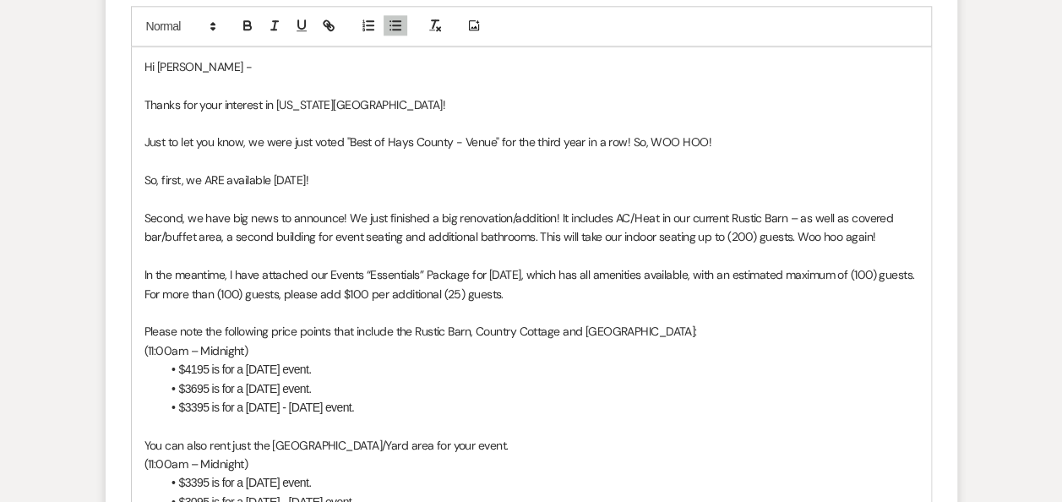
scroll to position [943, 0]
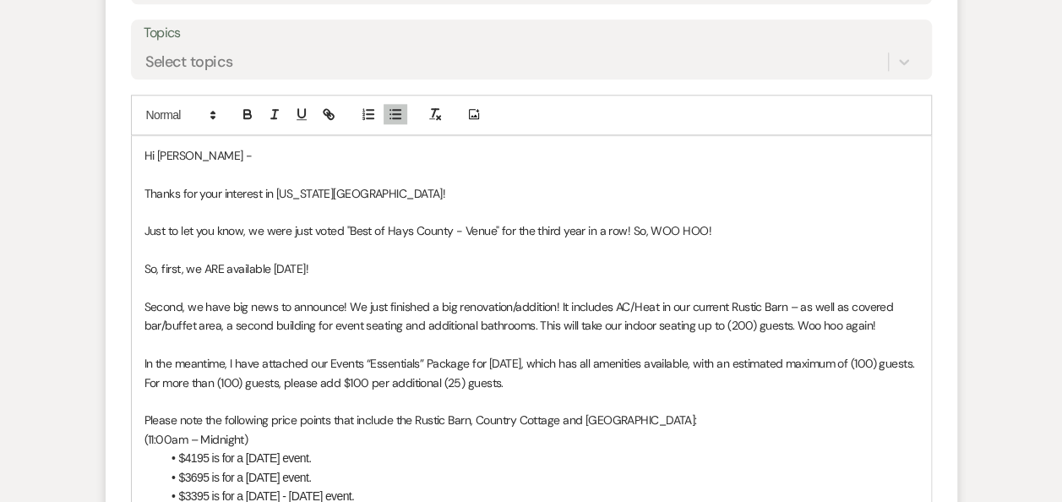
drag, startPoint x: 302, startPoint y: 280, endPoint x: 130, endPoint y: 154, distance: 213.2
copy div "Hi Ashley - Thanks for your interest in Texas Rock House! Just to let you know,…"
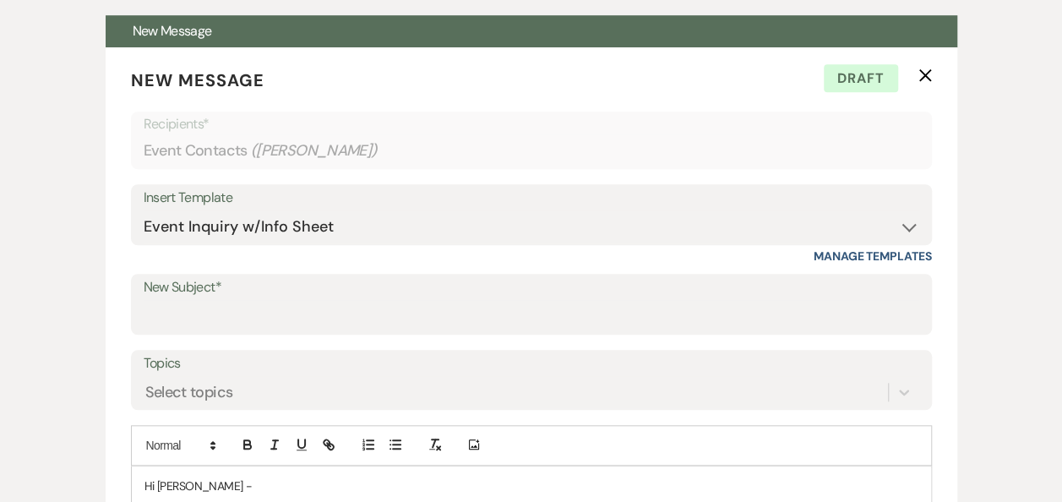
scroll to position [627, 0]
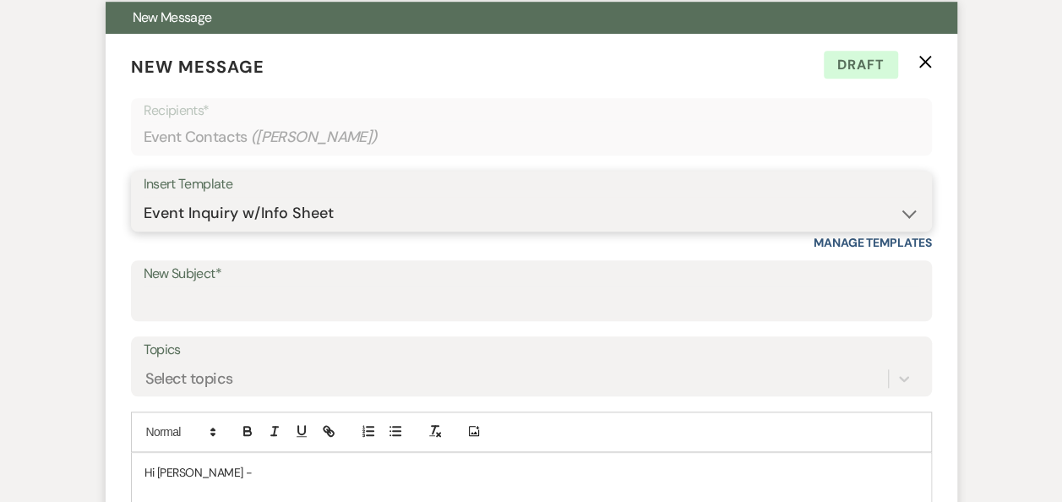
click at [911, 209] on select "-- Weven Planning Portal Introduction (Booked Events) Follow Up Booking Procedu…" at bounding box center [531, 213] width 775 height 33
select select "860"
click at [144, 197] on select "-- Weven Planning Portal Introduction (Booked Events) Follow Up Booking Procedu…" at bounding box center [531, 213] width 775 height 33
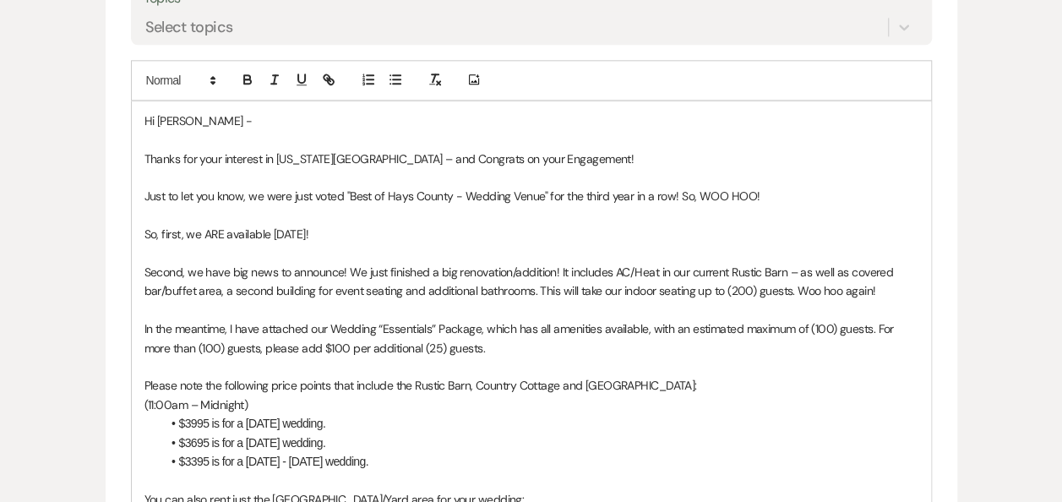
scroll to position [990, 0]
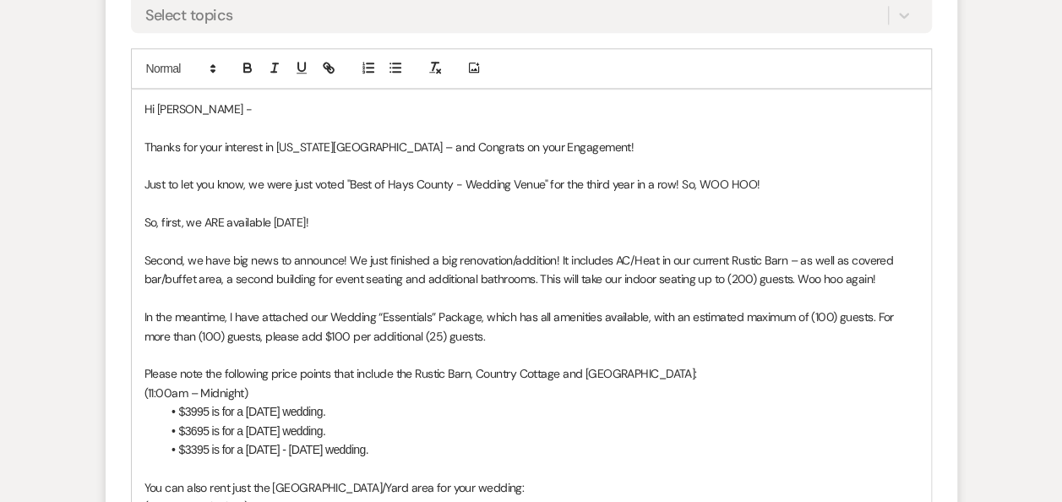
click at [297, 220] on p "So, first, we ARE available 11/14/2025!" at bounding box center [531, 222] width 774 height 19
click at [321, 220] on p "So, first, we ARE available 11/14/2025!" at bounding box center [531, 222] width 774 height 19
click at [295, 220] on p "So, first, we ARE available 11/14/2026!" at bounding box center [531, 222] width 774 height 19
drag, startPoint x: 476, startPoint y: 316, endPoint x: 599, endPoint y: 275, distance: 129.0
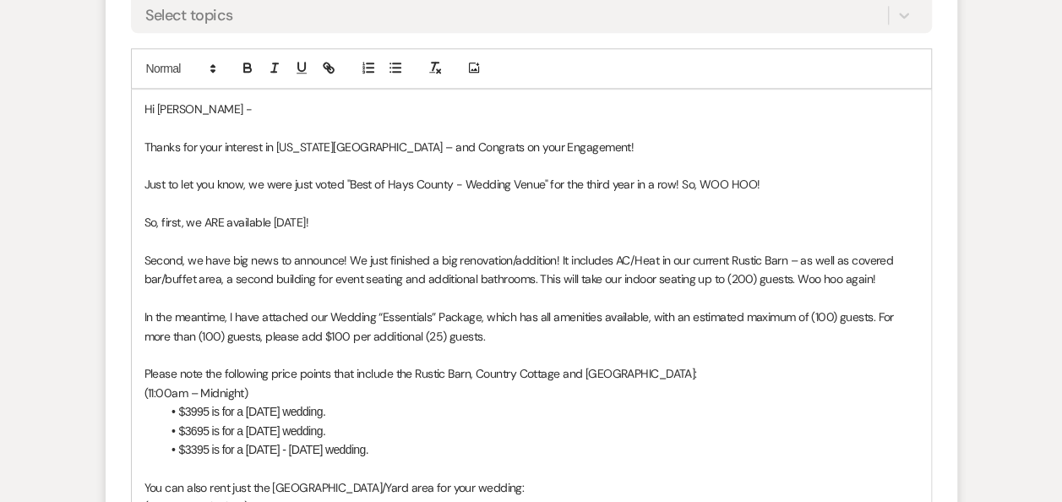
click at [483, 311] on p "In the meantime, I have attached our Wedding “Essentials” Package, which has al…" at bounding box center [531, 326] width 774 height 38
click at [195, 406] on li "$3995 is for a Saturday wedding." at bounding box center [539, 411] width 757 height 19
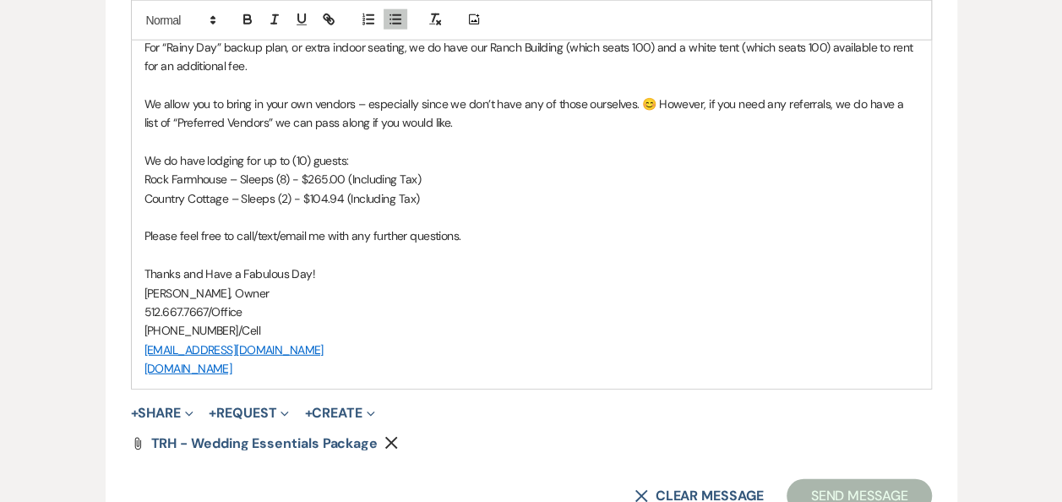
scroll to position [2275, 0]
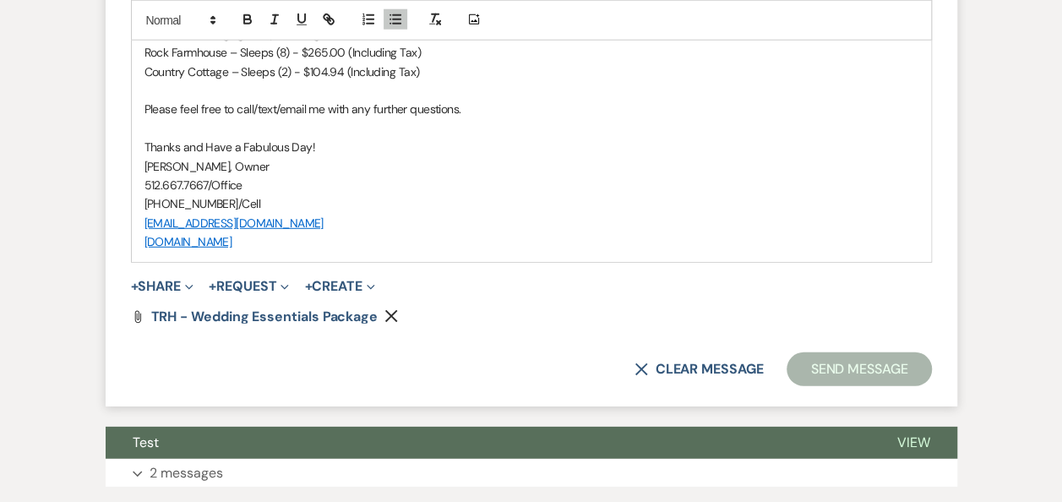
drag, startPoint x: 140, startPoint y: 108, endPoint x: 412, endPoint y: 240, distance: 302.2
copy div "Hi Erin - Thanks for your interest in Texas Rock House – and Congrats on your E…"
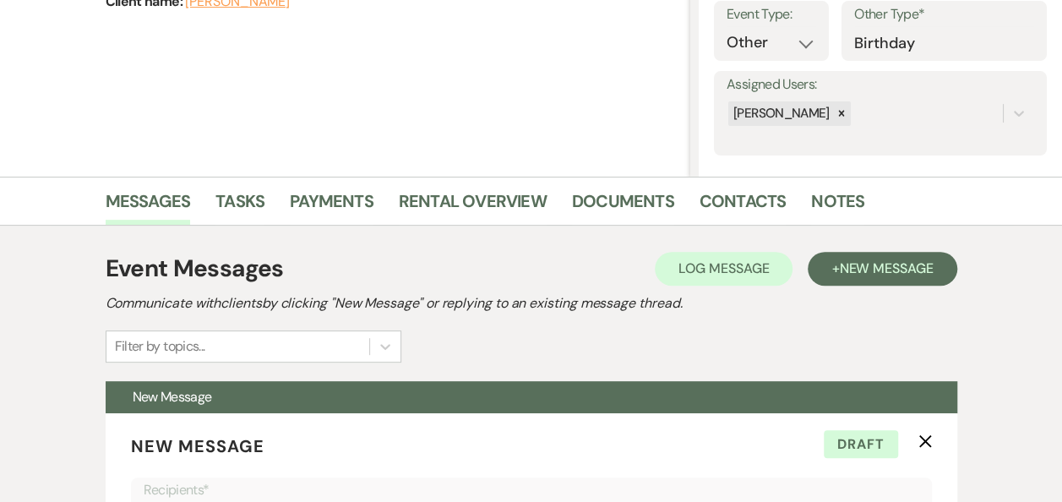
scroll to position [0, 0]
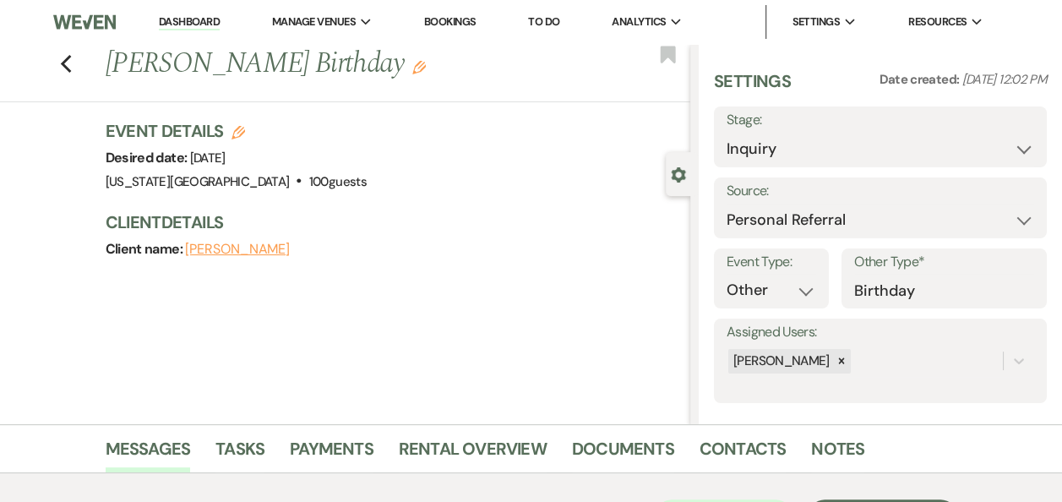
click at [182, 25] on link "Dashboard" at bounding box center [189, 22] width 61 height 16
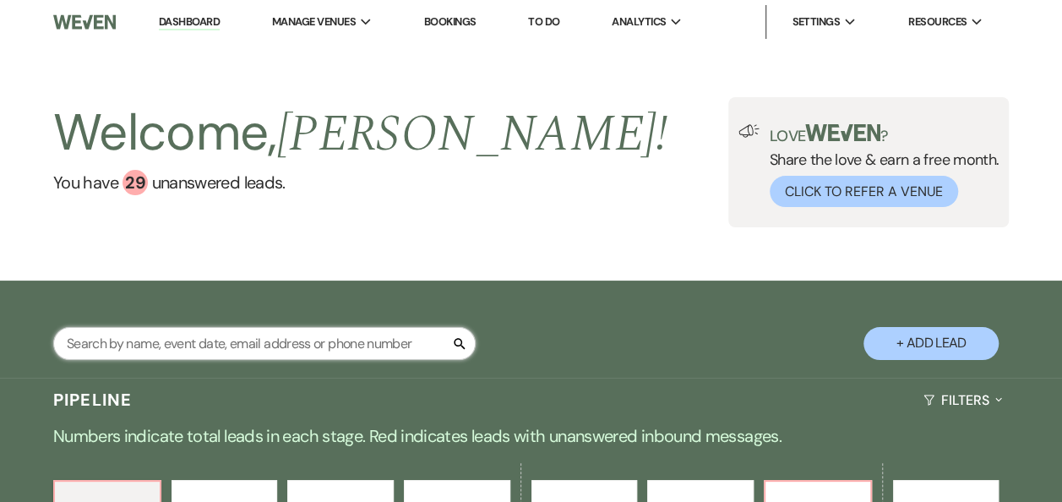
click at [322, 340] on input "text" at bounding box center [264, 343] width 422 height 33
type input "martinez"
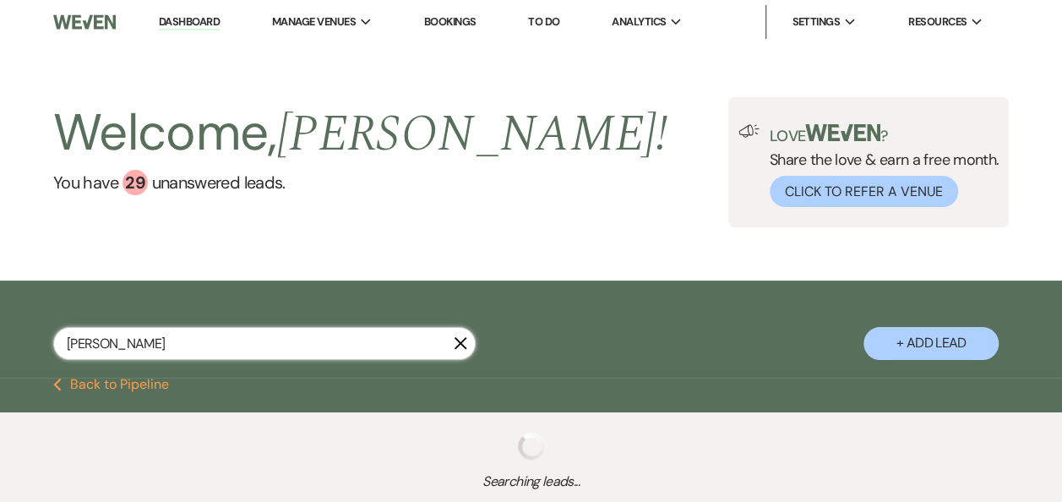
select select "8"
select select "6"
select select "8"
select select "4"
select select "5"
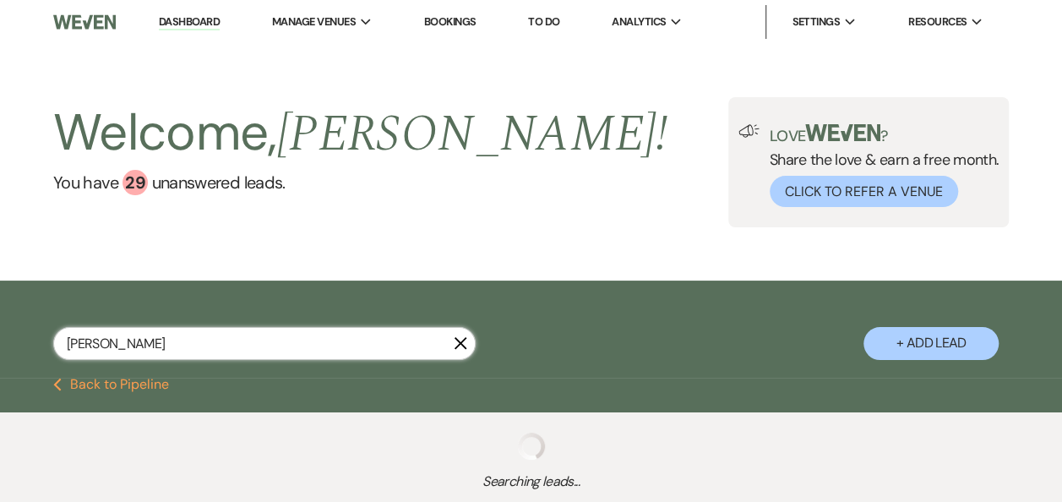
select select "5"
select select "8"
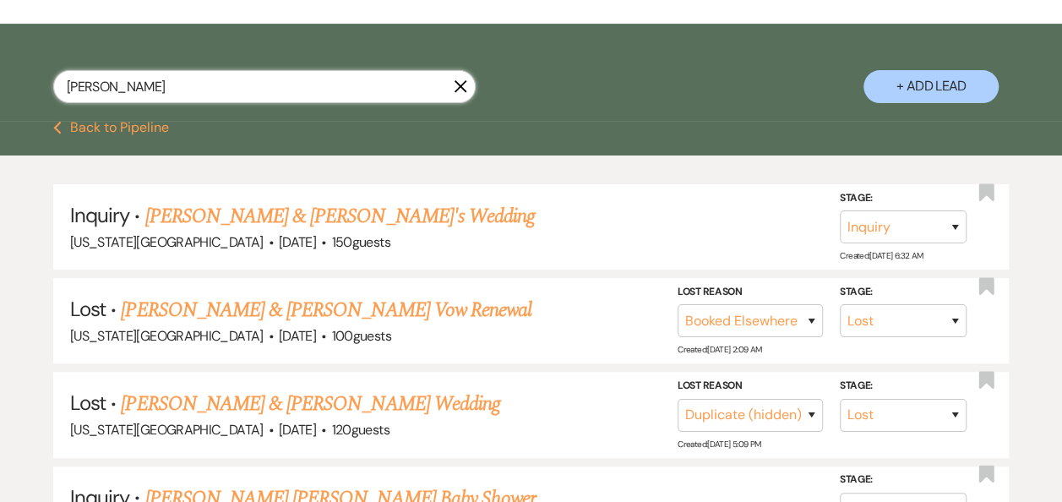
scroll to position [318, 0]
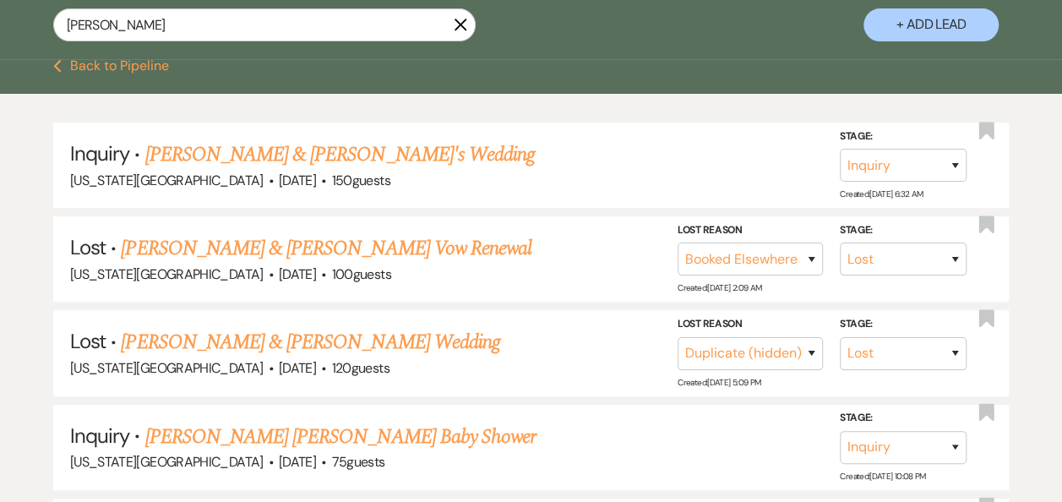
click at [456, 25] on icon "X" at bounding box center [461, 25] width 14 height 14
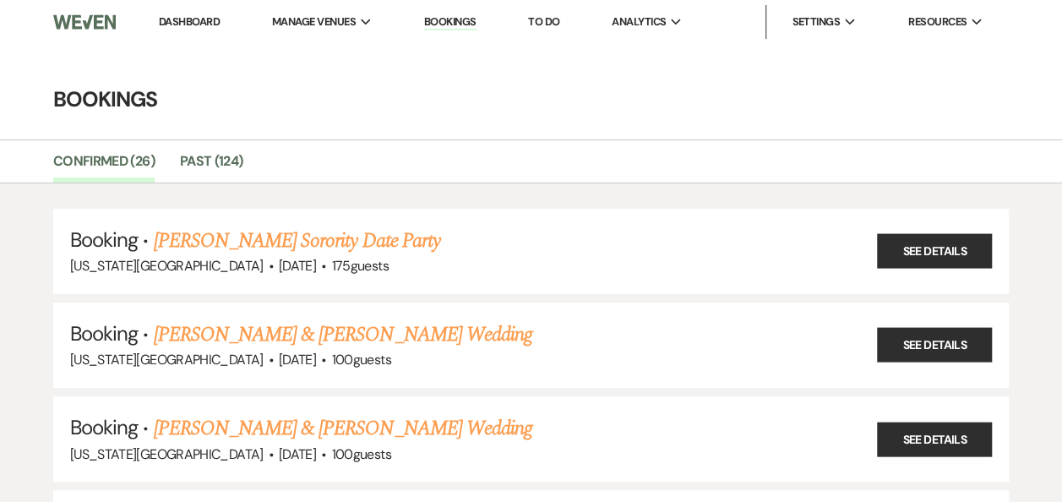
click at [264, 329] on link "Baileigh Aldridge & Cole Phillips's Wedding" at bounding box center [343, 334] width 378 height 30
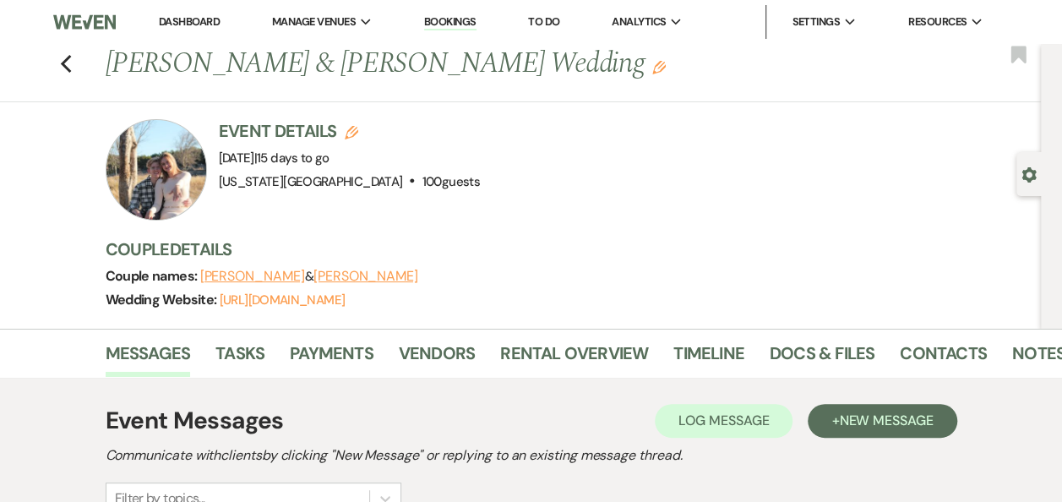
click at [203, 19] on link "Dashboard" at bounding box center [189, 21] width 61 height 14
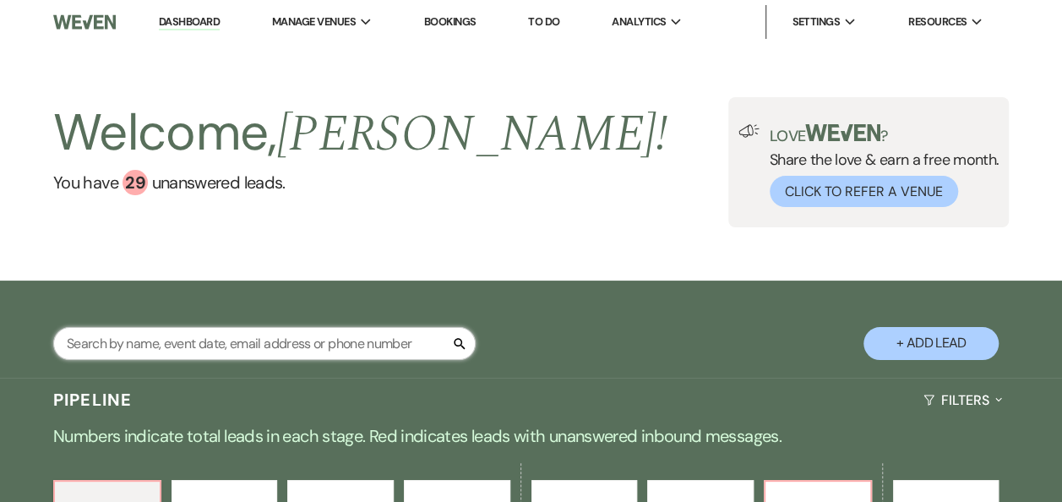
click at [231, 341] on input "text" at bounding box center [264, 343] width 422 height 33
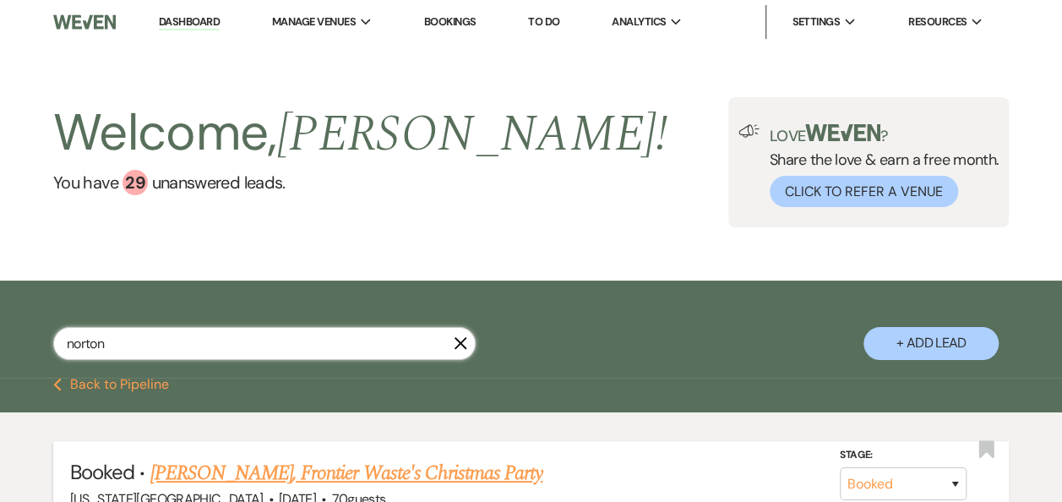
type input "norton"
click at [410, 475] on link "Briana Norton, Frontier Waste's Christmas Party" at bounding box center [345, 473] width 393 height 30
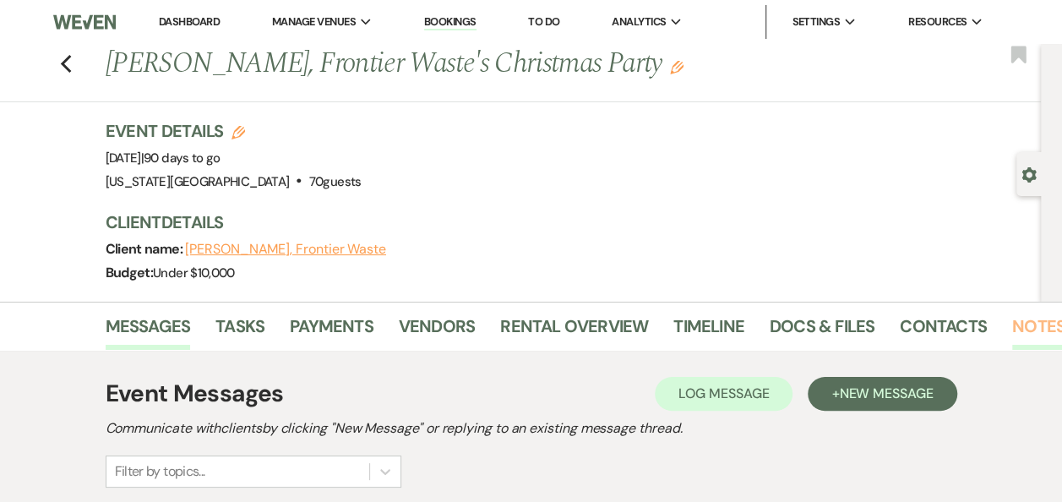
click at [1030, 331] on link "Notes" at bounding box center [1038, 330] width 53 height 37
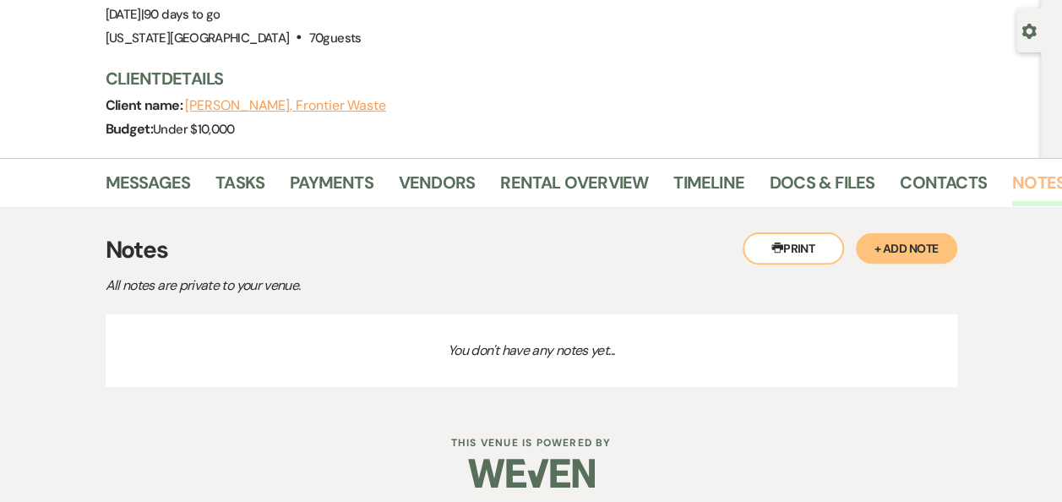
scroll to position [154, 0]
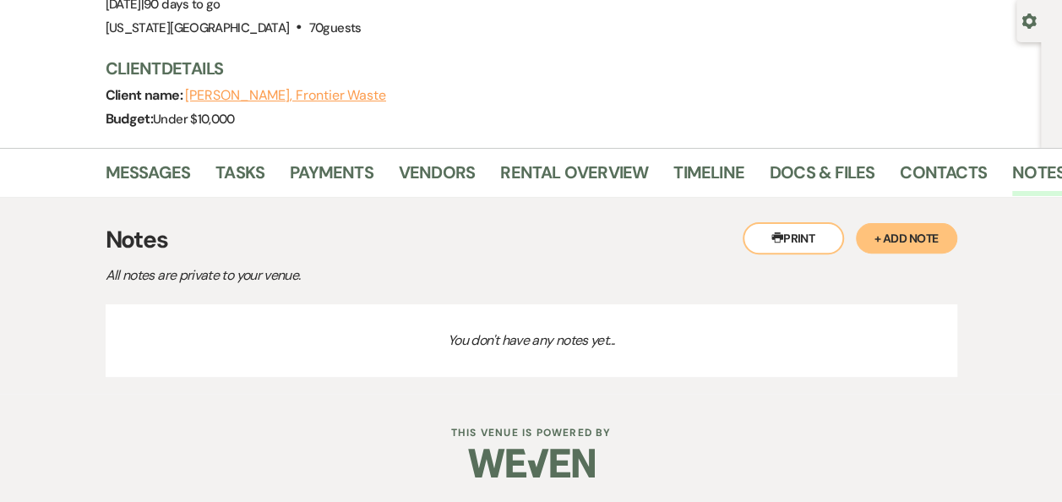
click at [799, 236] on button "Printer Print" at bounding box center [792, 238] width 101 height 32
